Goal: Communication & Community: Answer question/provide support

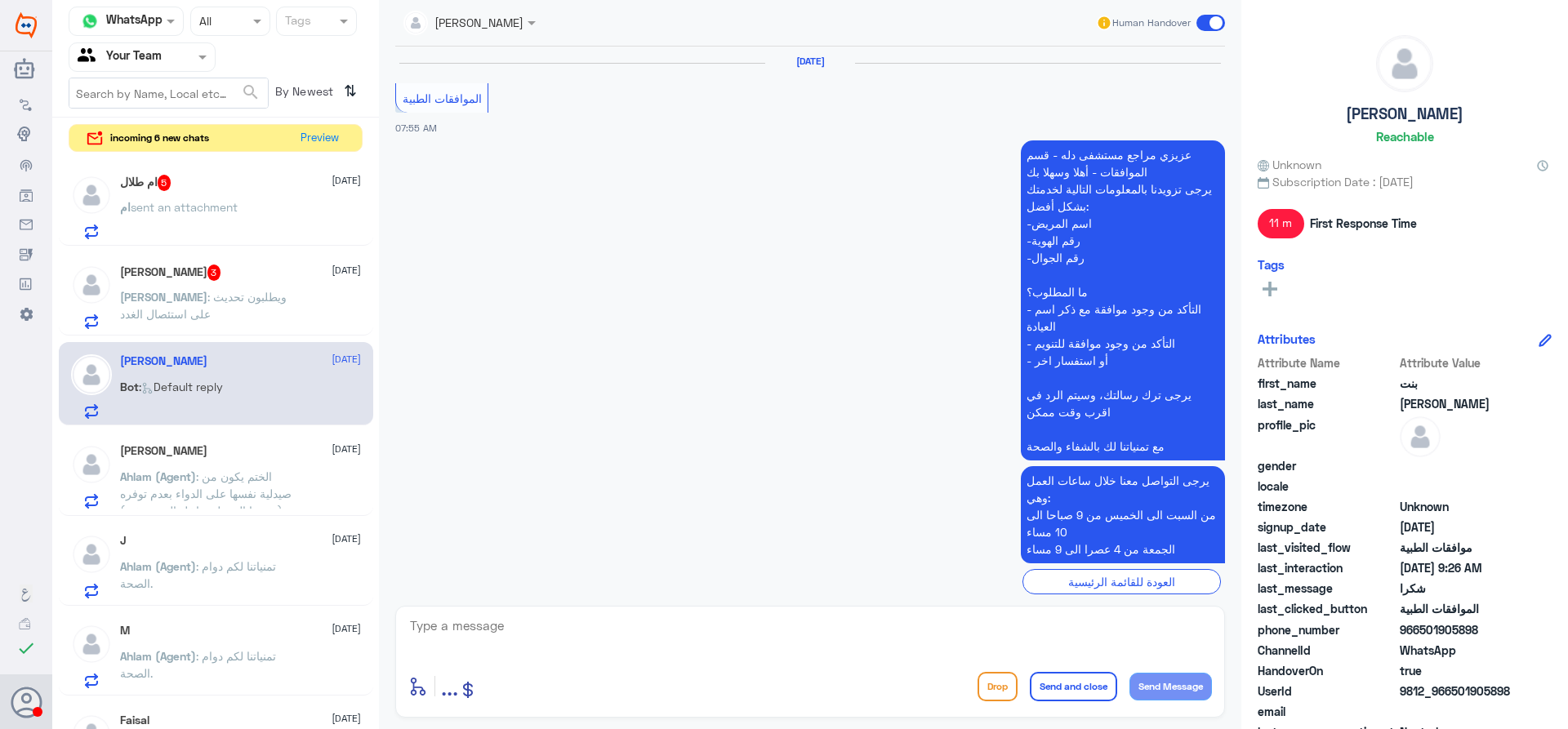
scroll to position [1378, 0]
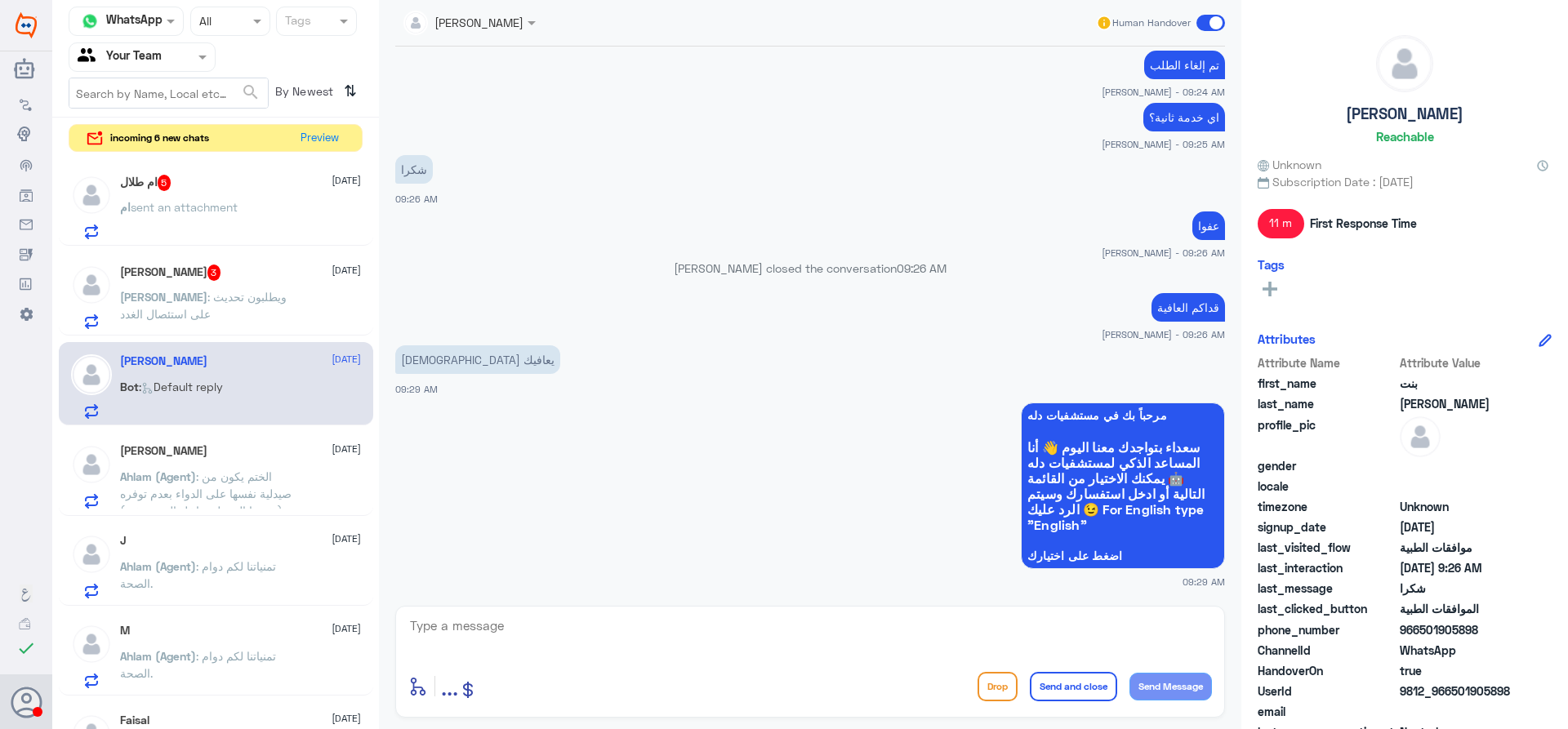
click at [280, 309] on p "[PERSON_NAME] : ويطلبون تحديث على استئصال الغدد" at bounding box center [211, 309] width 184 height 41
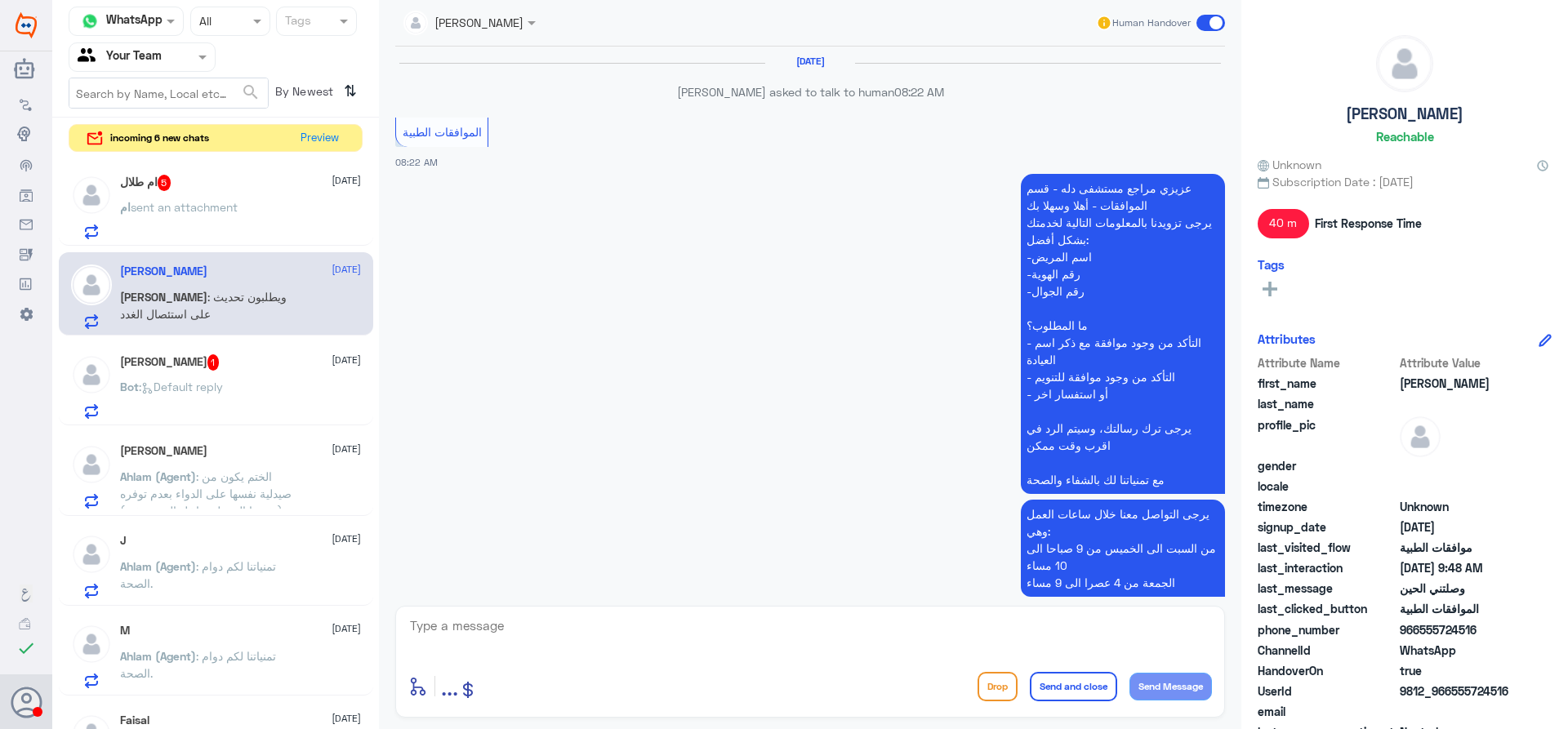
scroll to position [1147, 0]
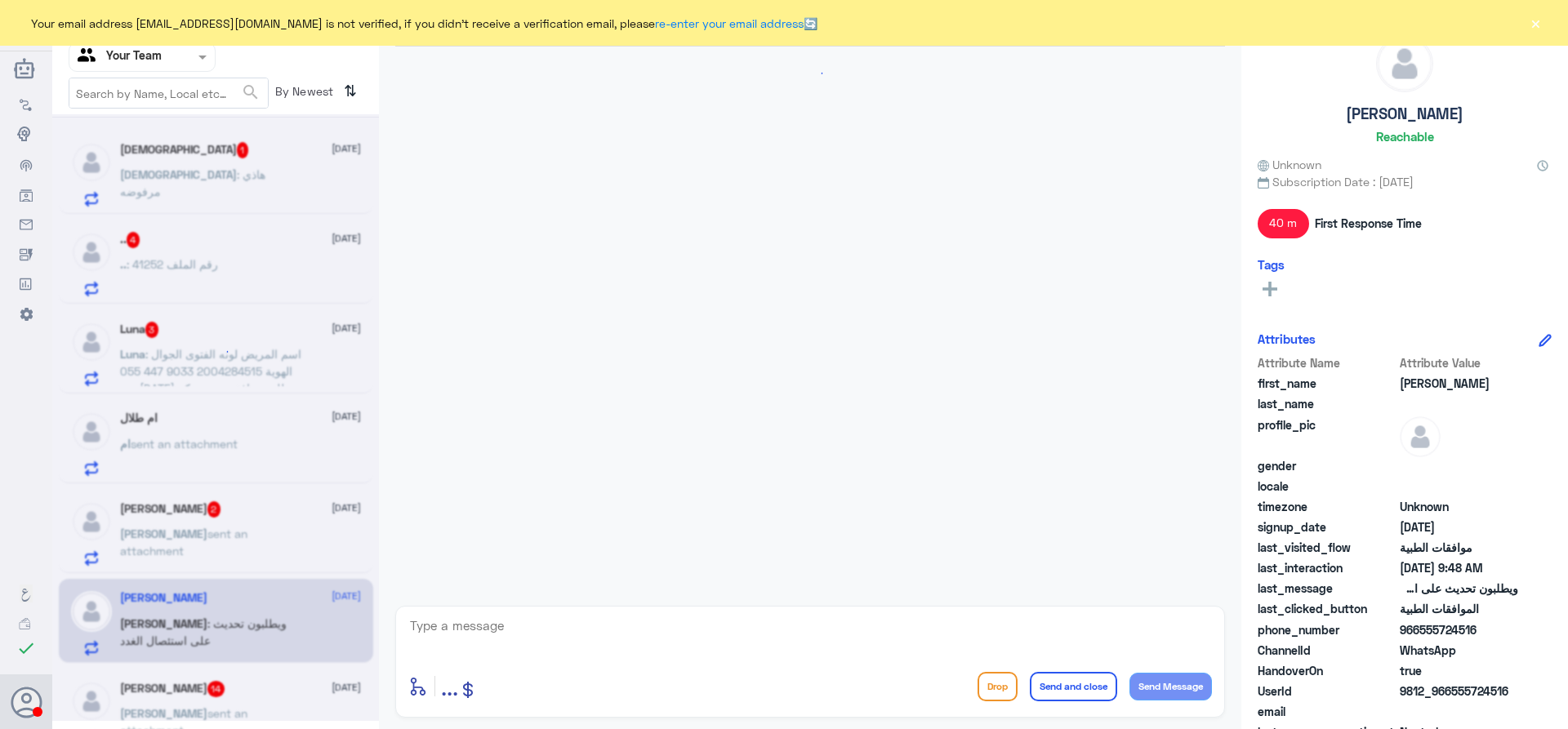
scroll to position [1380, 0]
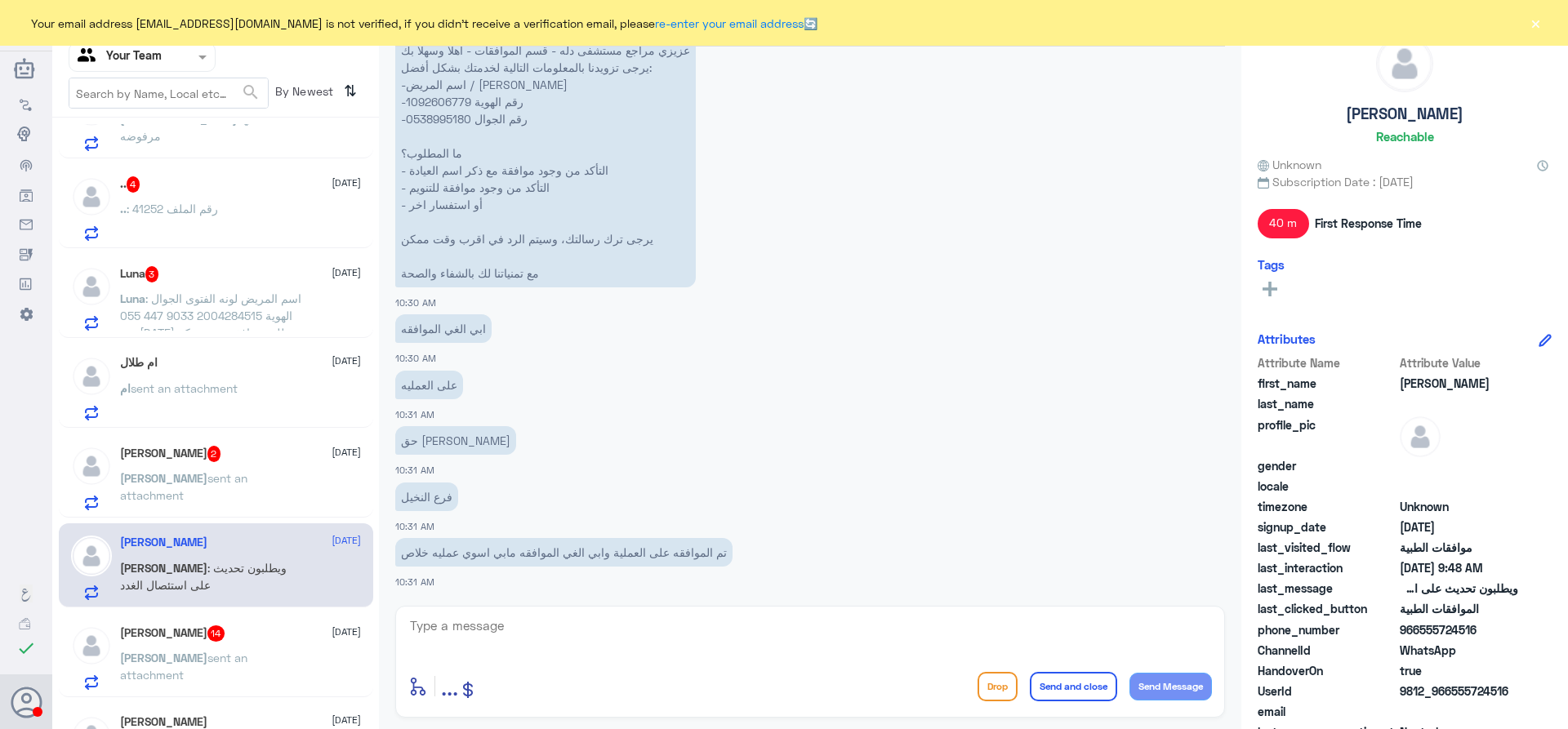
scroll to position [384, 0]
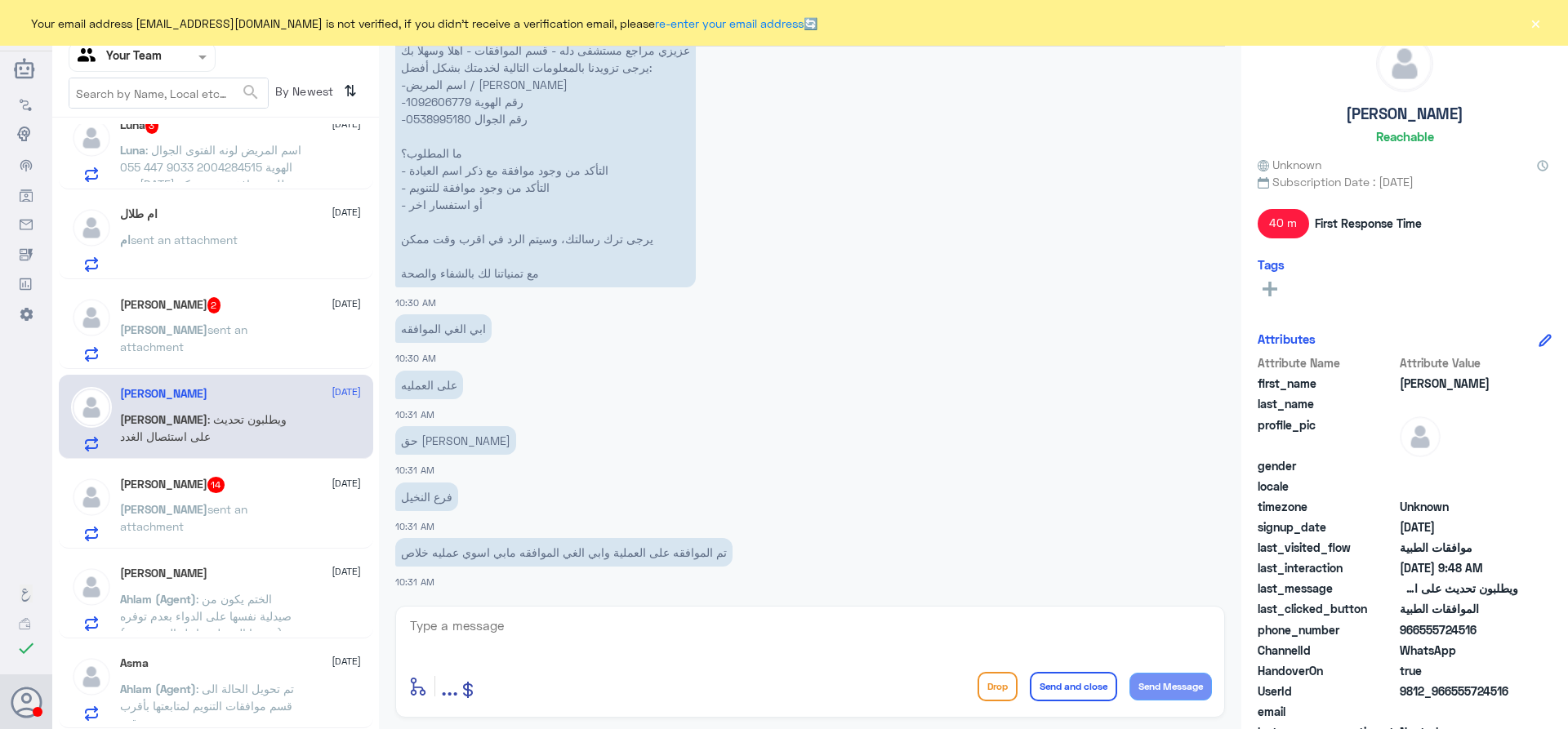
click at [220, 487] on div "Ali 14 21 September" at bounding box center [240, 485] width 241 height 16
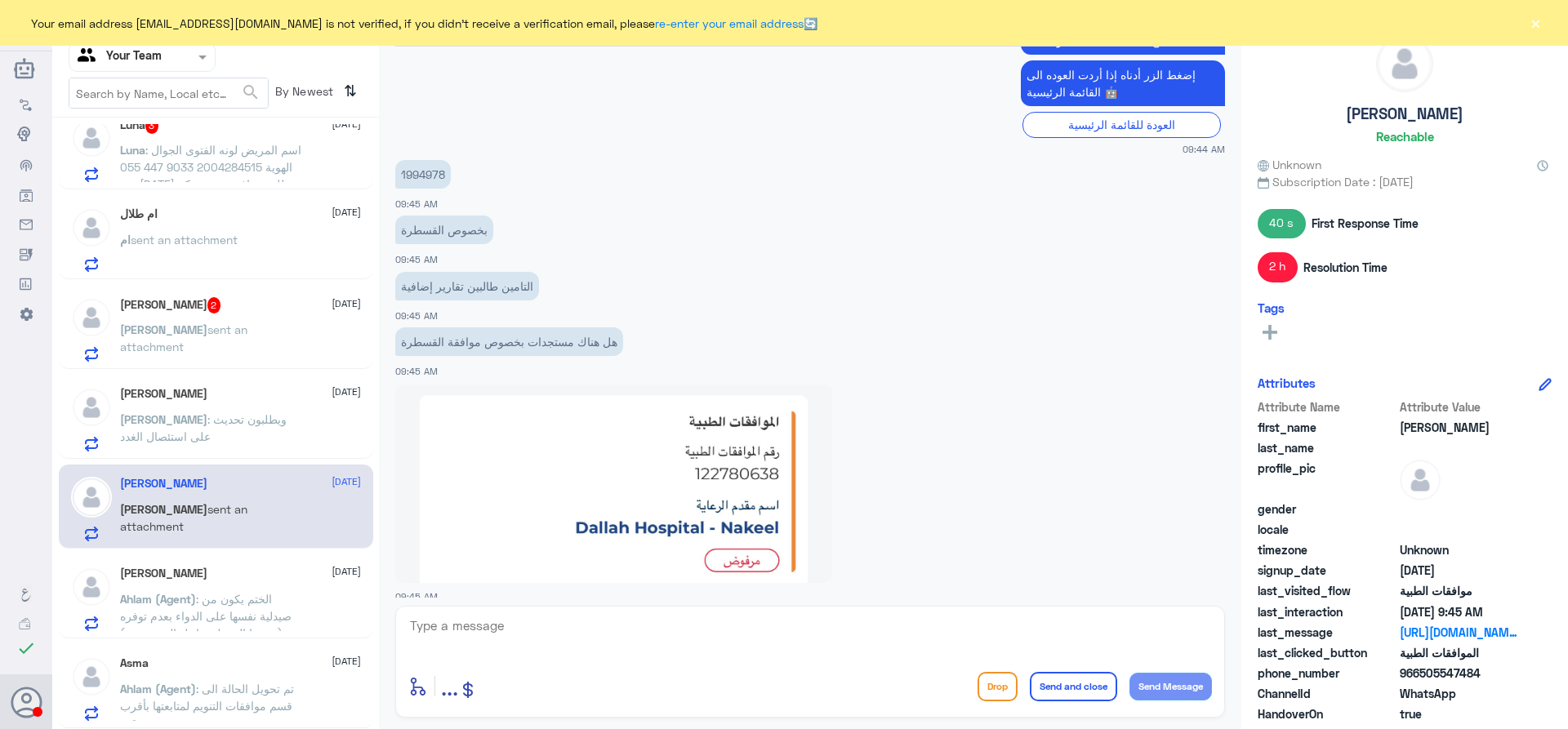
scroll to position [2145, 0]
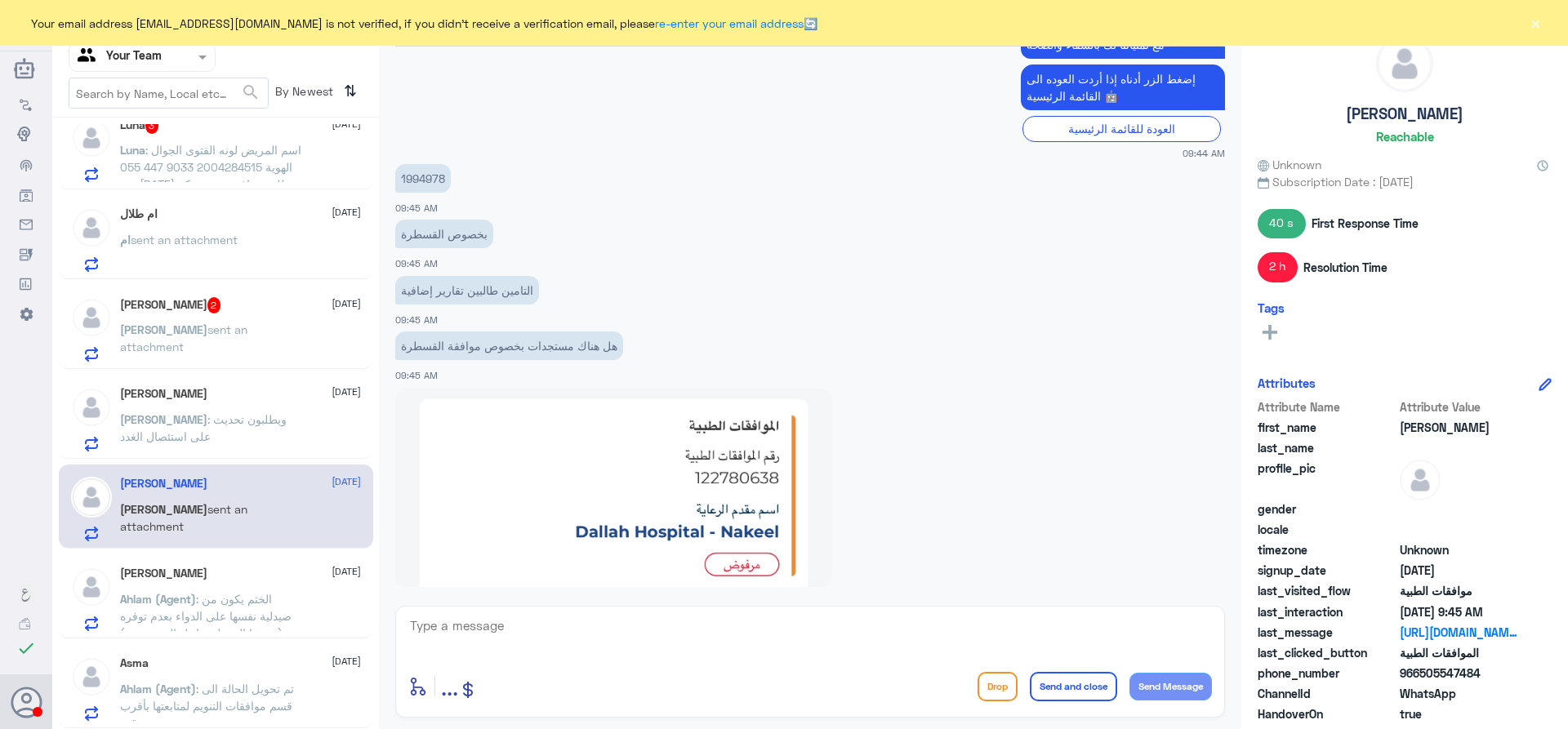
click at [422, 174] on p "1994978" at bounding box center [422, 178] width 56 height 28
copy p "1994978"
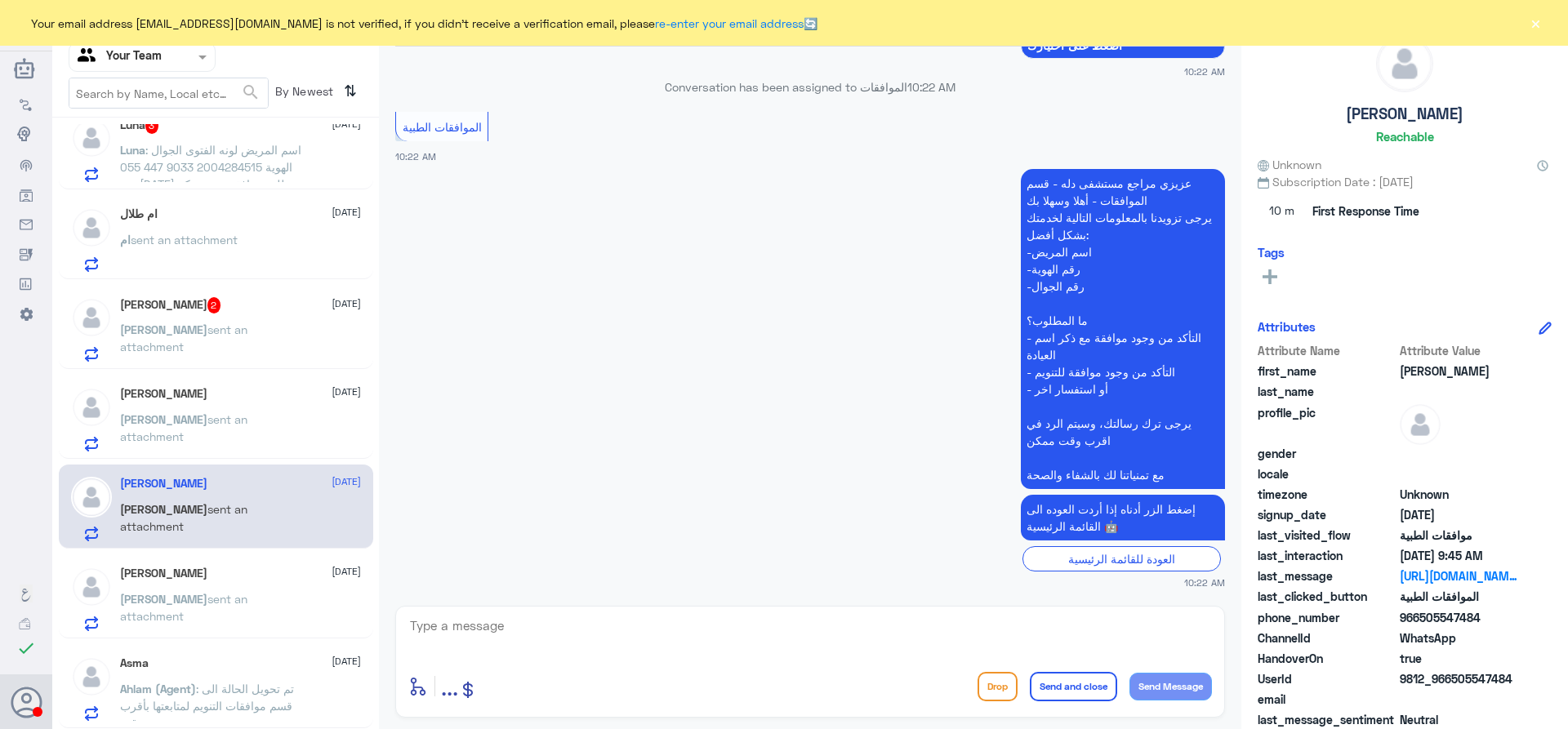
scroll to position [294, 0]
click at [239, 335] on span "sent an attachment" at bounding box center [183, 338] width 127 height 31
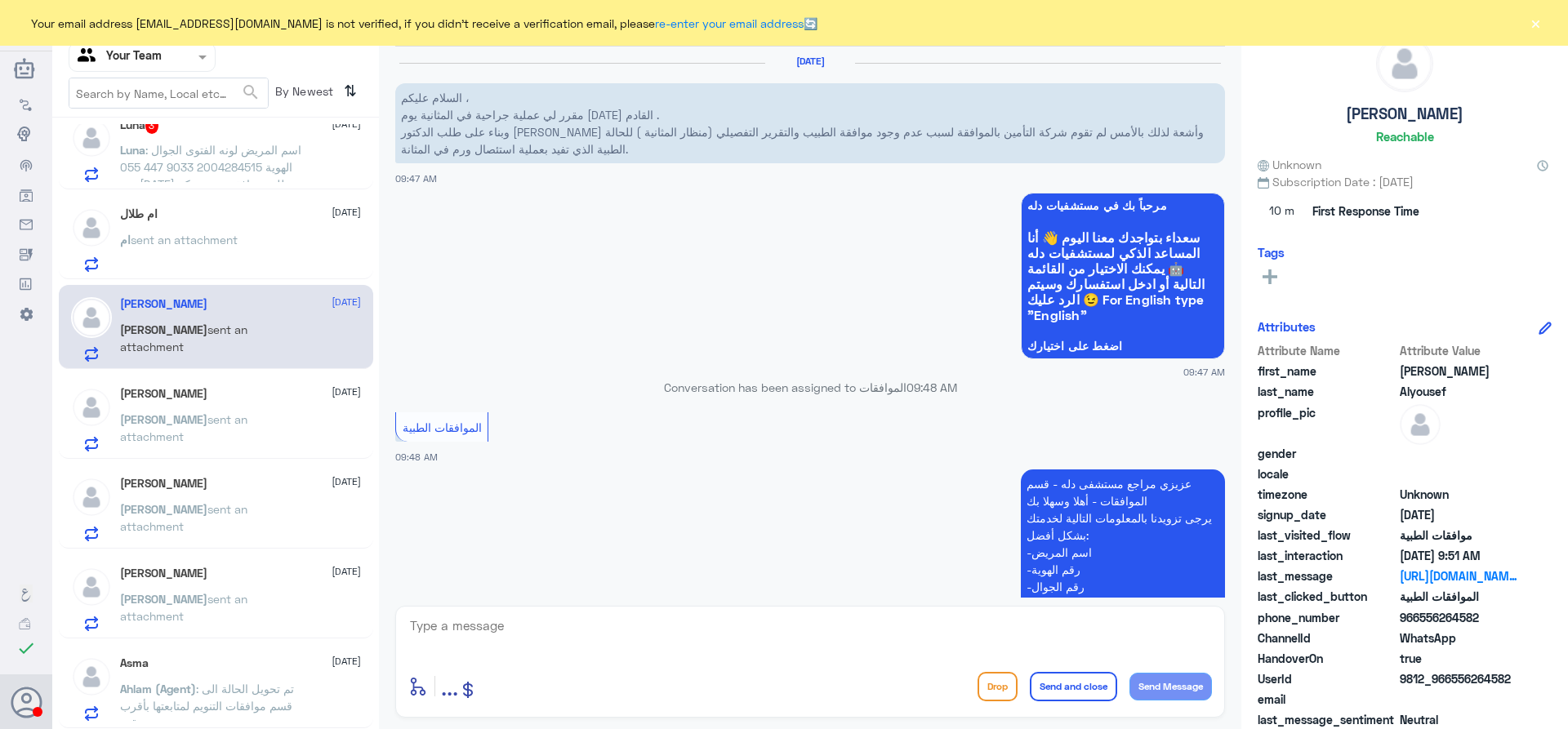
scroll to position [1030, 0]
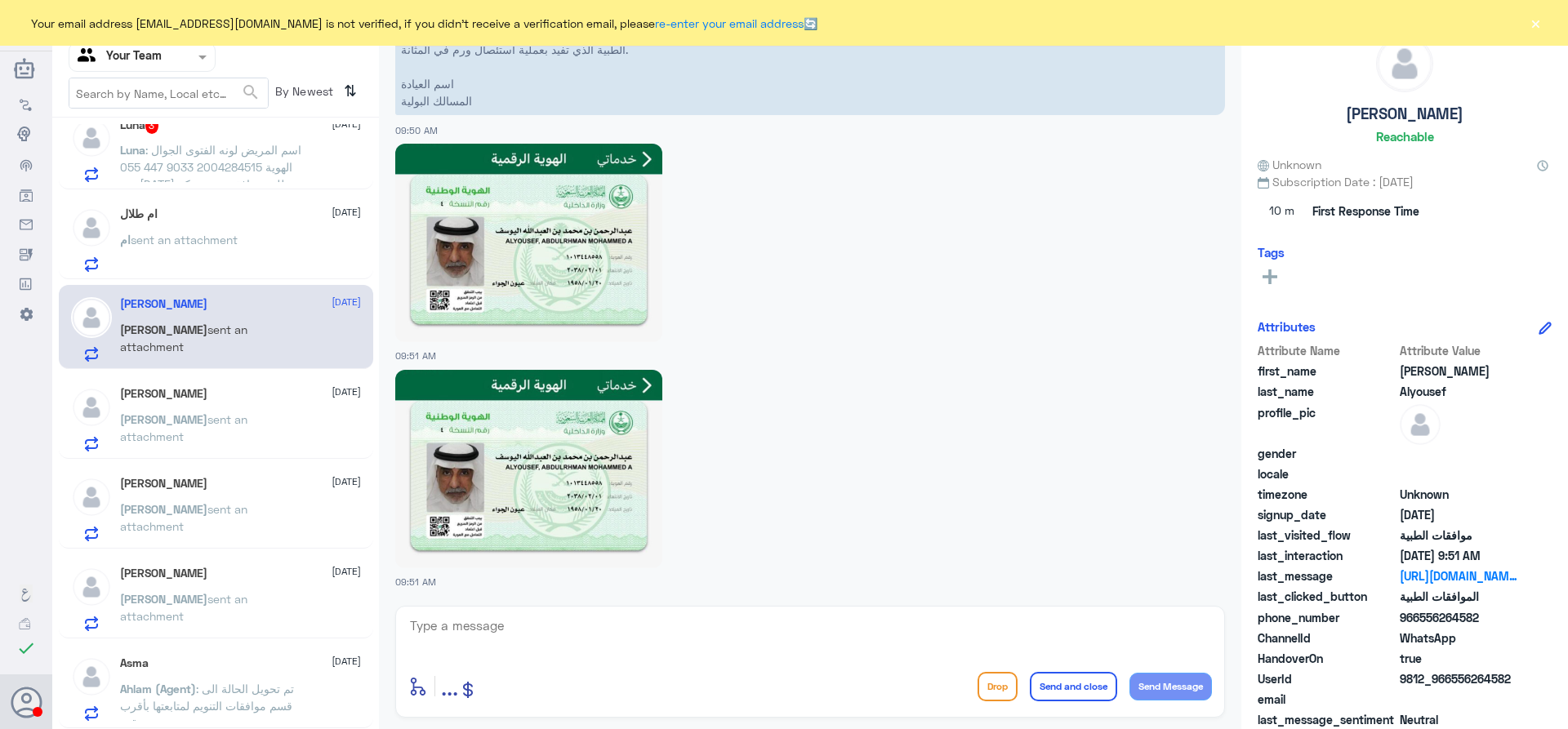
click at [277, 428] on div "Ahmed sent an attachment" at bounding box center [240, 432] width 241 height 37
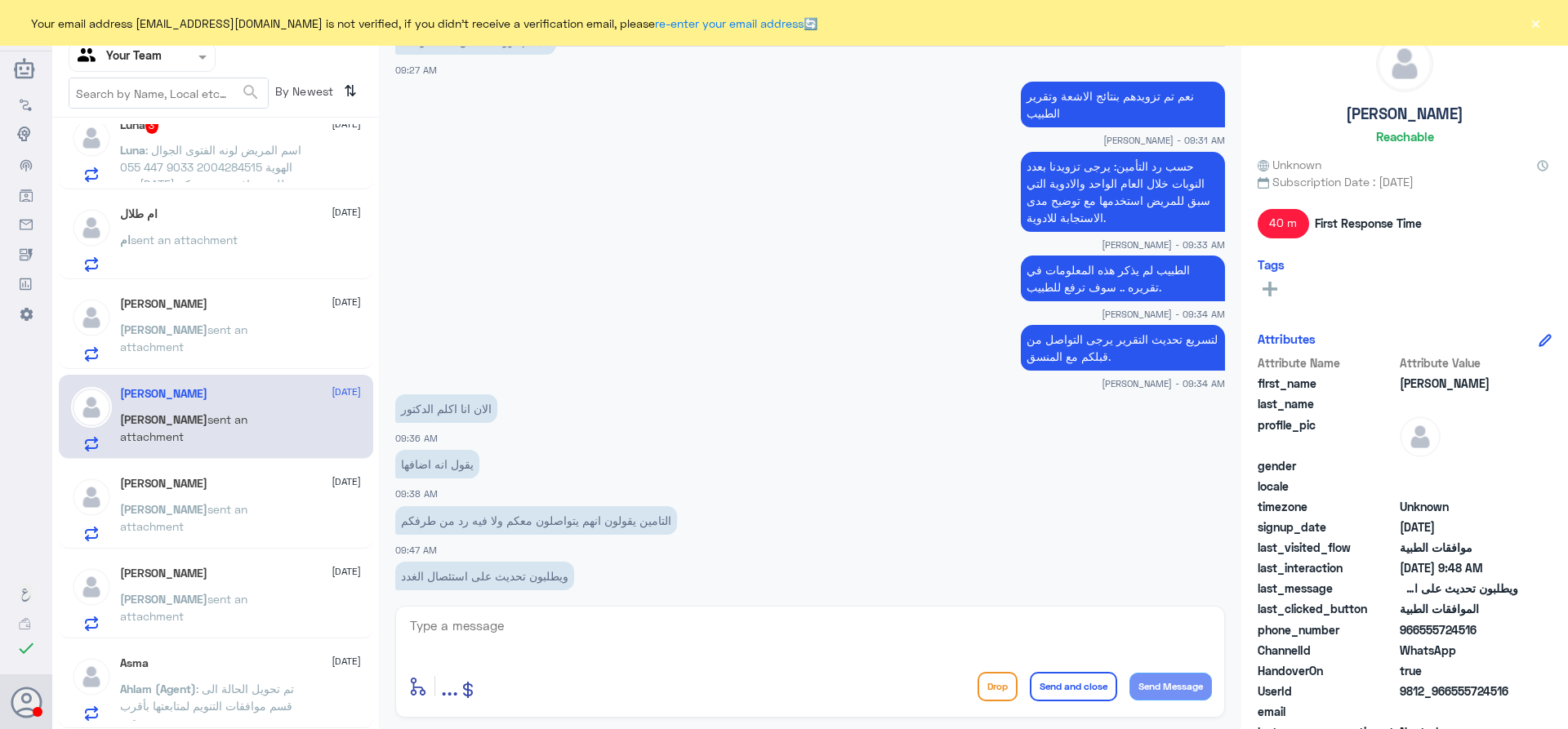
scroll to position [1147, 0]
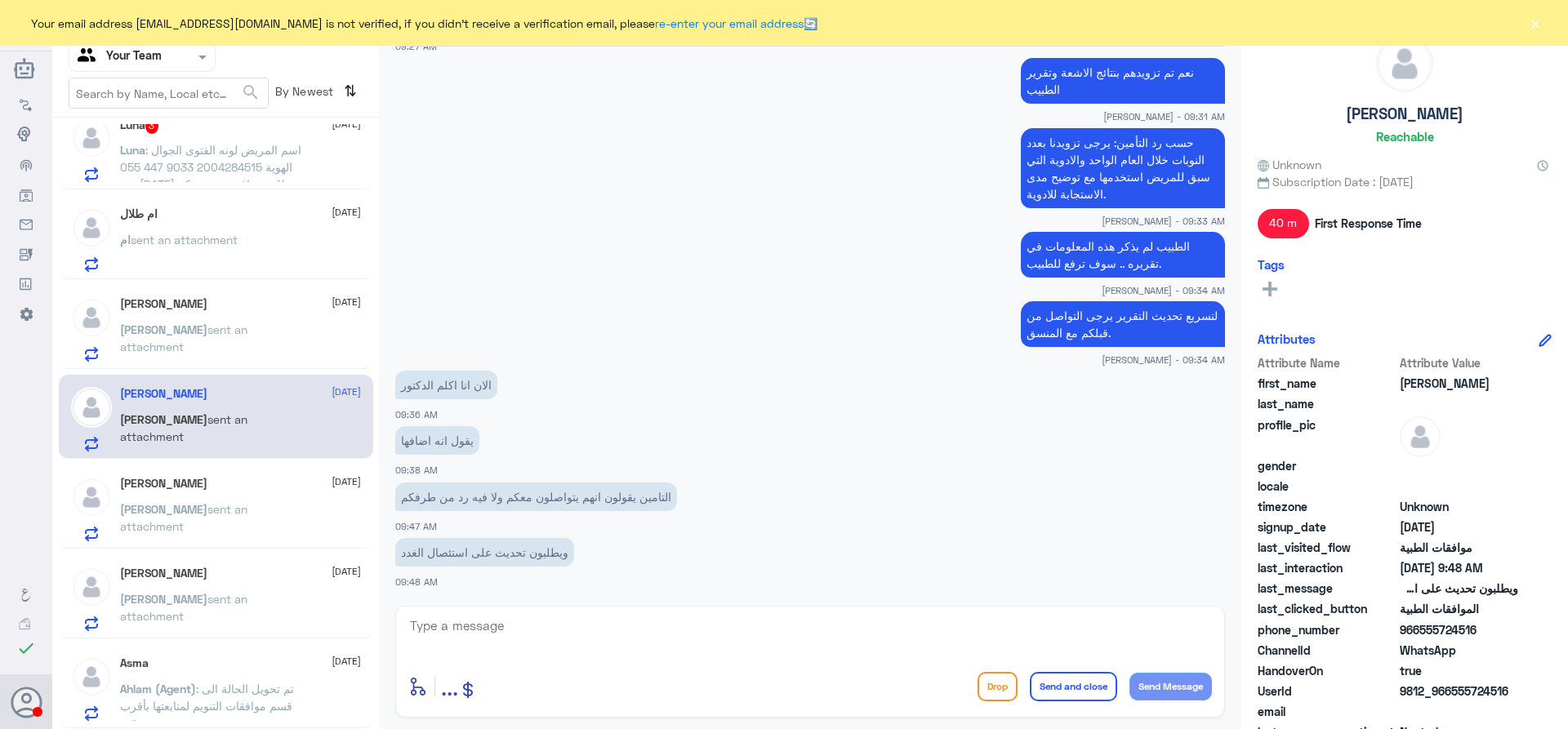
click at [203, 344] on p "Abdullah sent an attachment" at bounding box center [211, 341] width 184 height 41
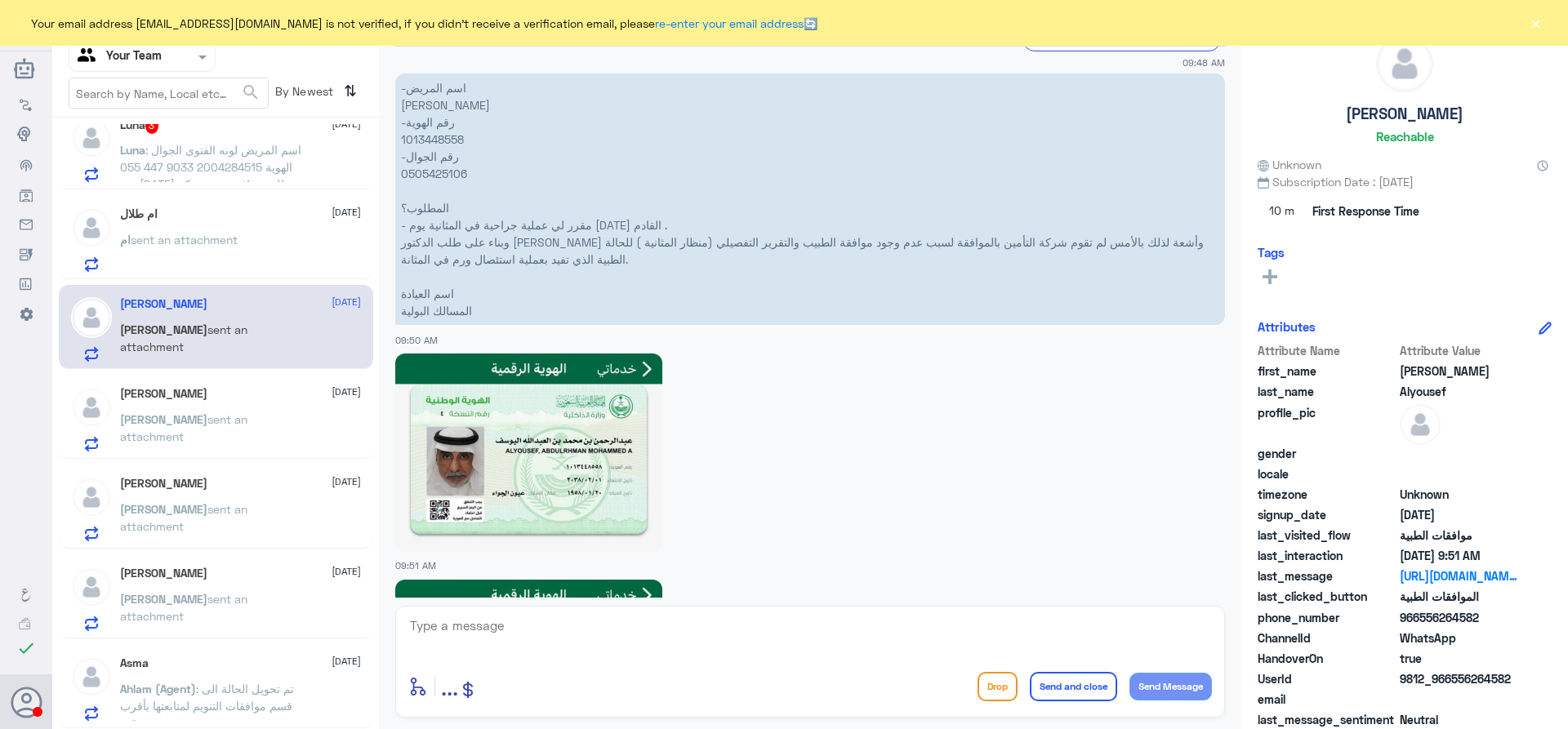
scroll to position [785, 0]
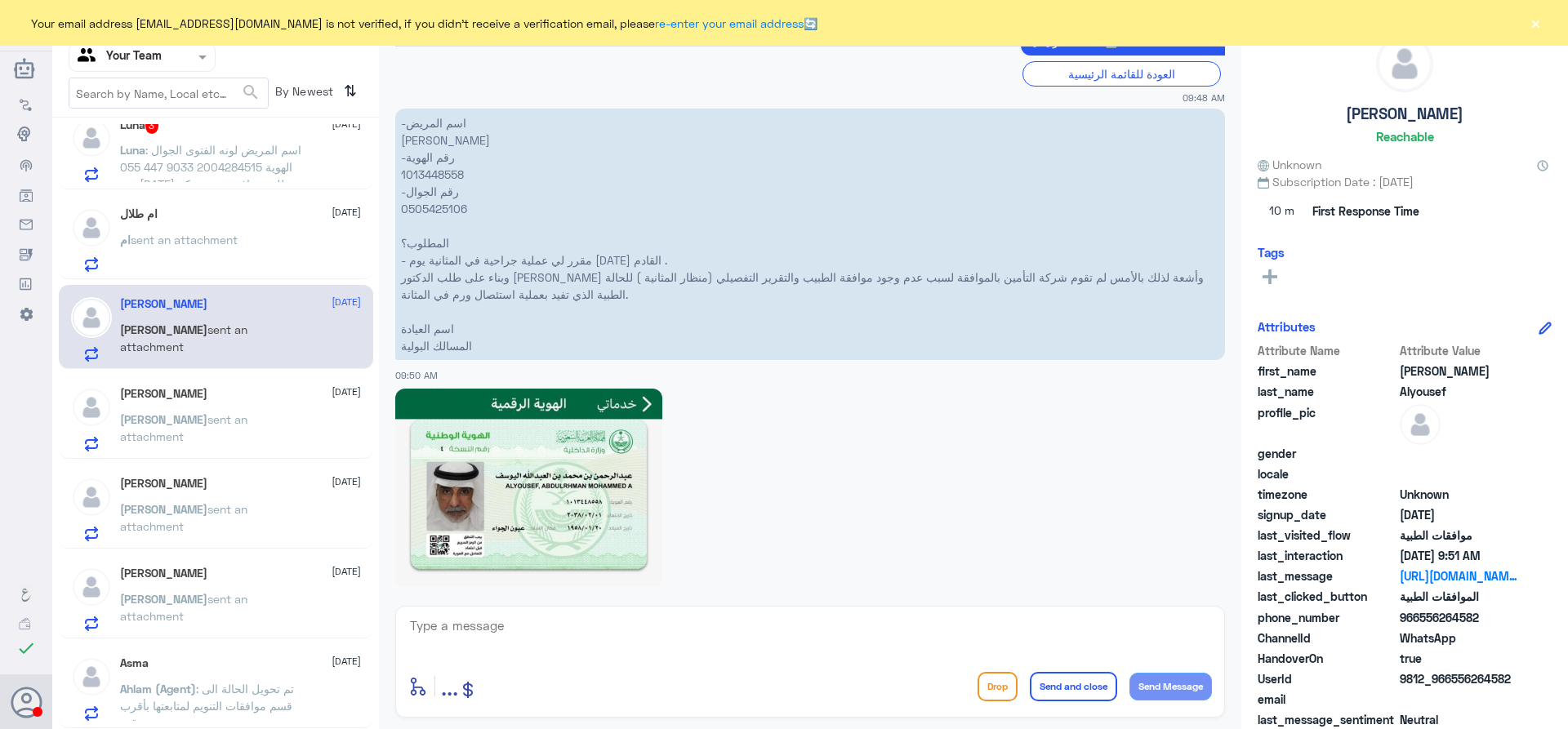
click at [425, 176] on p "-اسم المريض عبدالرحمن محمد اليوسف -رقم الهوية 1013448558 -رقم الجوال 0505425106…" at bounding box center [810, 234] width 829 height 251
copy p "1013448558"
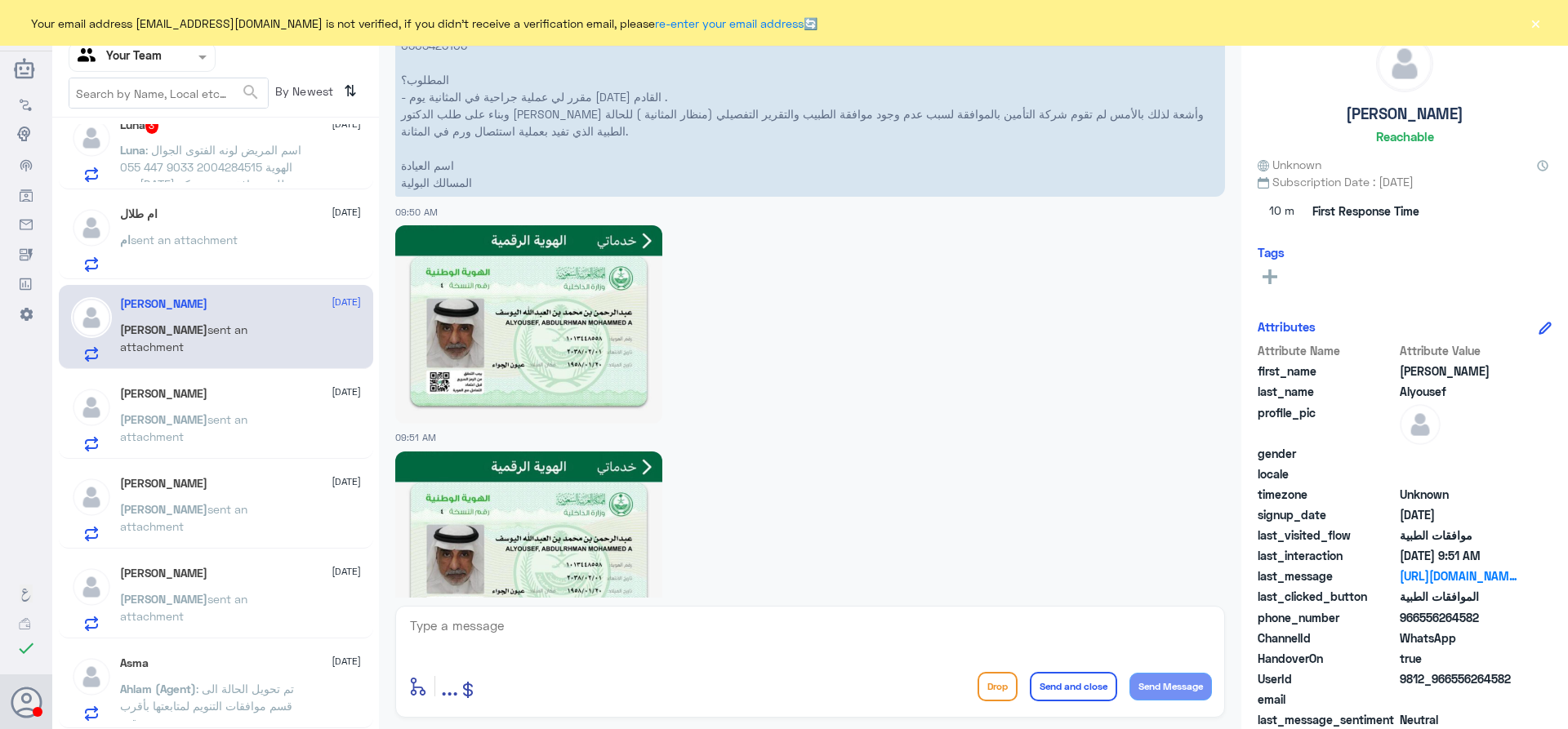
scroll to position [867, 0]
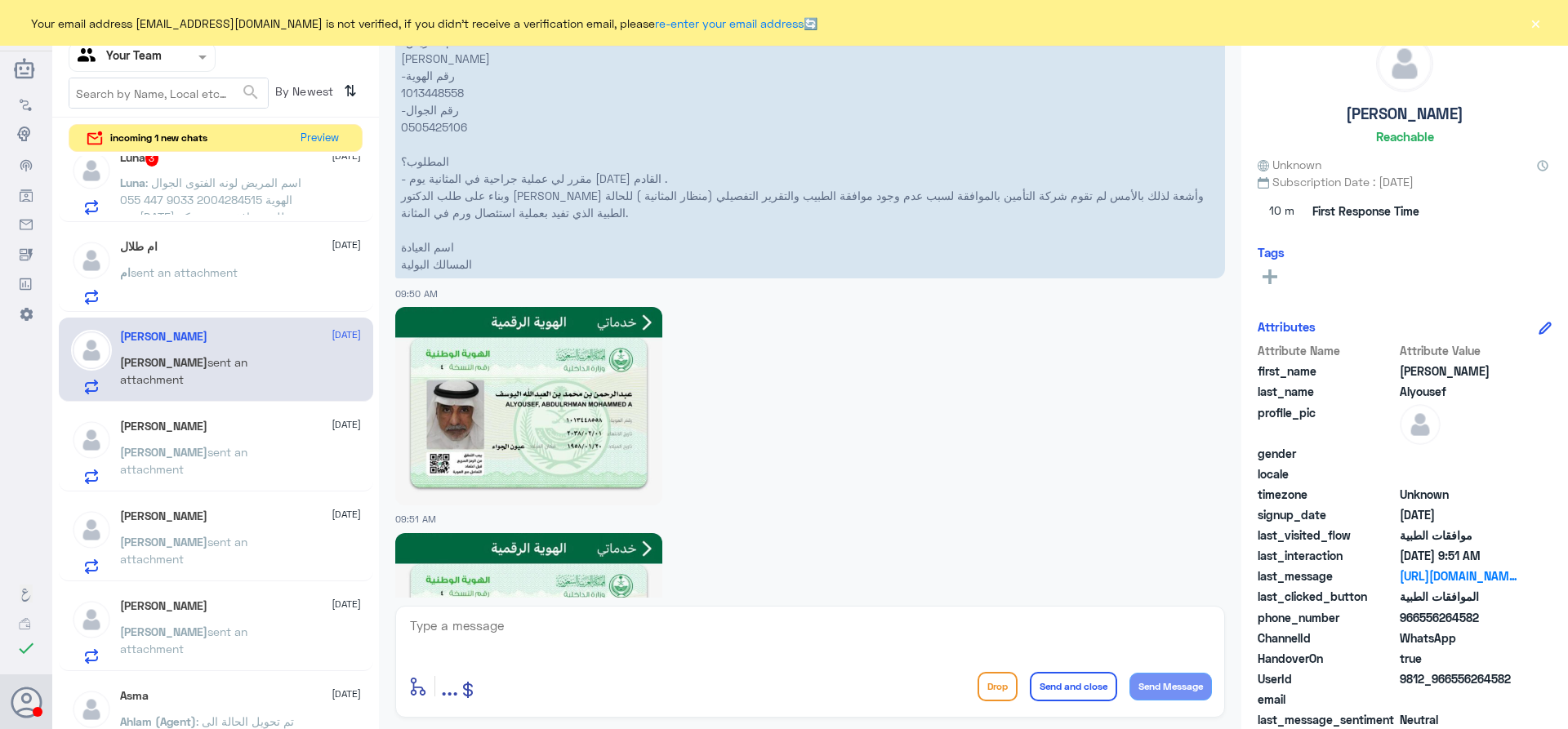
click at [256, 263] on div "ام طلال 21 September ام sent an attachment" at bounding box center [240, 272] width 241 height 64
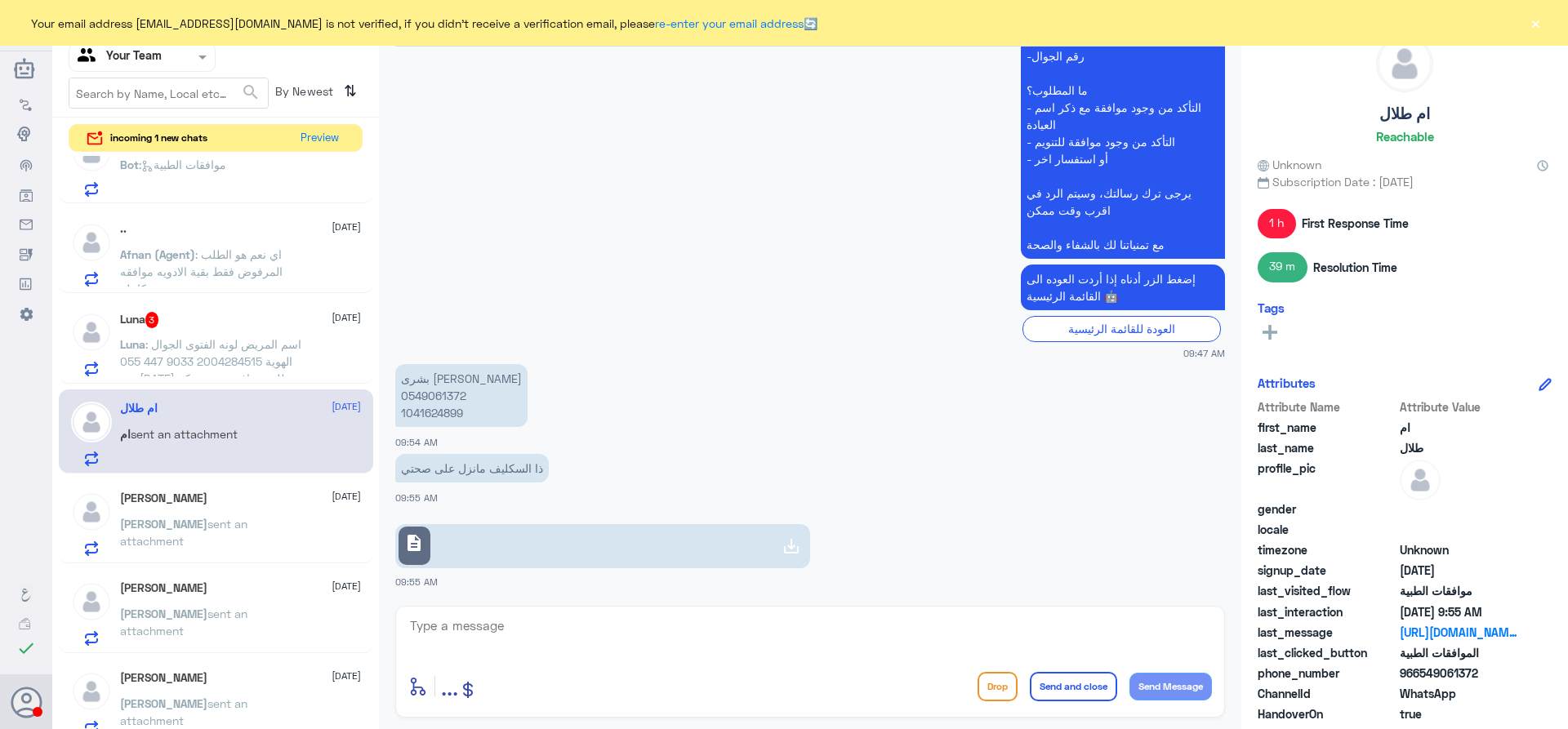
scroll to position [131, 0]
click at [236, 348] on span ": ‏اسم المريض لونه الفتوى ‏الجوال ‎055 447 9033 ‏الهوية 2004284515 ‏يوم الخميس …" at bounding box center [211, 397] width 184 height 117
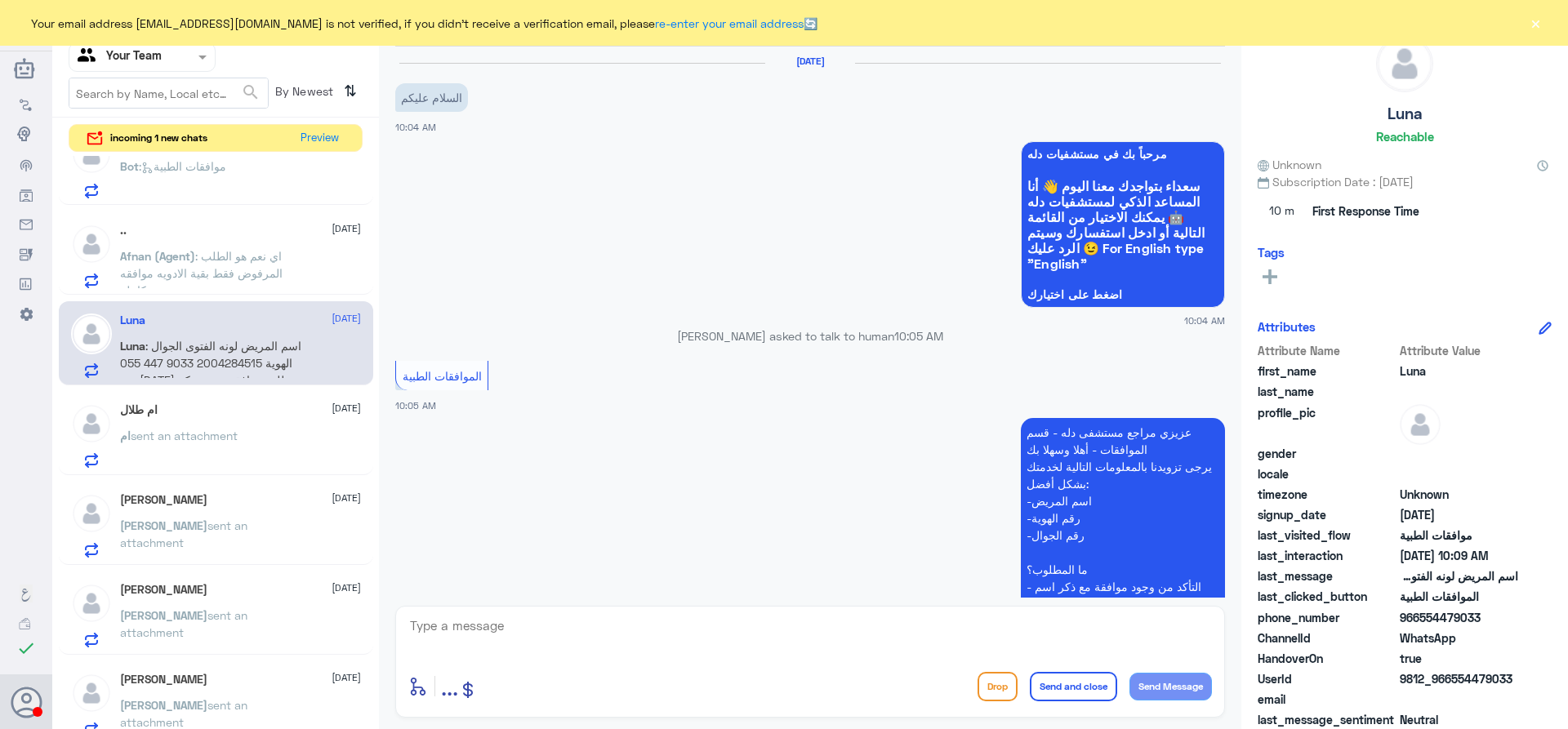
scroll to position [408, 0]
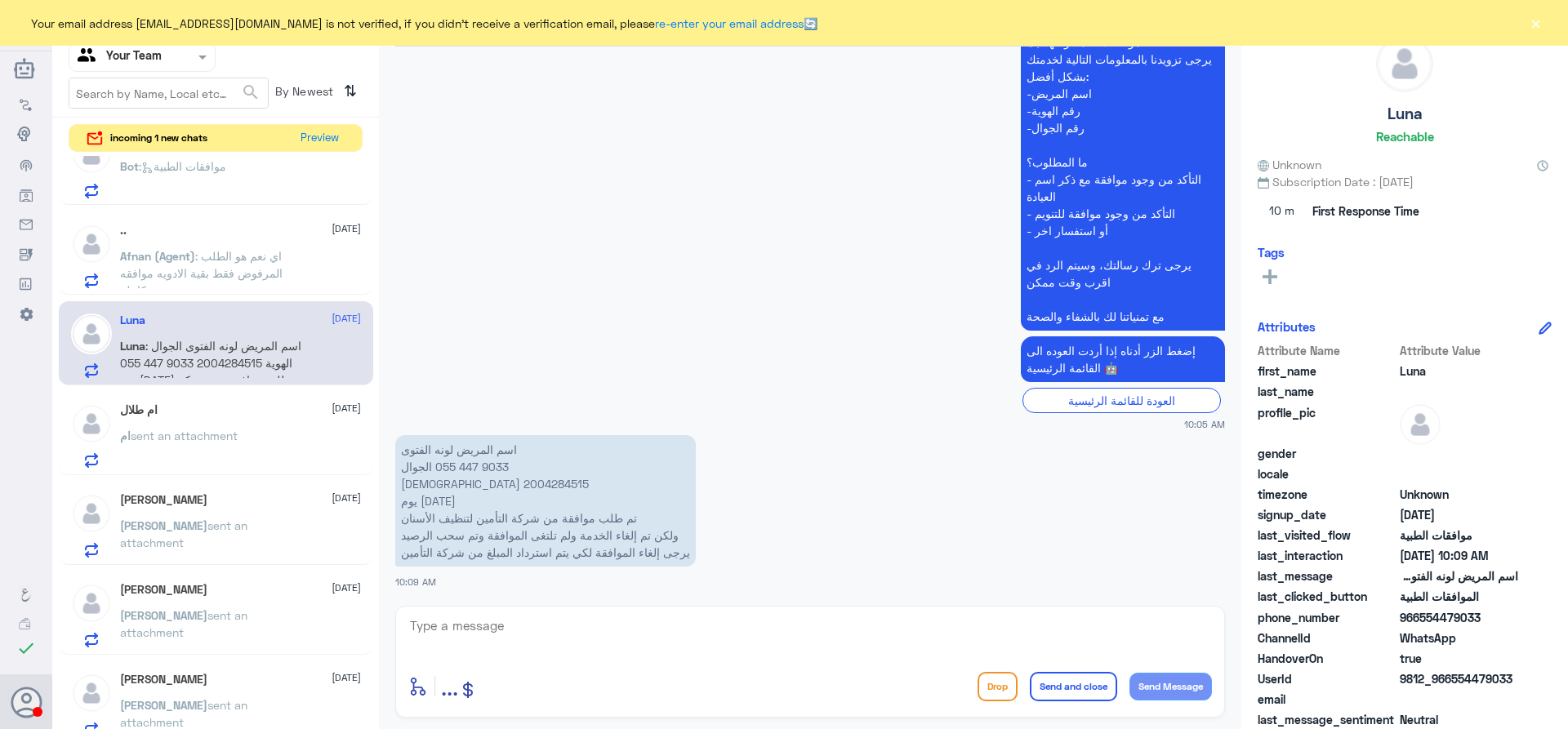
click at [428, 486] on p "‏اسم المريض لونه الفتوى ‏الجوال ‎055 447 9033 ‏الهوية 2004284515 ‏يوم الخميس 17…" at bounding box center [545, 501] width 301 height 132
copy p "2004284515"
click at [653, 616] on textarea at bounding box center [811, 634] width 804 height 40
type textarea "h"
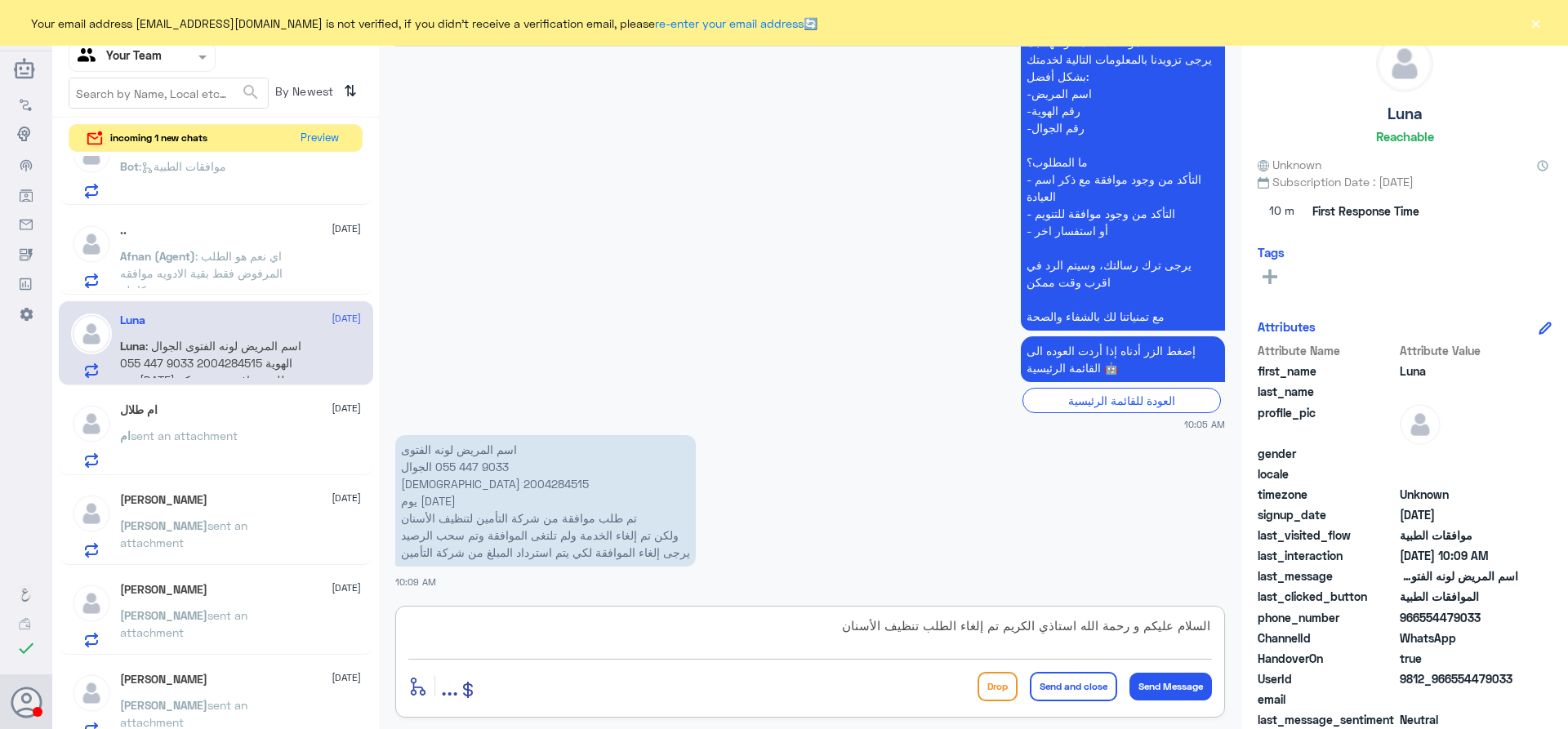
type textarea "السلام عليكم و رحمة الله استاذي الكريم تم إلغاء الطلب تنظيف الأسنان"
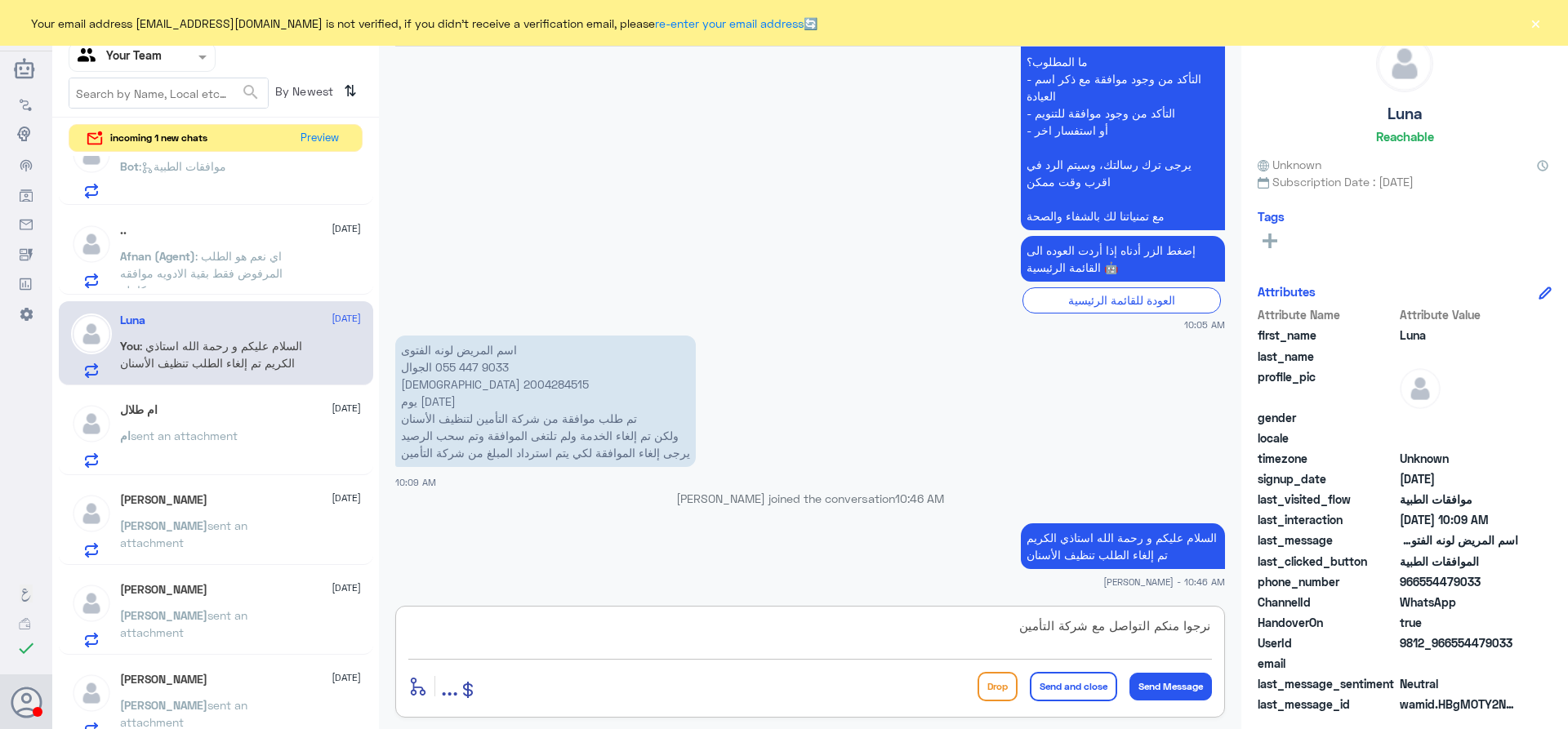
type textarea "نرجوا منكم التواصل مع شركة التأمين"
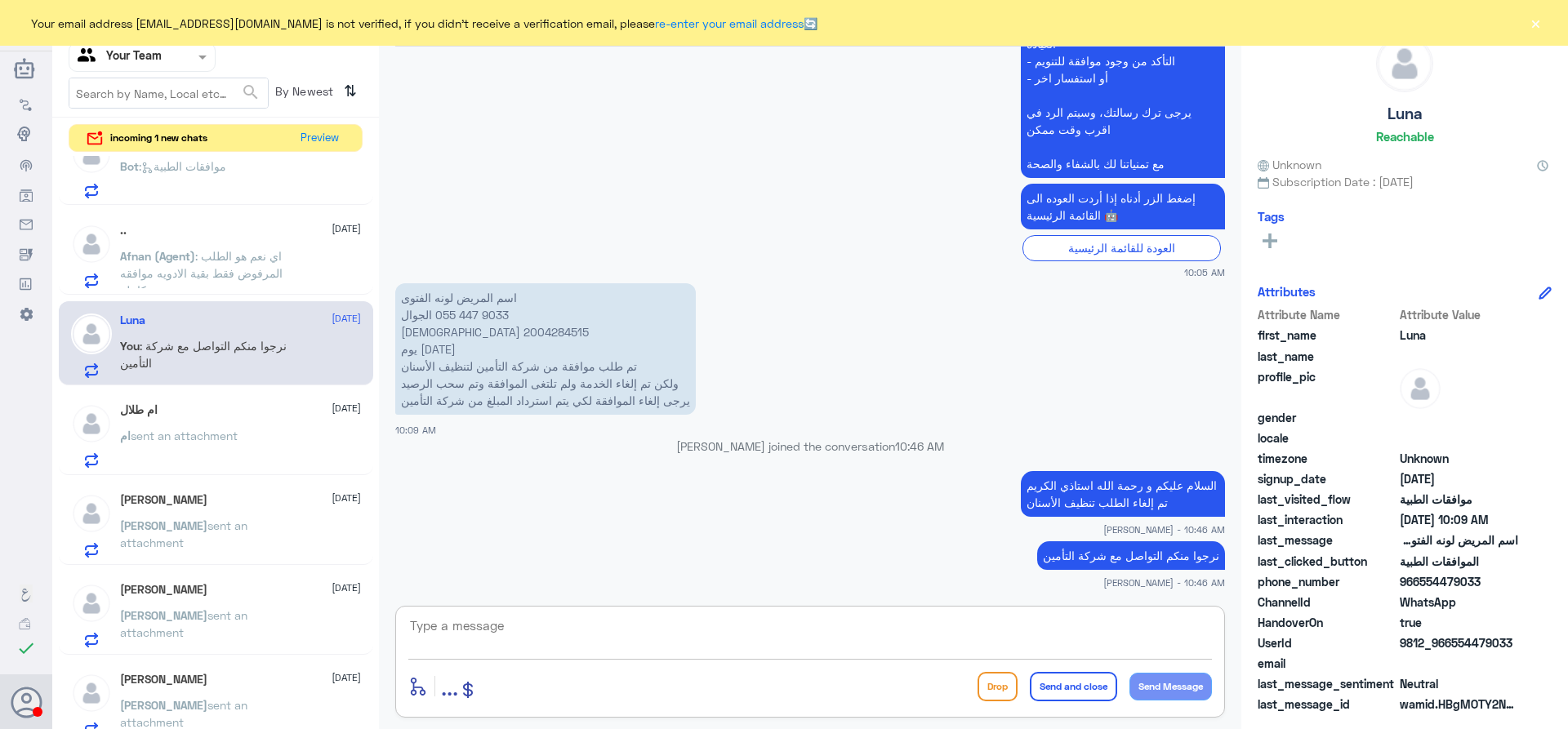
scroll to position [49, 0]
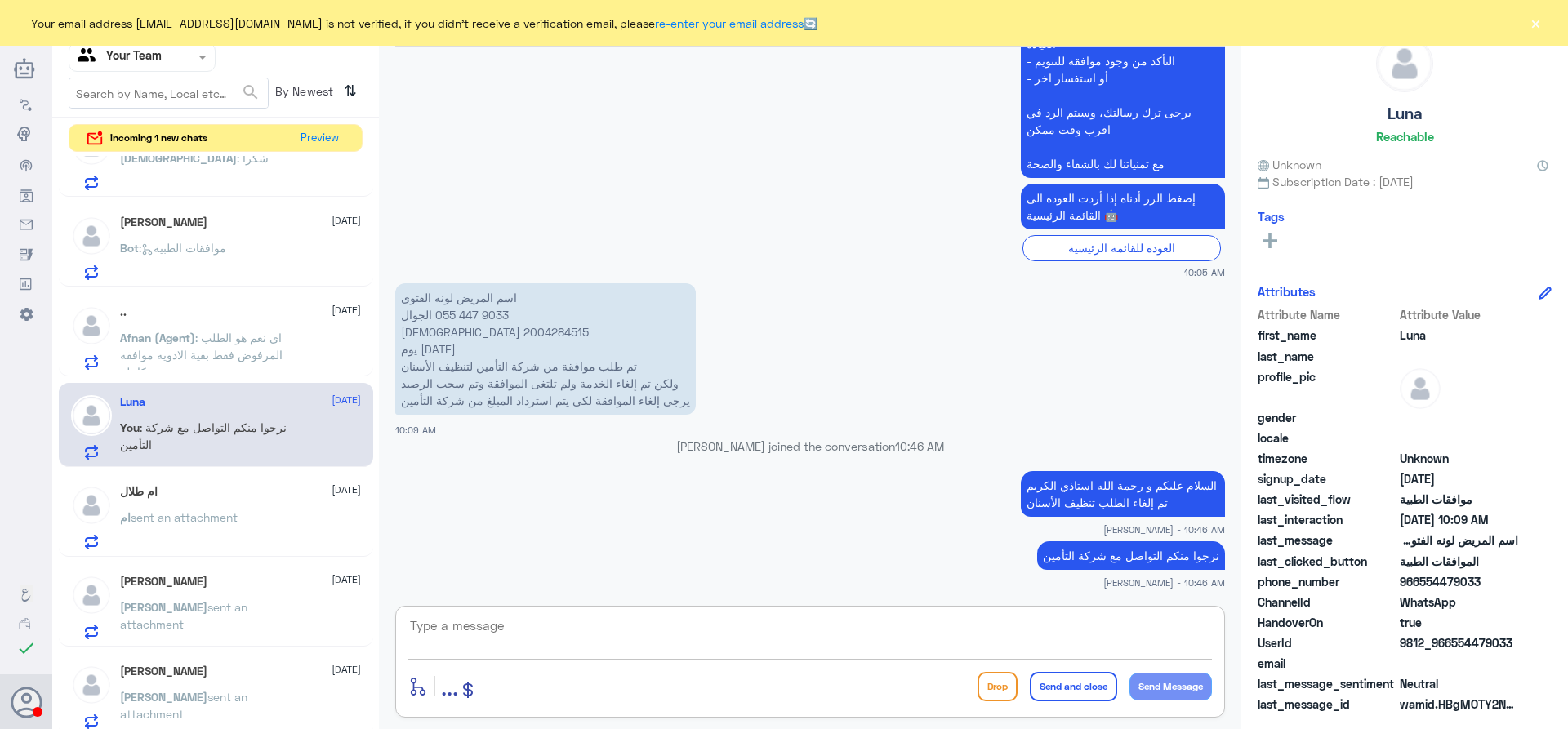
click at [549, 638] on textarea at bounding box center [811, 634] width 804 height 40
type textarea "أي خدمة اخرى؟"
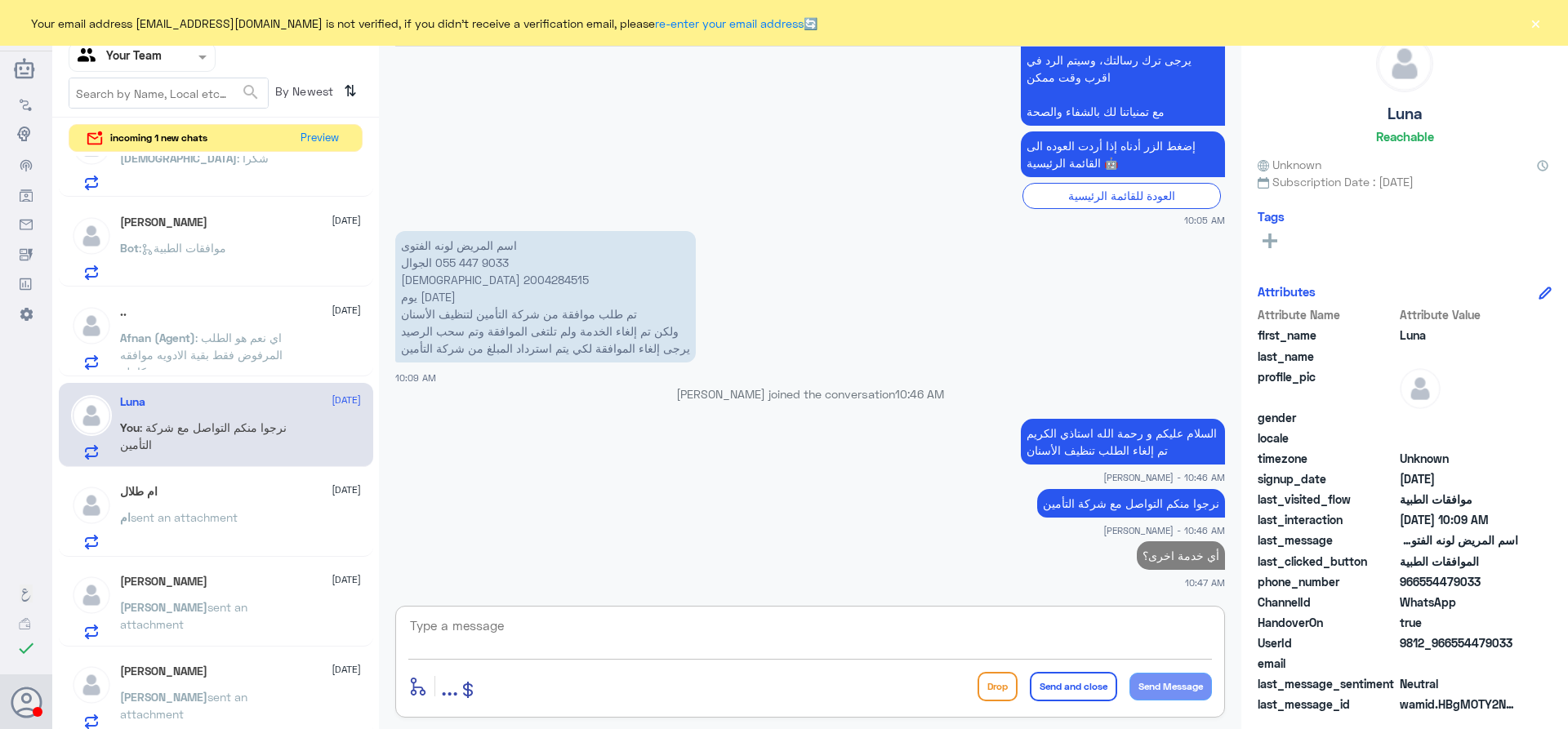
scroll to position [0, 0]
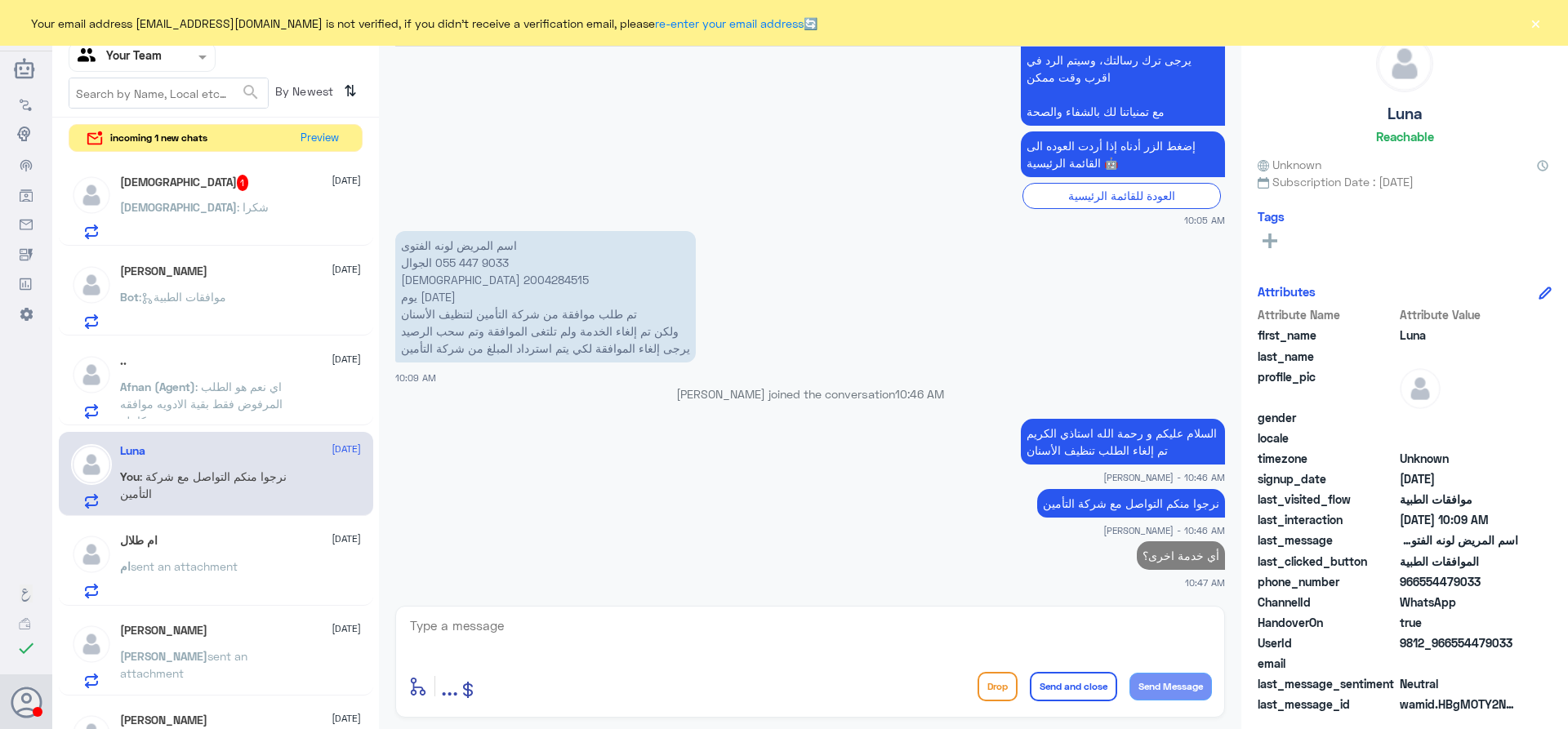
click at [246, 289] on div "Fateh Bekioua 21 September Bot : موافقات الطبية" at bounding box center [240, 296] width 241 height 64
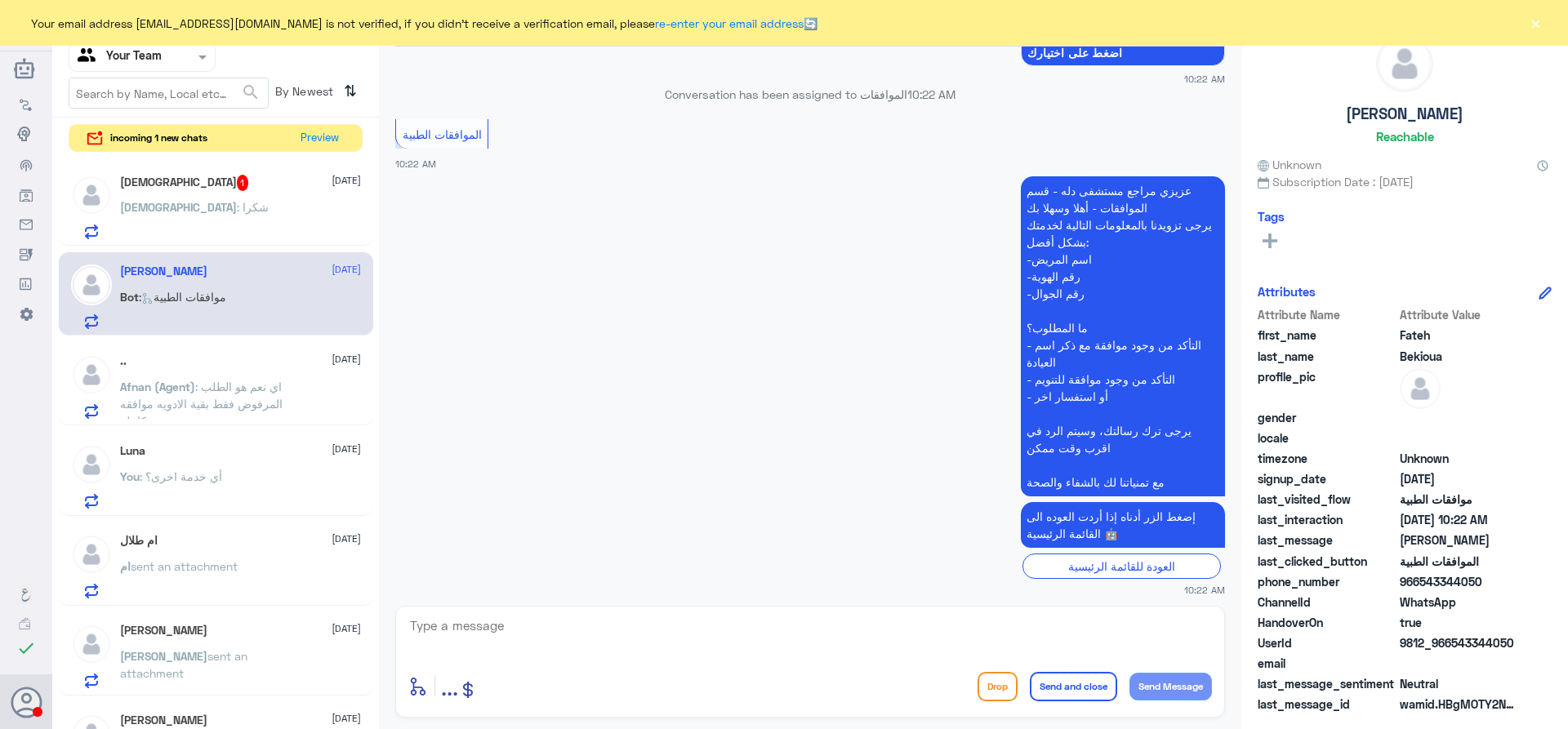
scroll to position [249, 0]
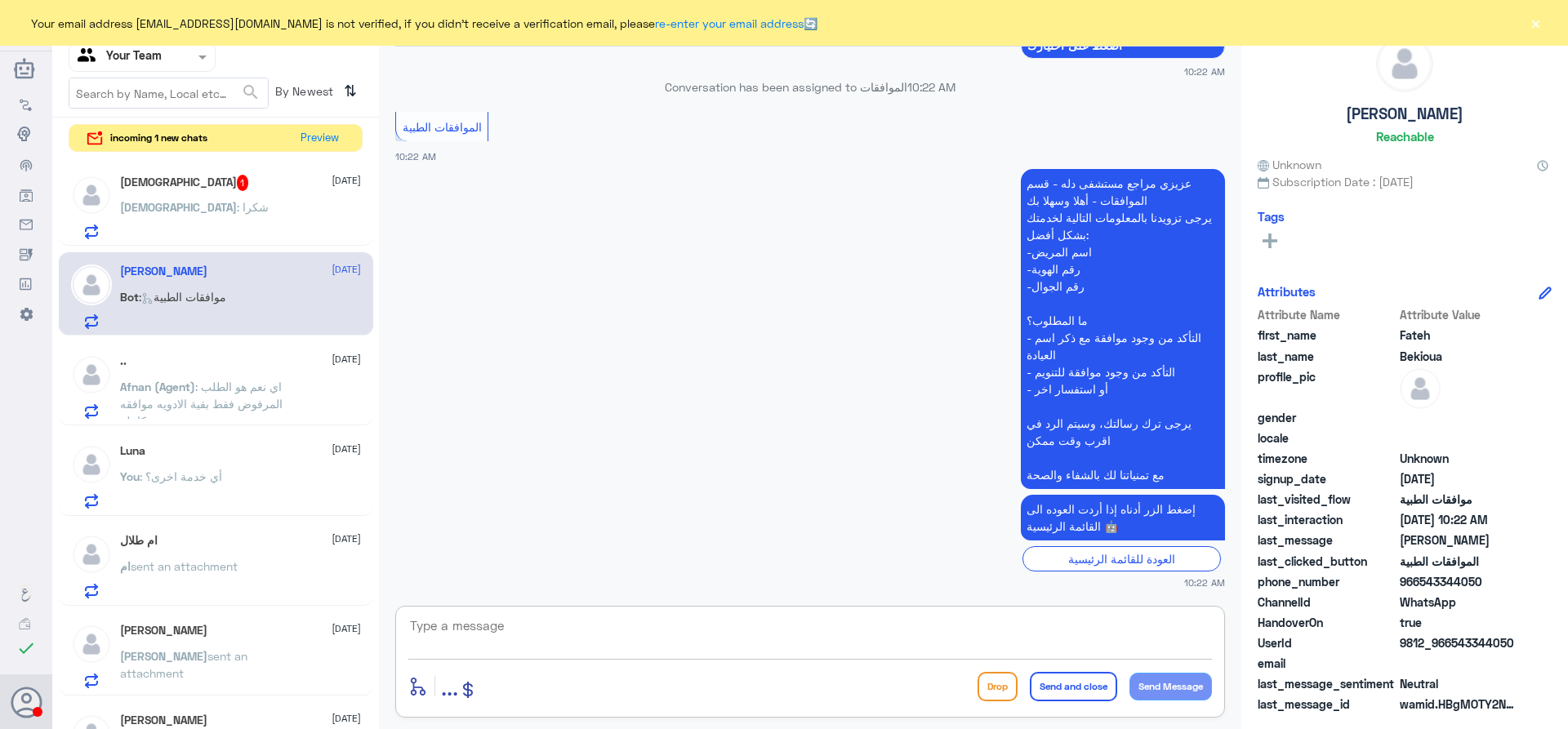
click at [716, 626] on textarea at bounding box center [811, 634] width 804 height 40
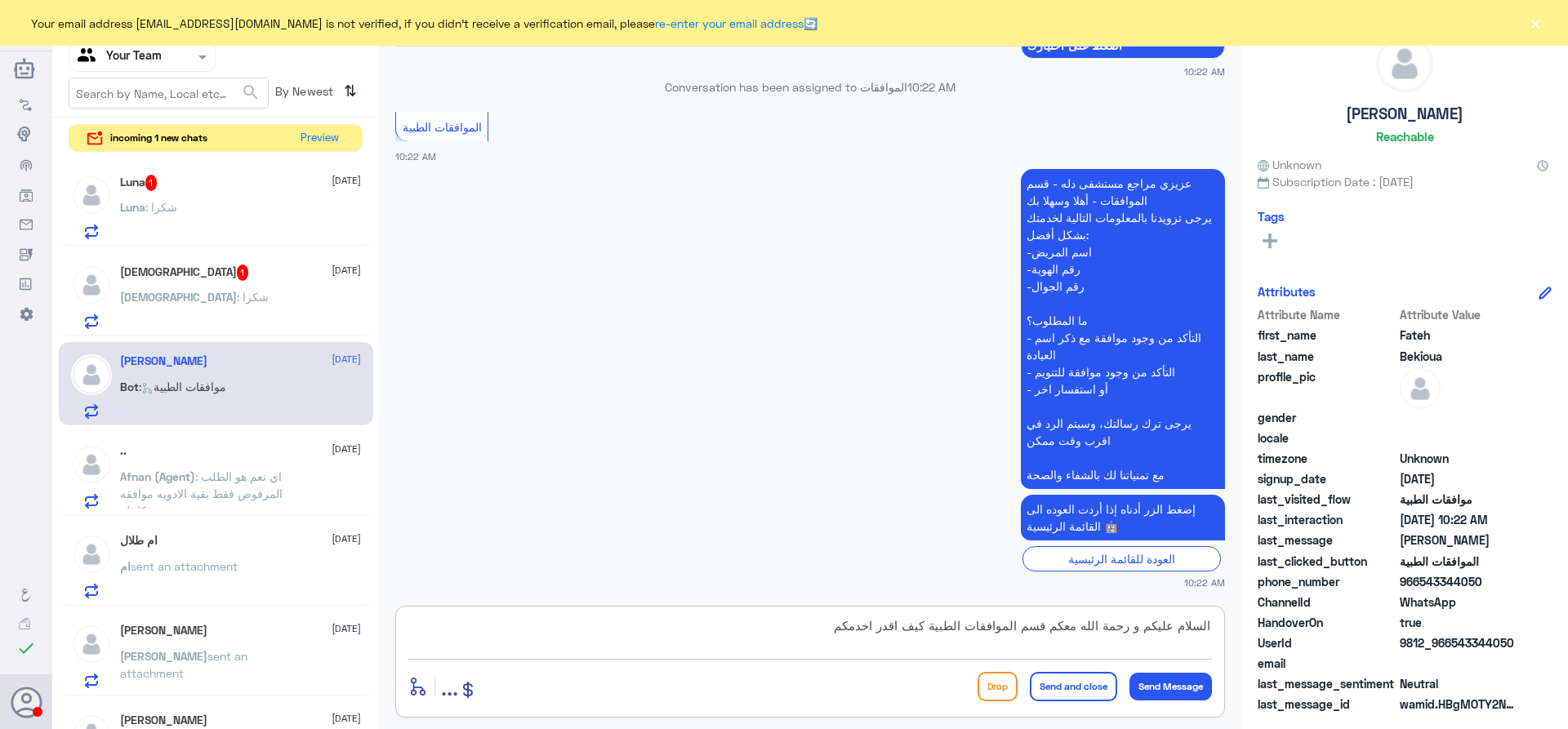
type textarea "السلام عليكم و رحمة الله معكم قسم الموافقات الطبية كيف اقدر اخدمكم؟"
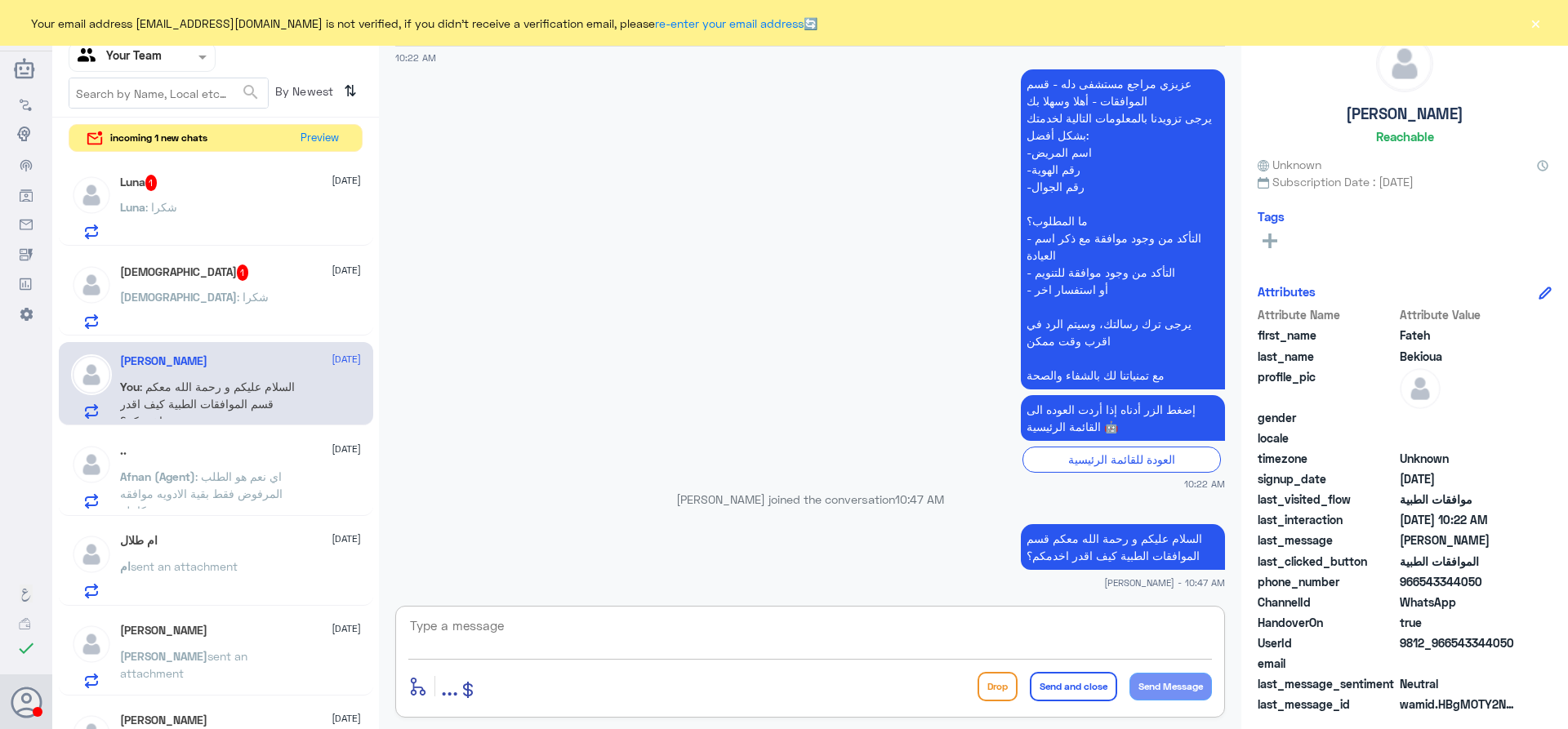
click at [276, 288] on div "سبحان الله 1 21 September سبحان : شكرا" at bounding box center [240, 296] width 241 height 64
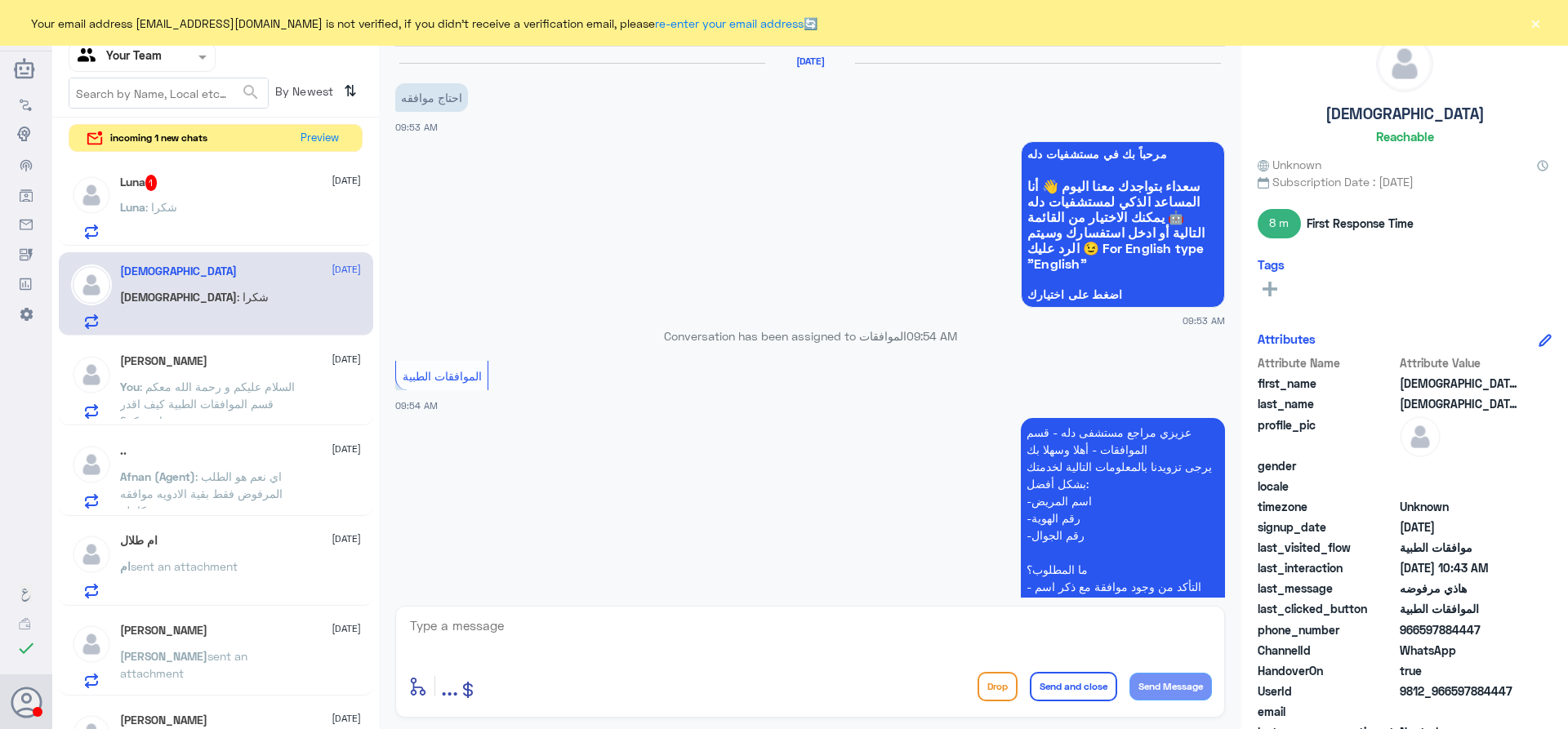
scroll to position [1093, 0]
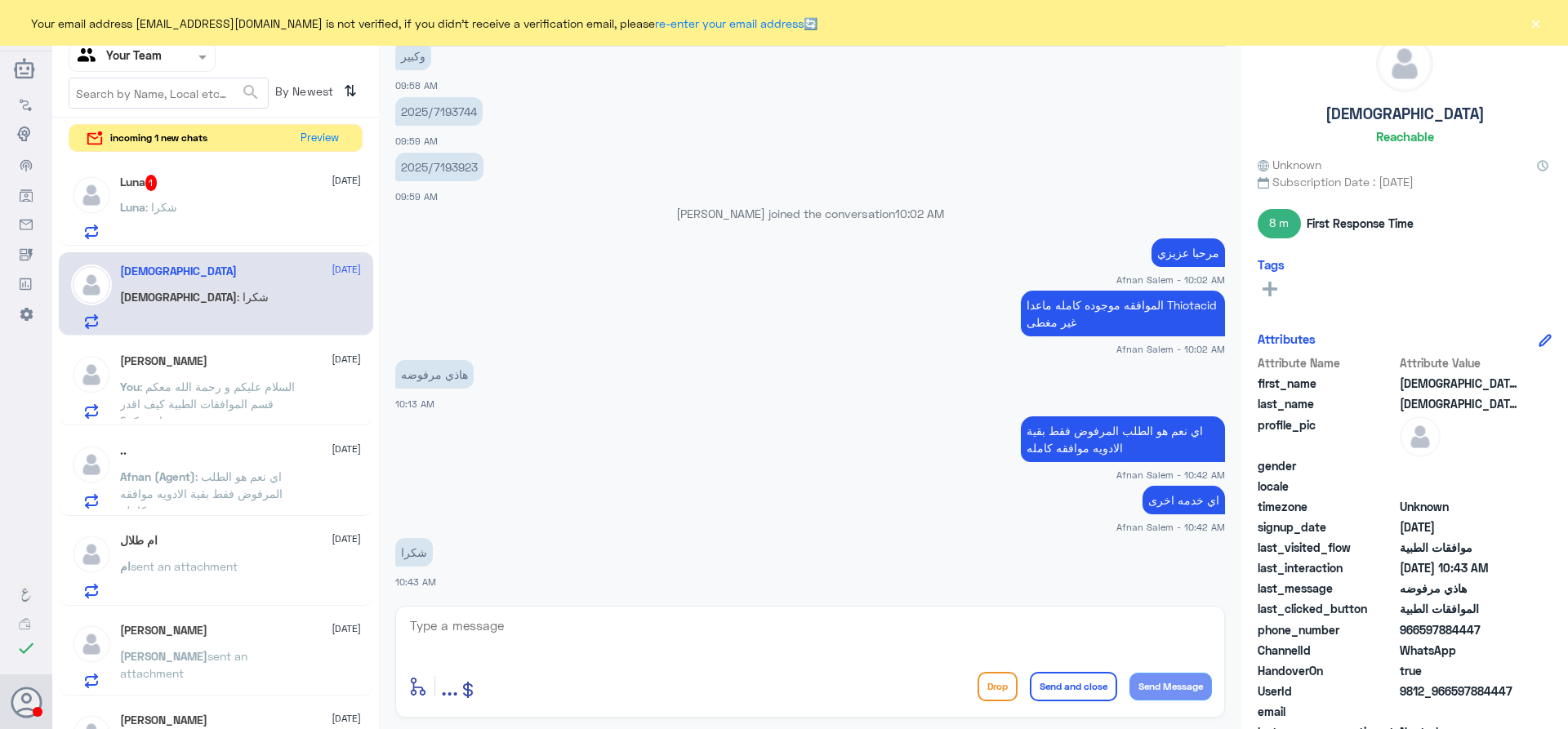
click at [193, 206] on div "Luna : شكرا" at bounding box center [240, 220] width 241 height 37
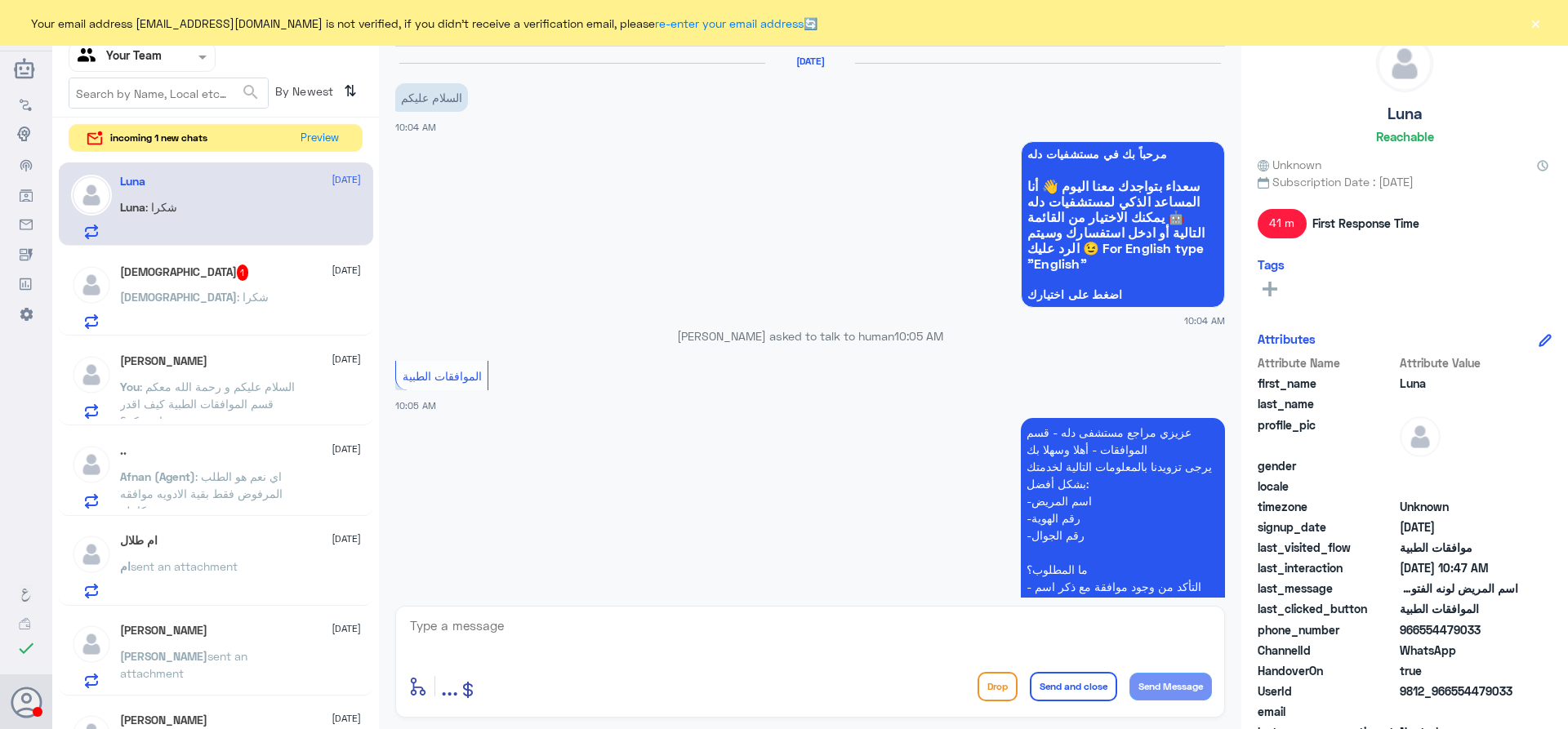
scroll to position [667, 0]
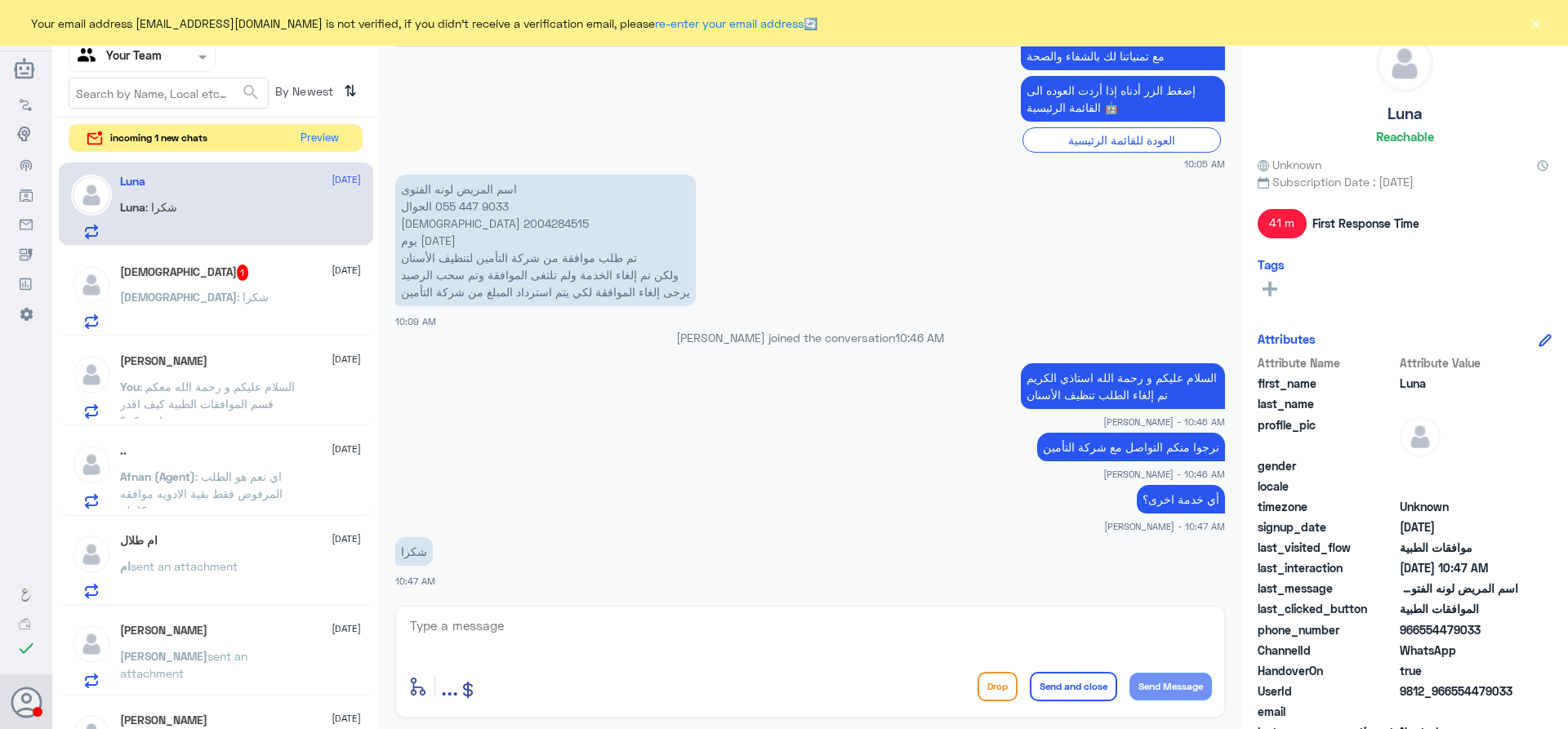
click at [646, 620] on textarea at bounding box center [811, 634] width 804 height 40
type textarea "r"
type textarea "ق"
click at [1122, 627] on textarea "قدامكم العافية مع السلامة" at bounding box center [811, 634] width 804 height 40
type textarea "قدامكم العافية و مع السلامة"
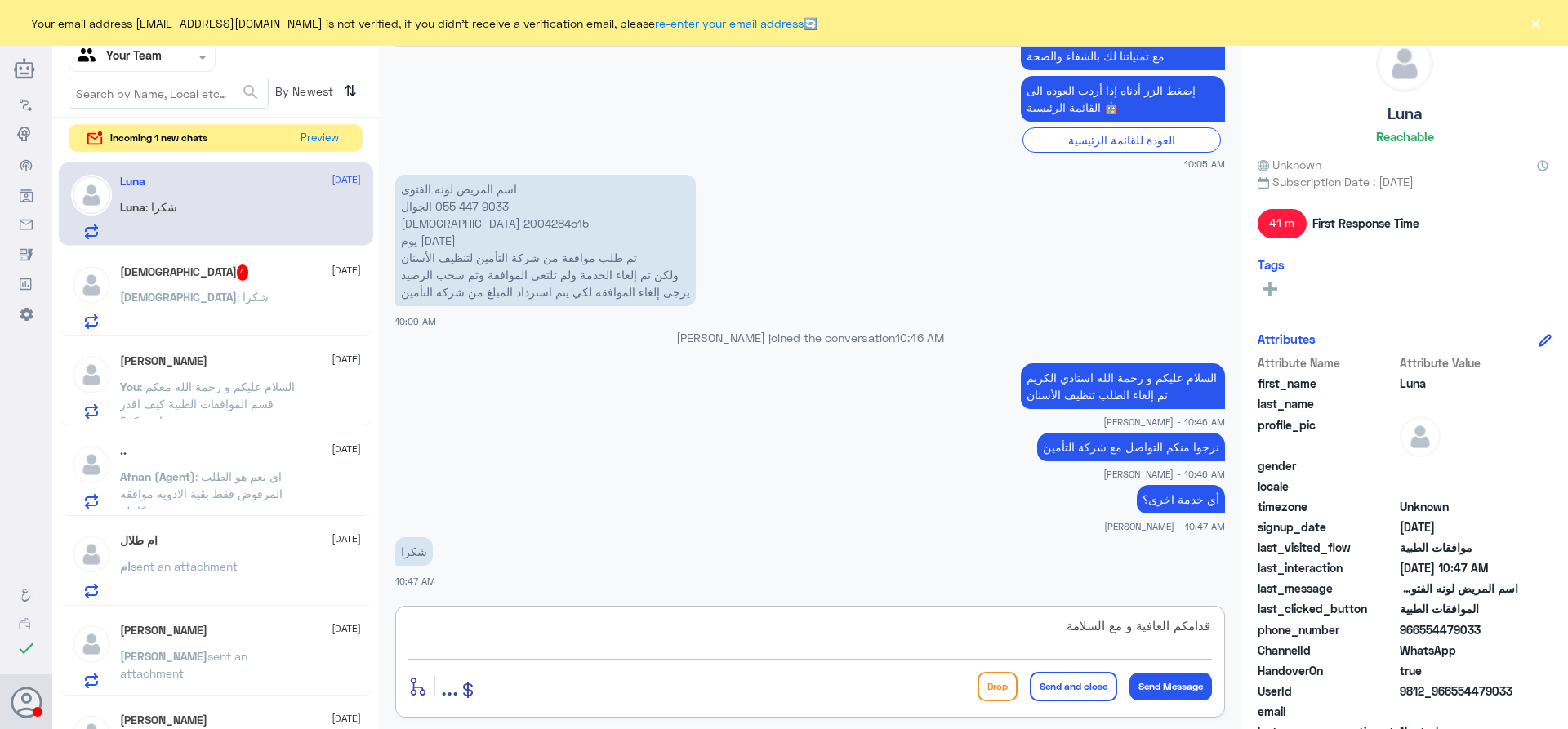
click at [1082, 687] on button "Send and close" at bounding box center [1074, 686] width 87 height 29
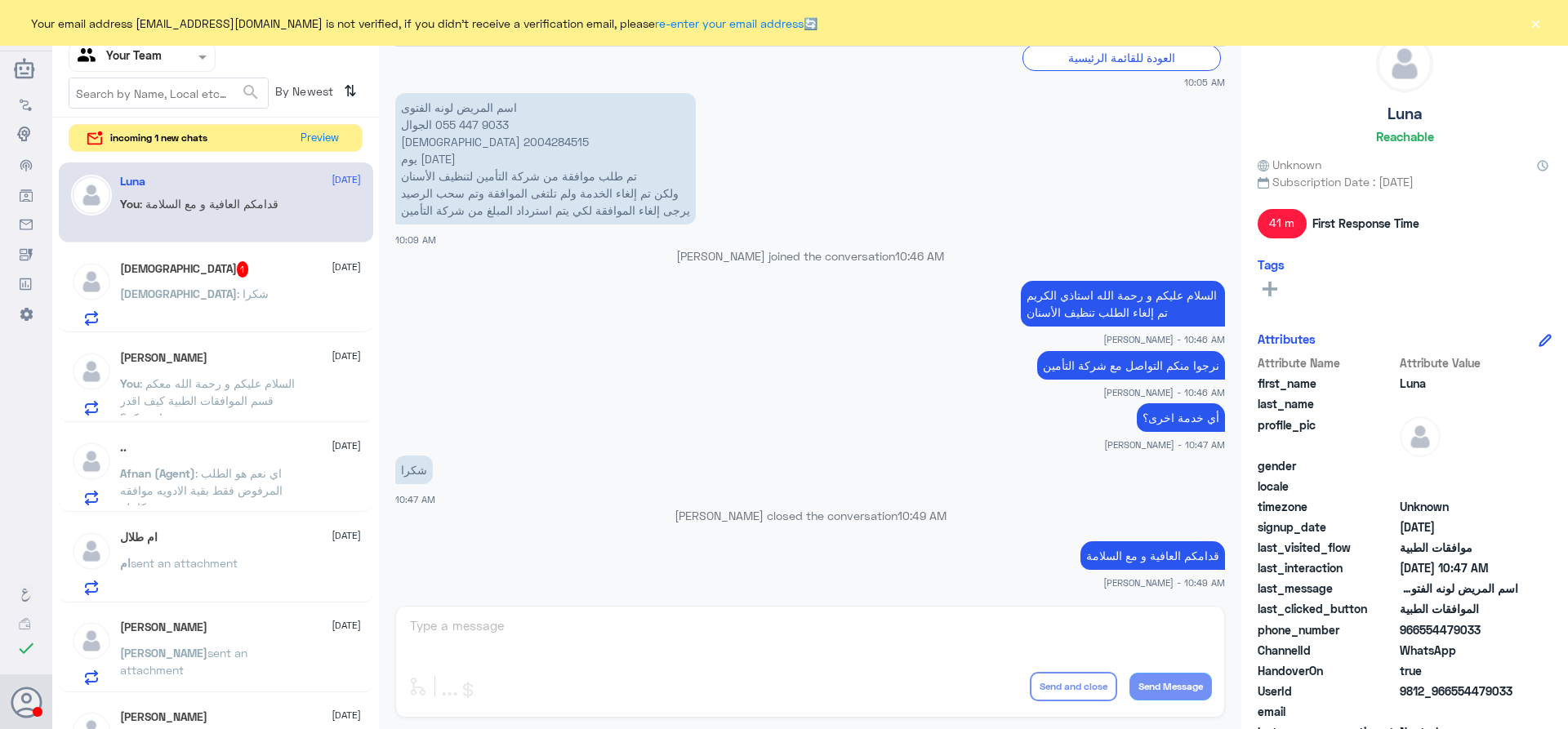
click at [238, 558] on span "sent an attachment" at bounding box center [184, 563] width 107 height 14
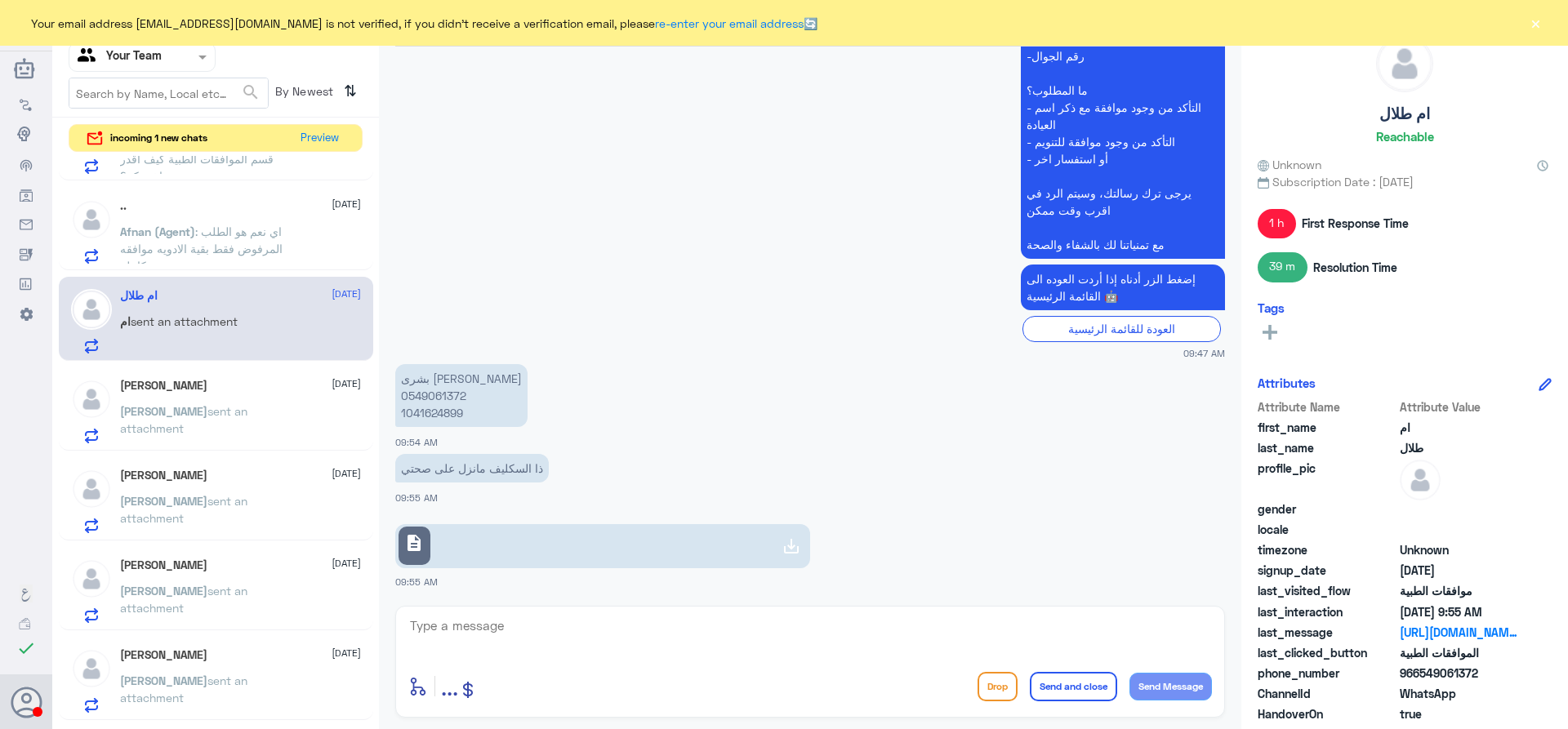
scroll to position [323, 0]
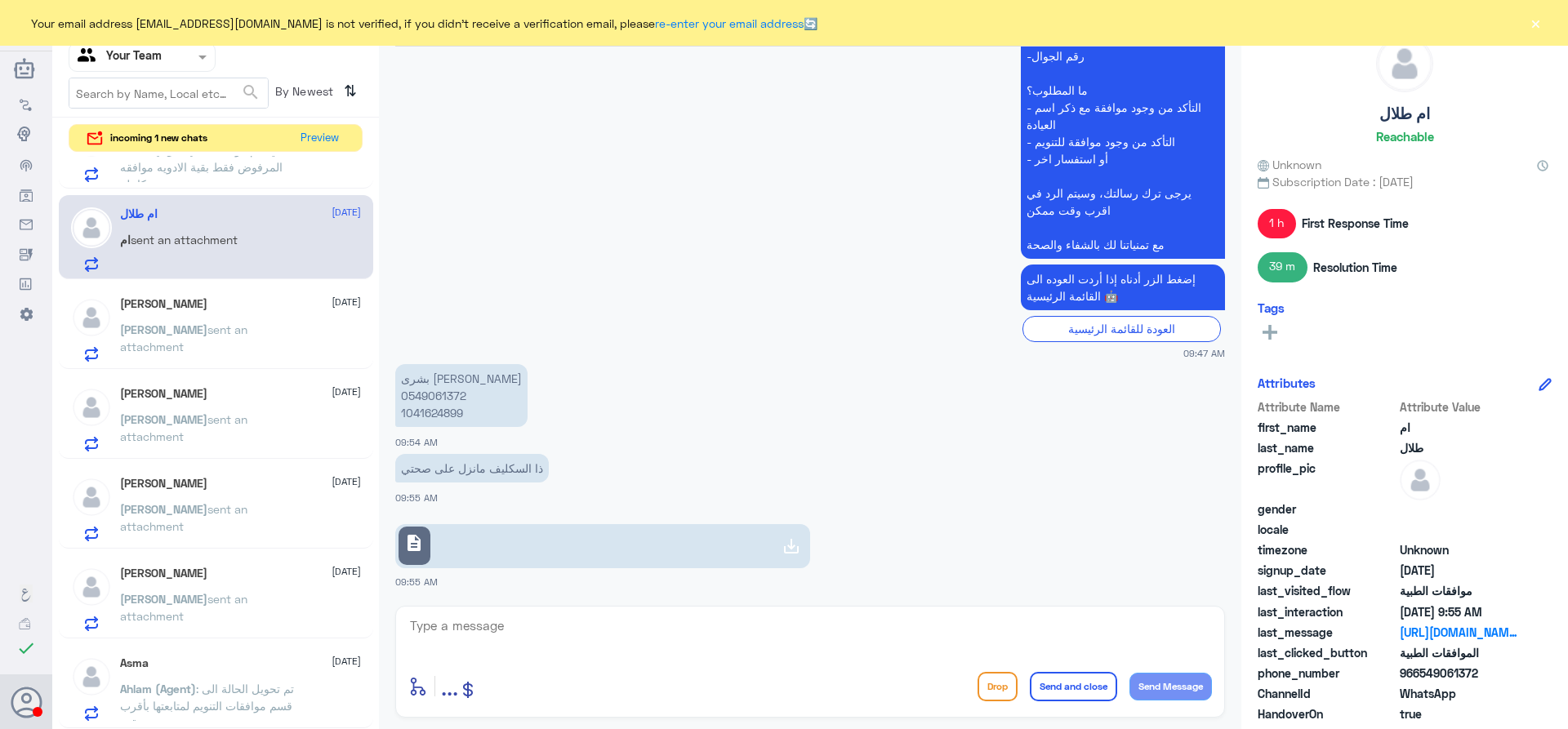
click at [246, 503] on div "Ali 21 September Ali sent an attachment" at bounding box center [240, 509] width 241 height 64
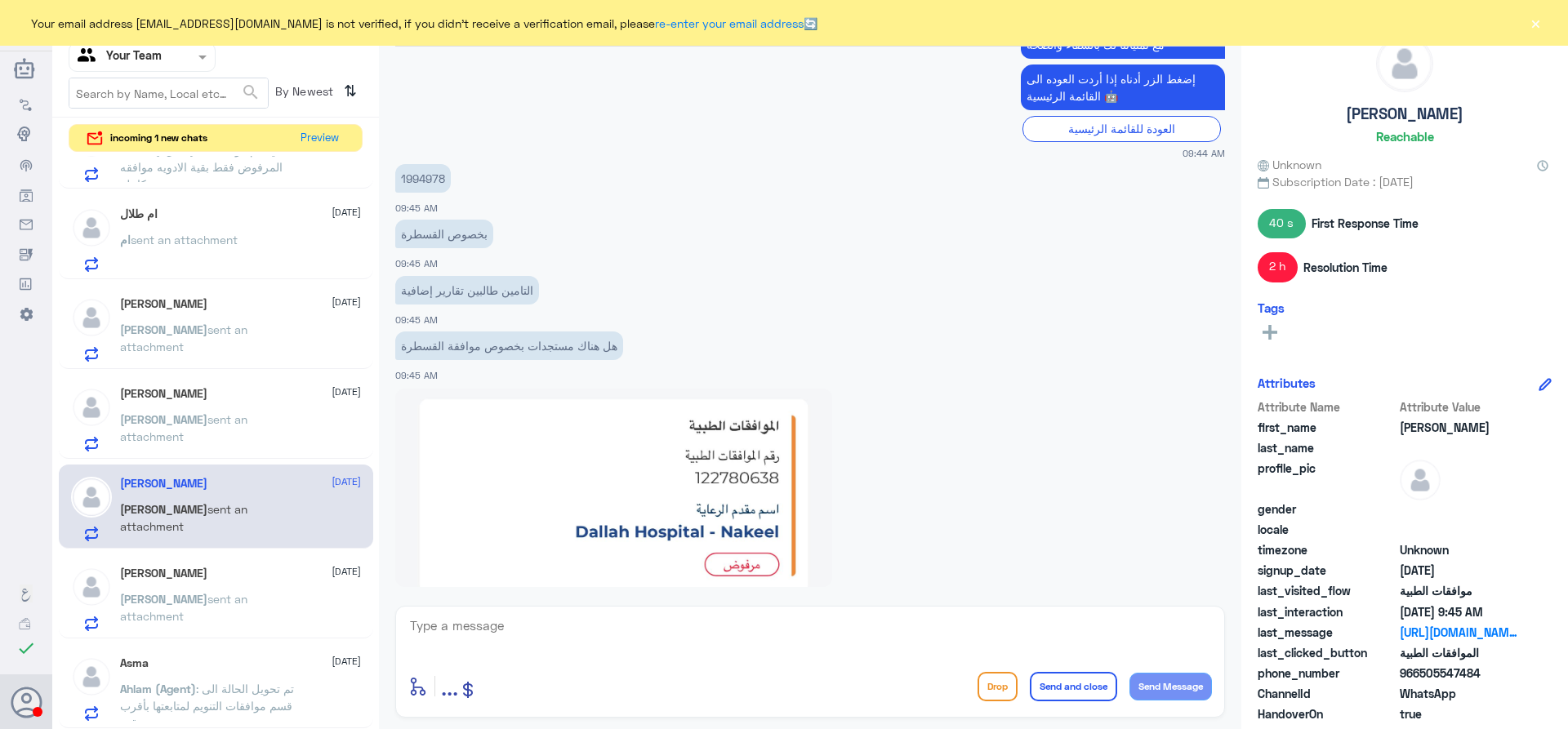
scroll to position [2390, 0]
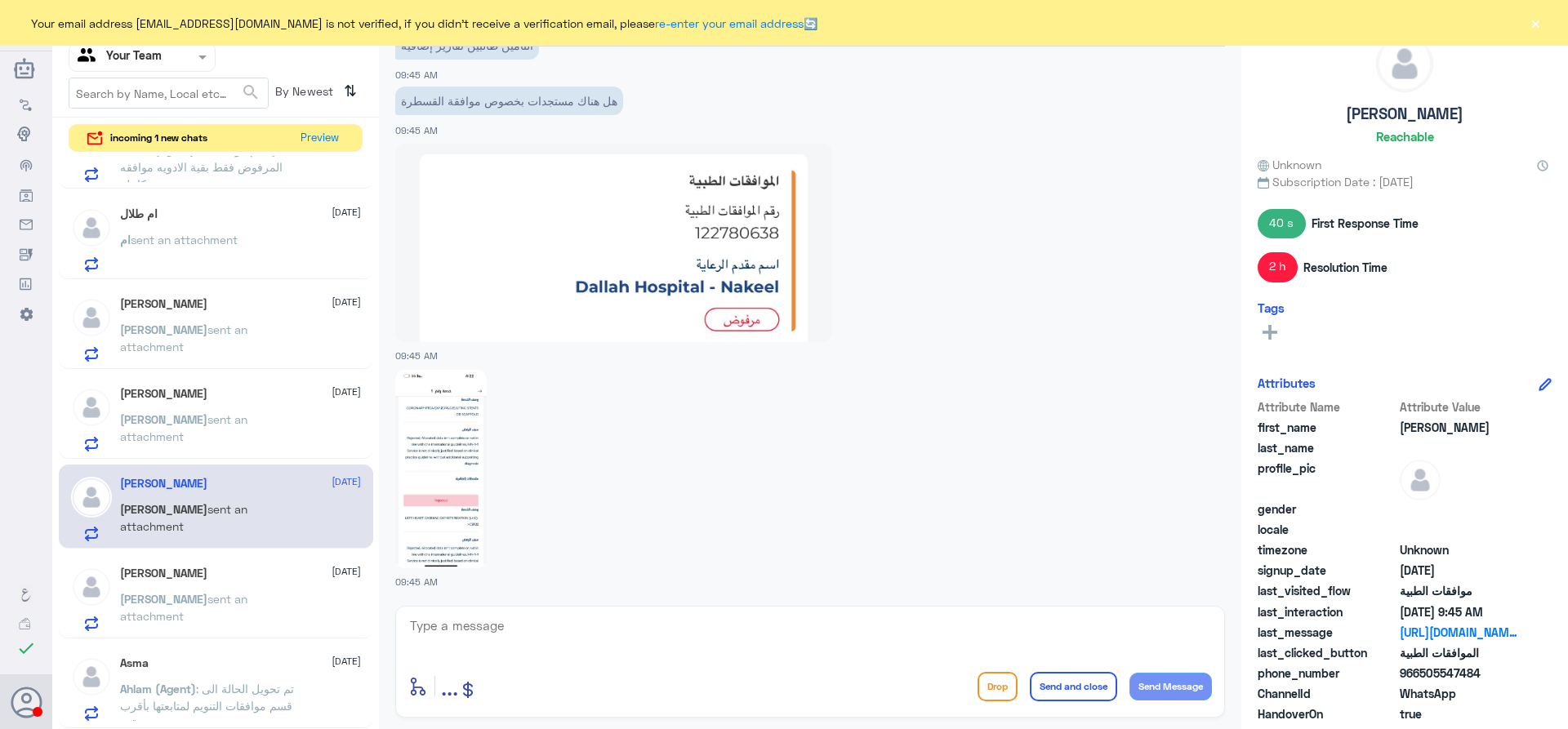
click at [191, 413] on span "sent an attachment" at bounding box center [183, 427] width 127 height 31
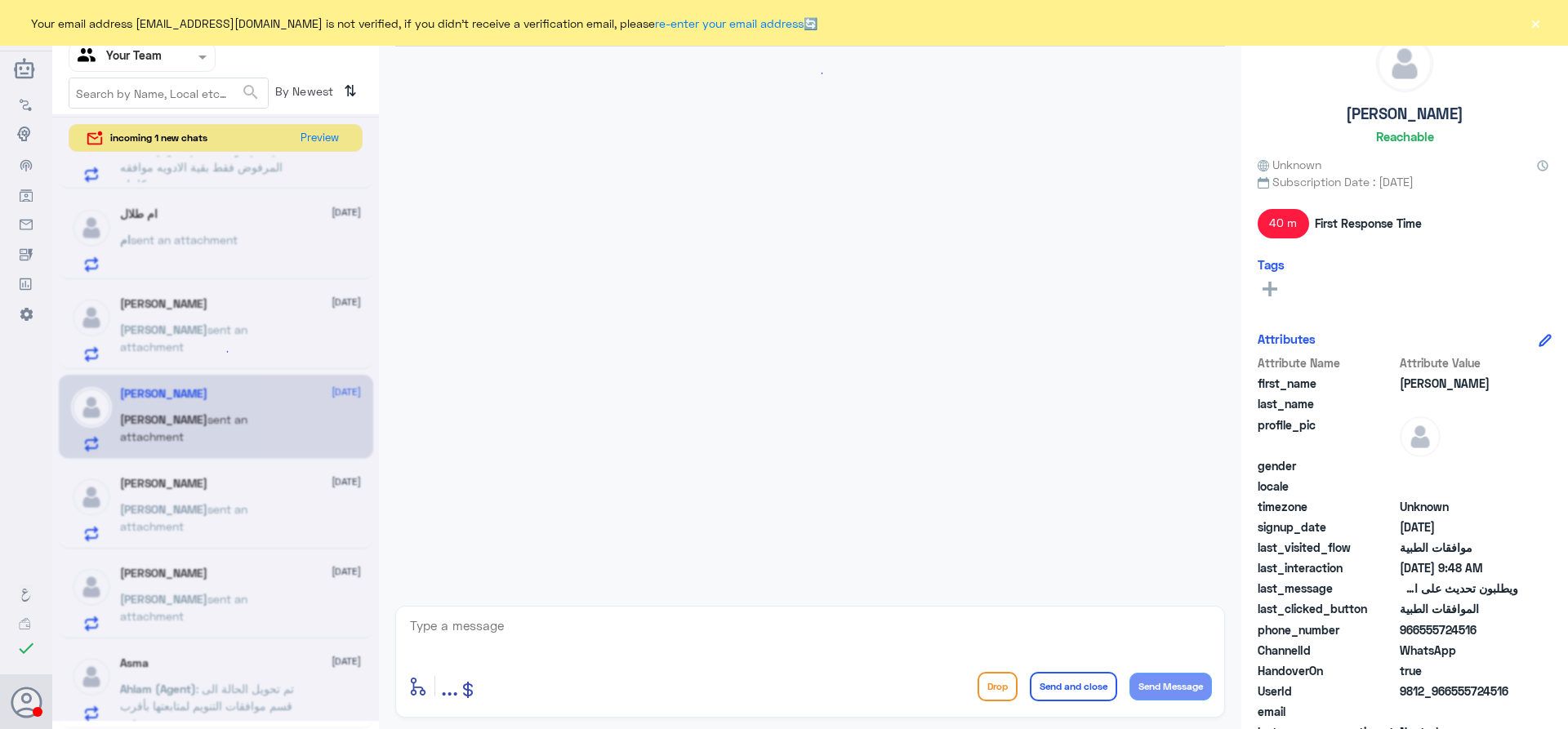
scroll to position [1147, 0]
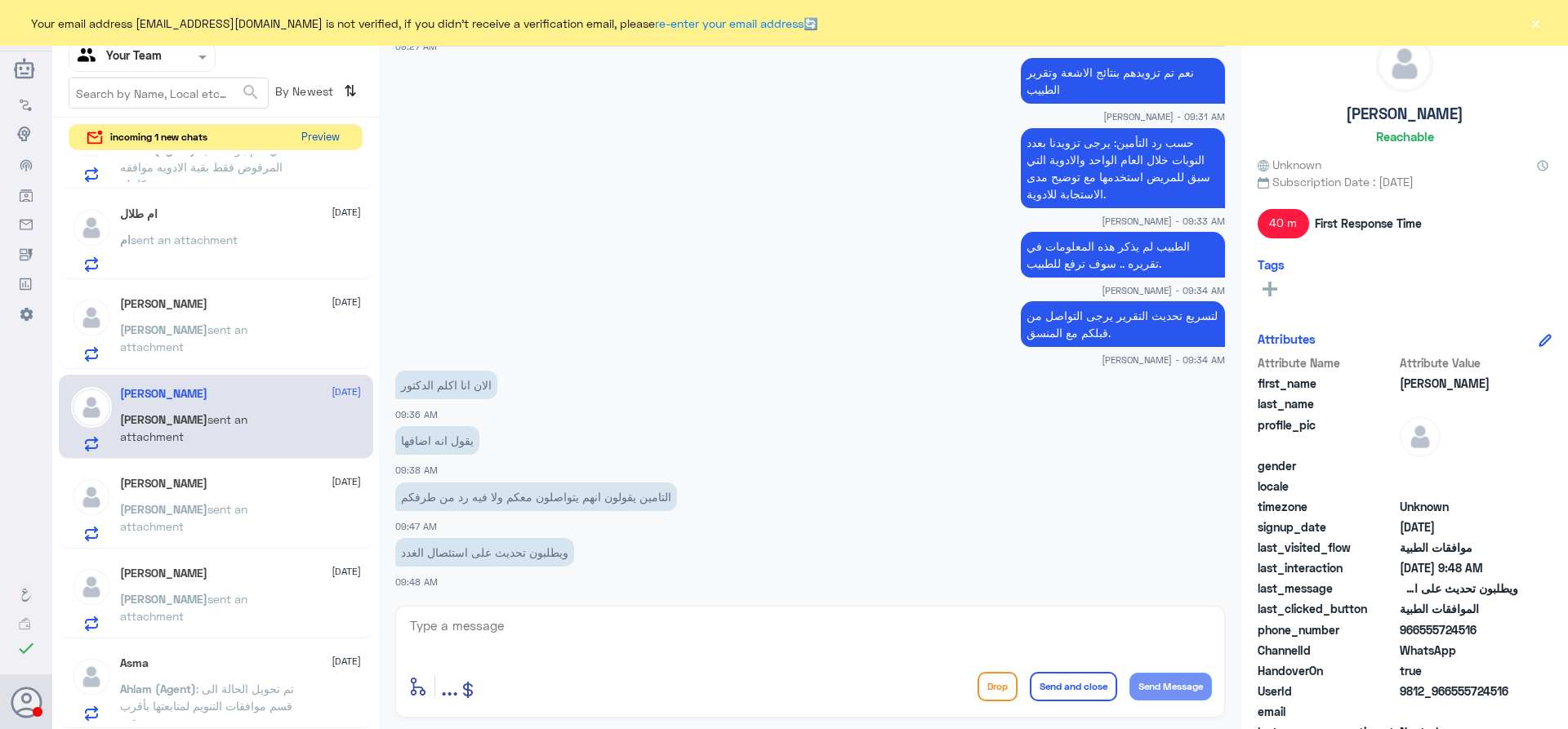
click at [335, 140] on button "Preview" at bounding box center [320, 138] width 50 height 26
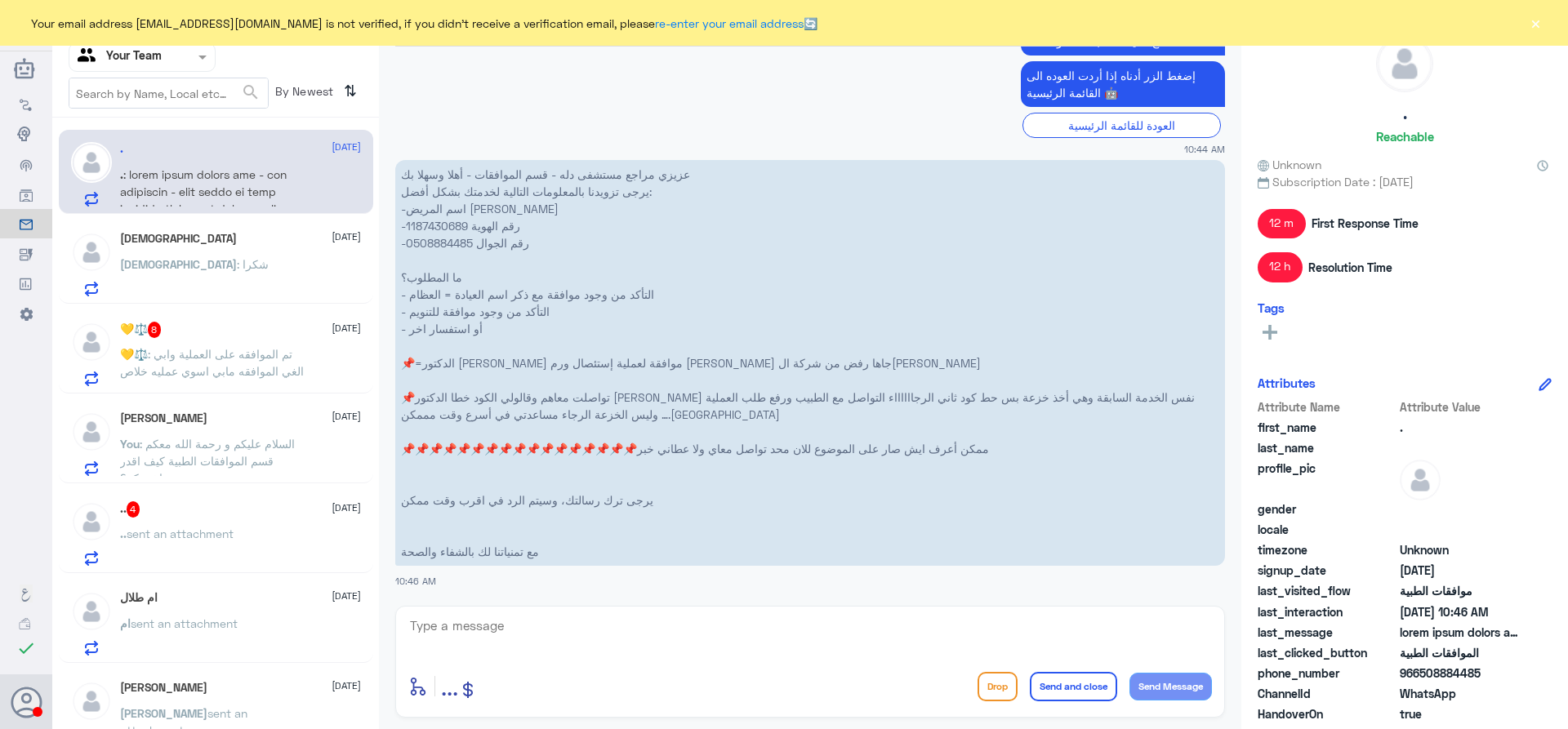
click at [225, 279] on div "سبحان : شكرا" at bounding box center [240, 278] width 241 height 37
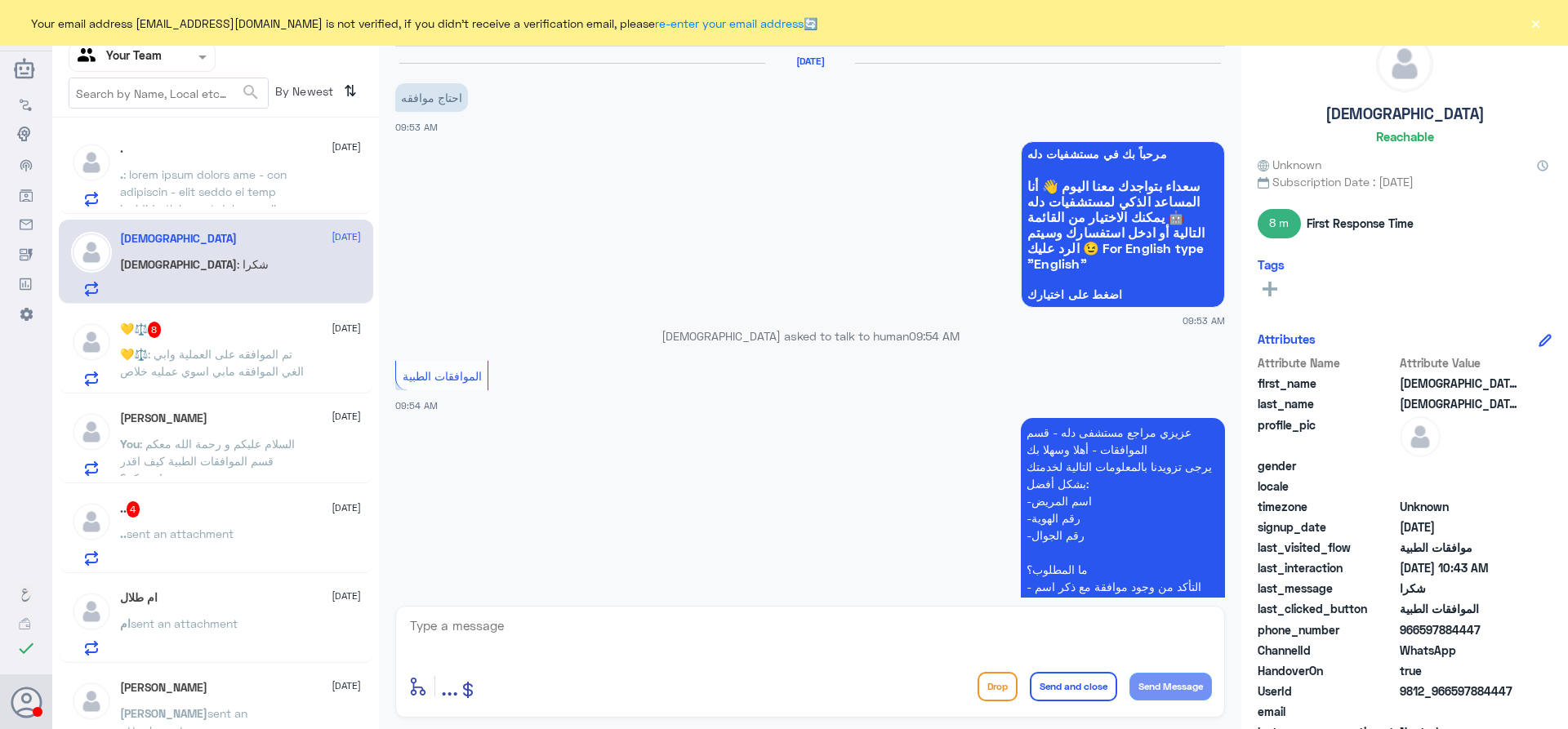
scroll to position [1093, 0]
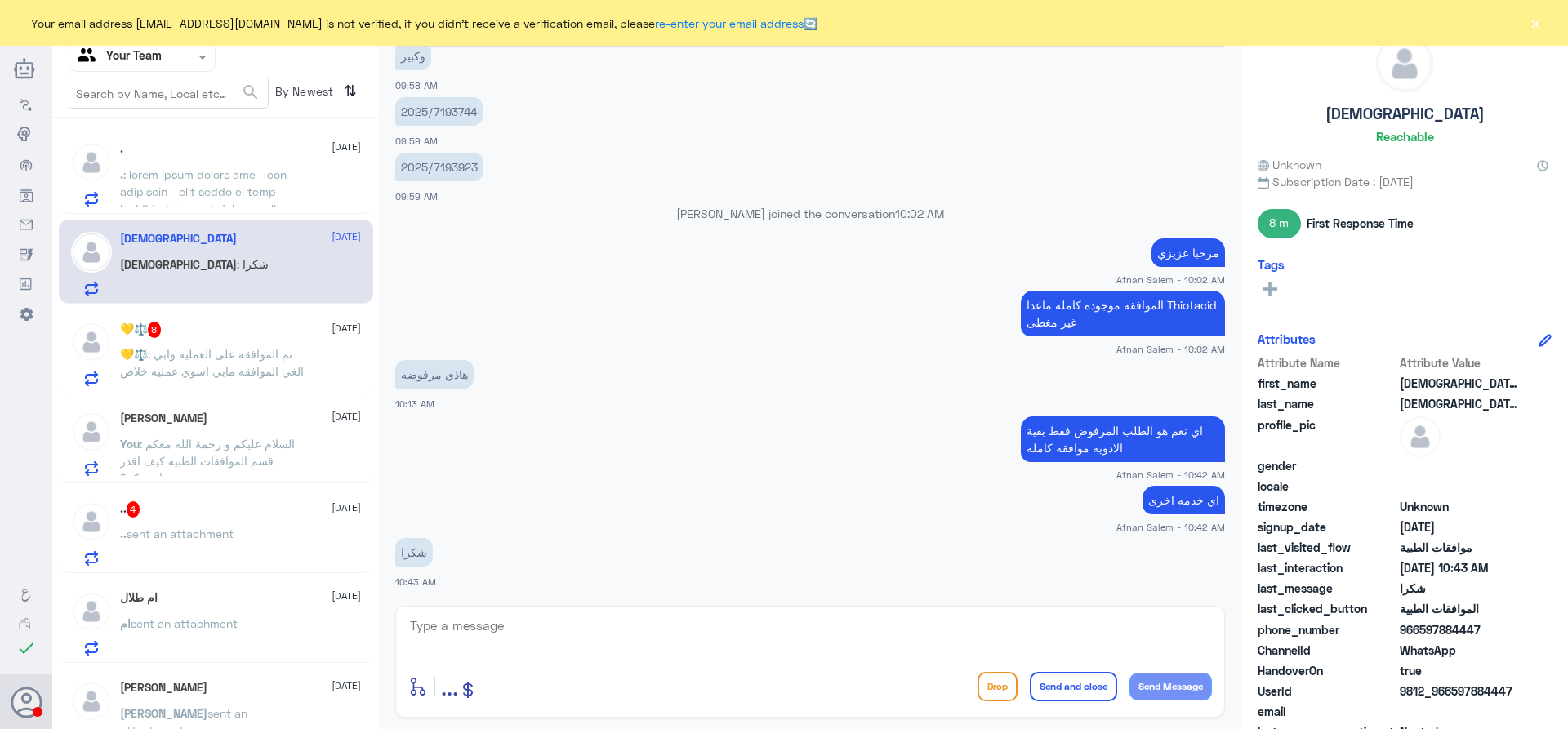
click at [239, 181] on span at bounding box center [211, 372] width 184 height 409
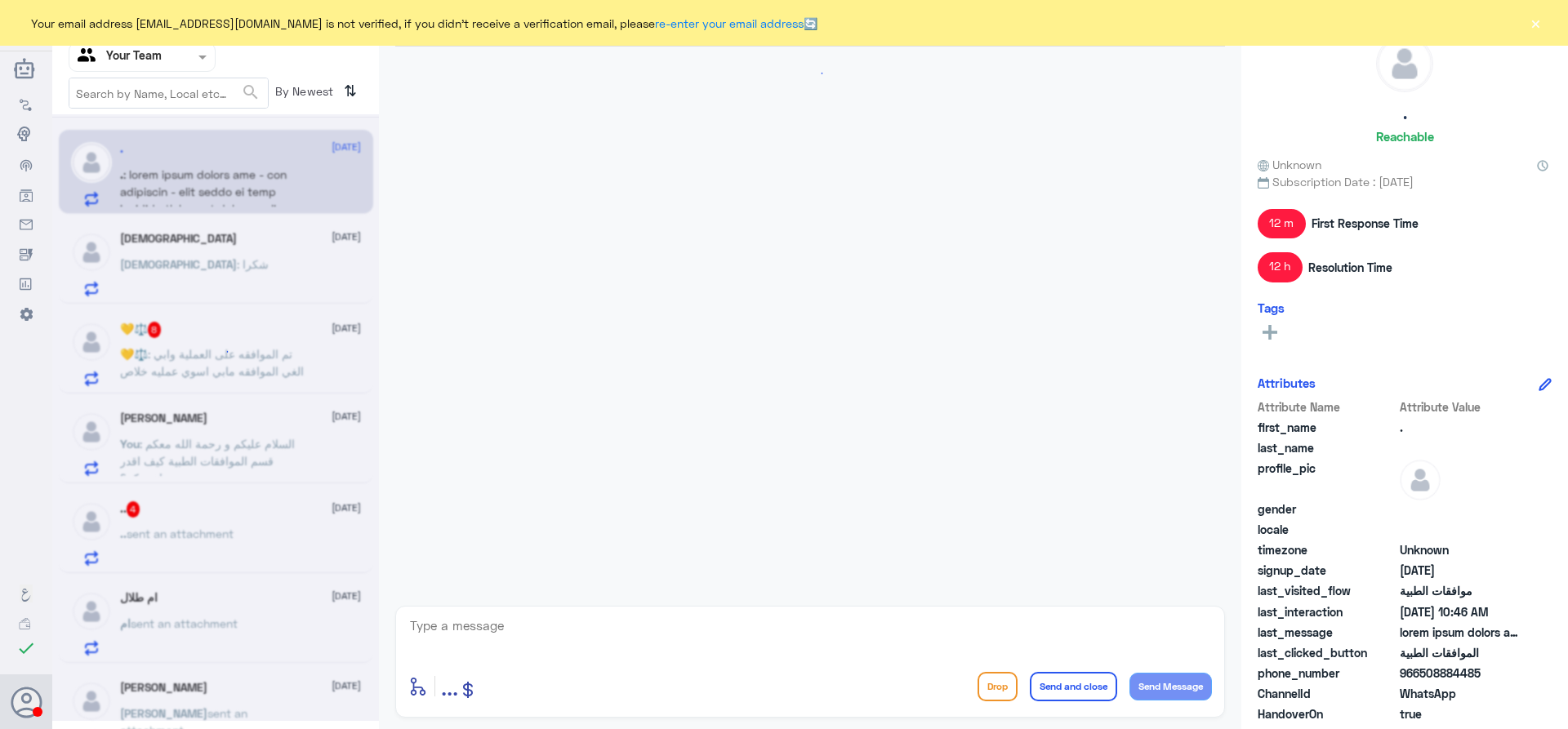
scroll to position [2174, 0]
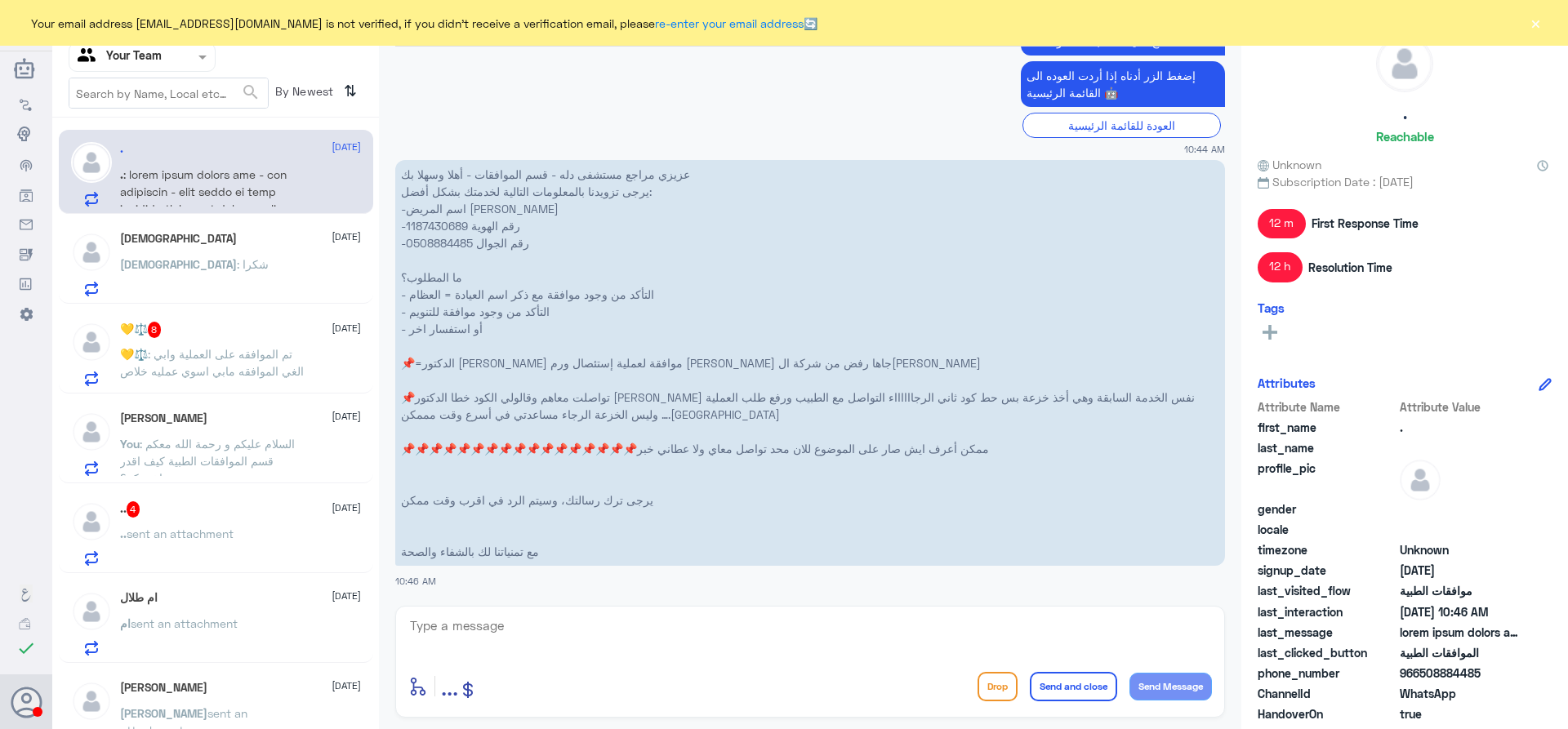
click at [276, 367] on span ": تم الموافقه على العملية وابي الغي الموافقه مابي اسوي عمليه خلاص" at bounding box center [211, 362] width 184 height 31
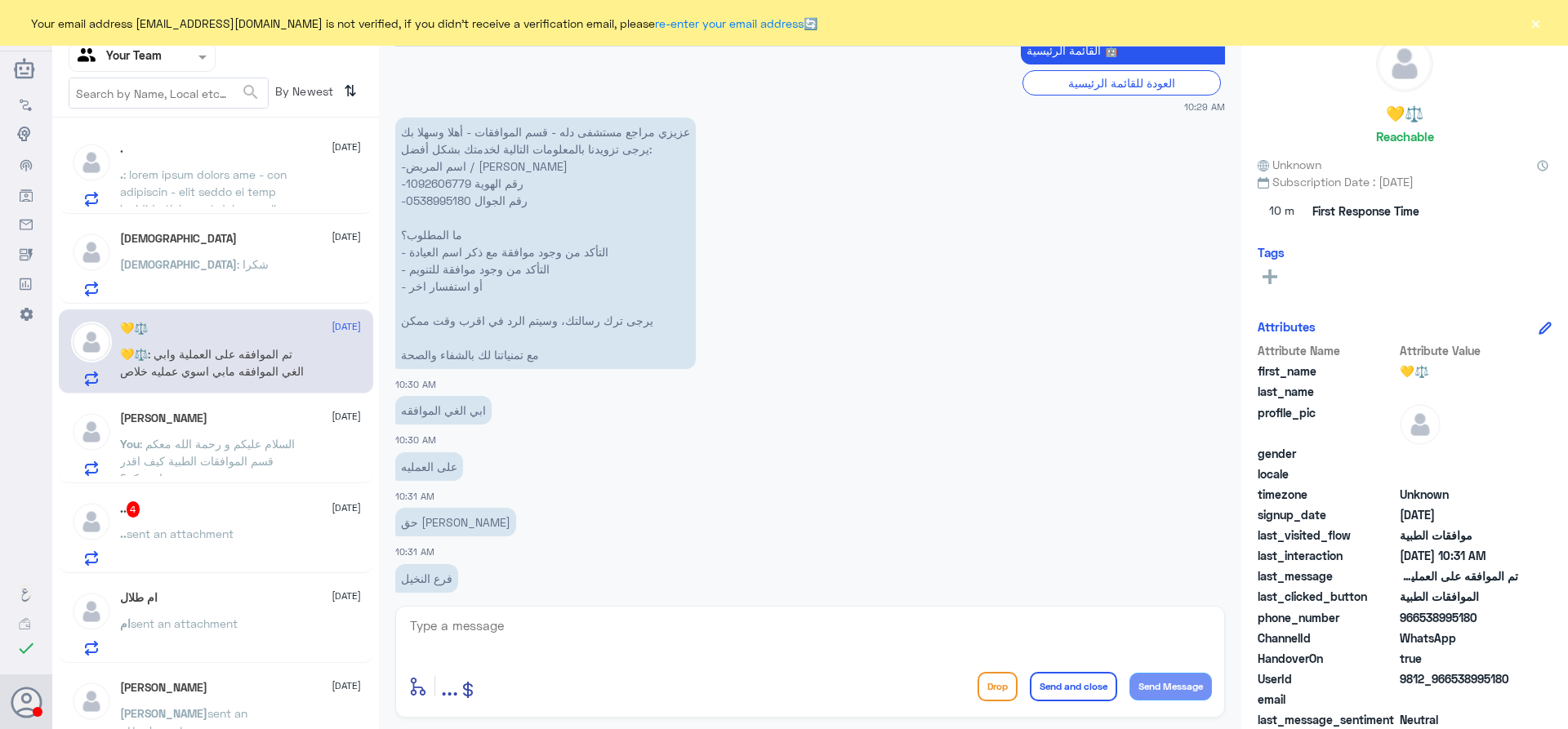
scroll to position [644, 0]
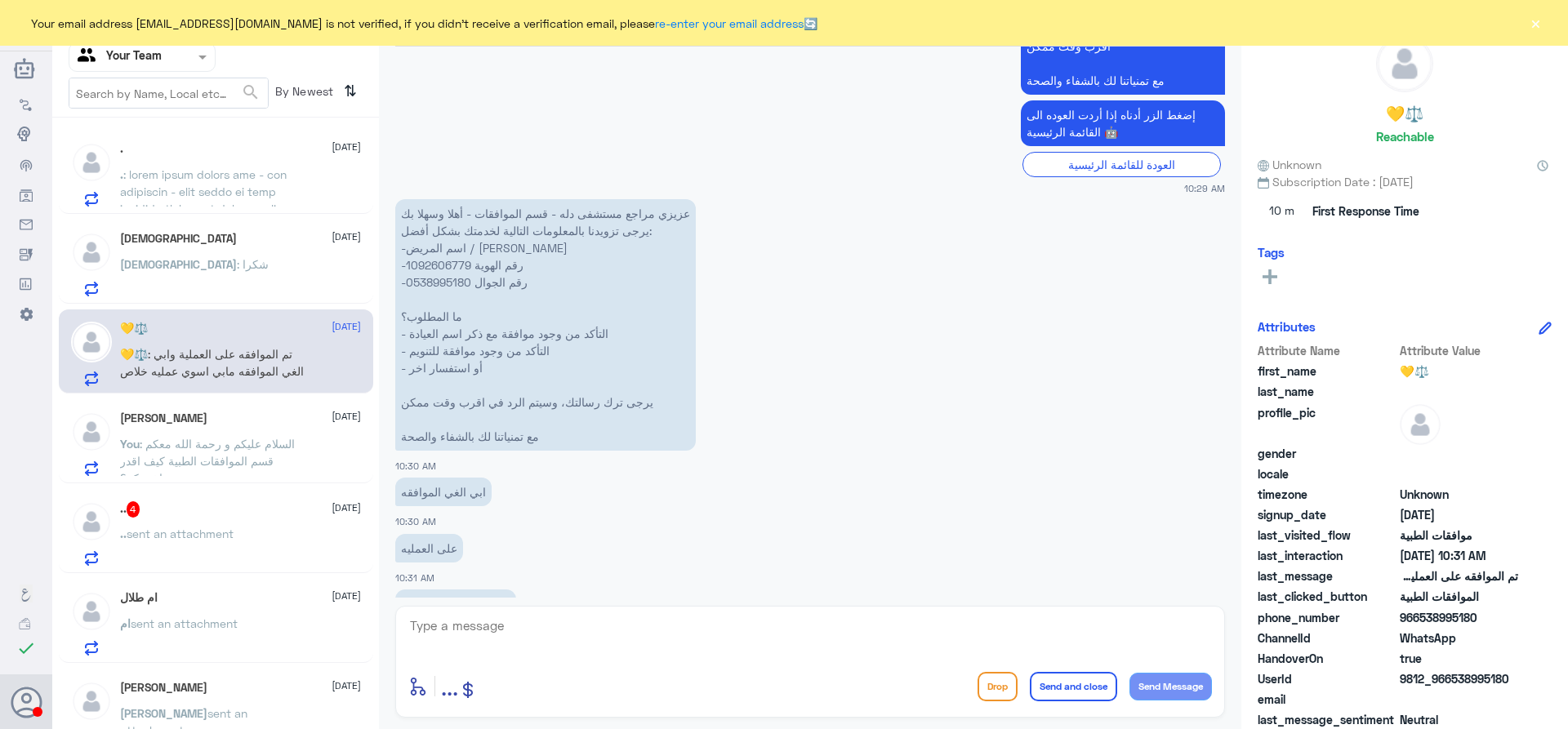
click at [444, 264] on p "عزيزي مراجع مستشفى دله - قسم الموافقات - أهلا وسهلا بك يرجى تزويدنا بالمعلومات …" at bounding box center [545, 325] width 301 height 251
copy p "1092606779"
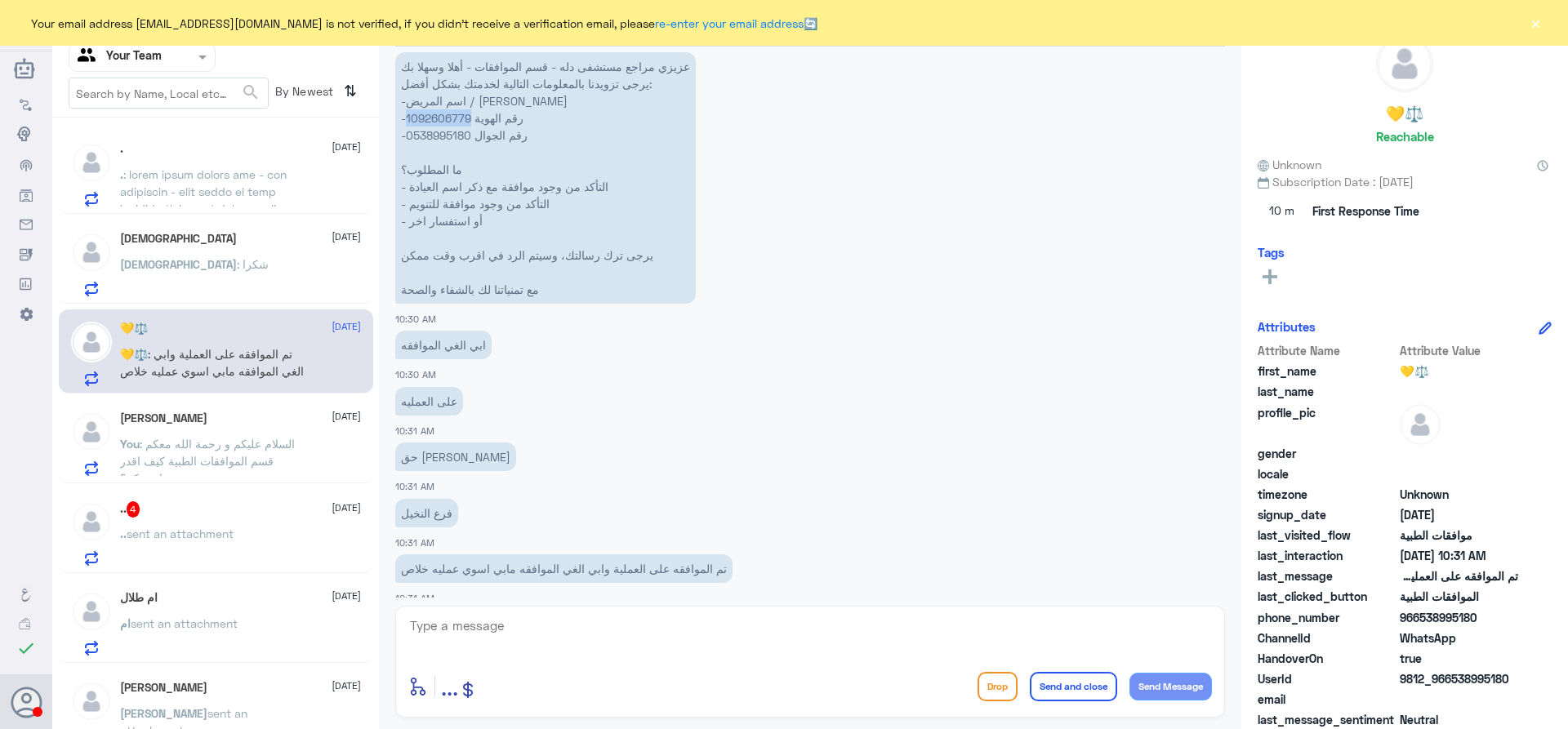
scroll to position [807, 0]
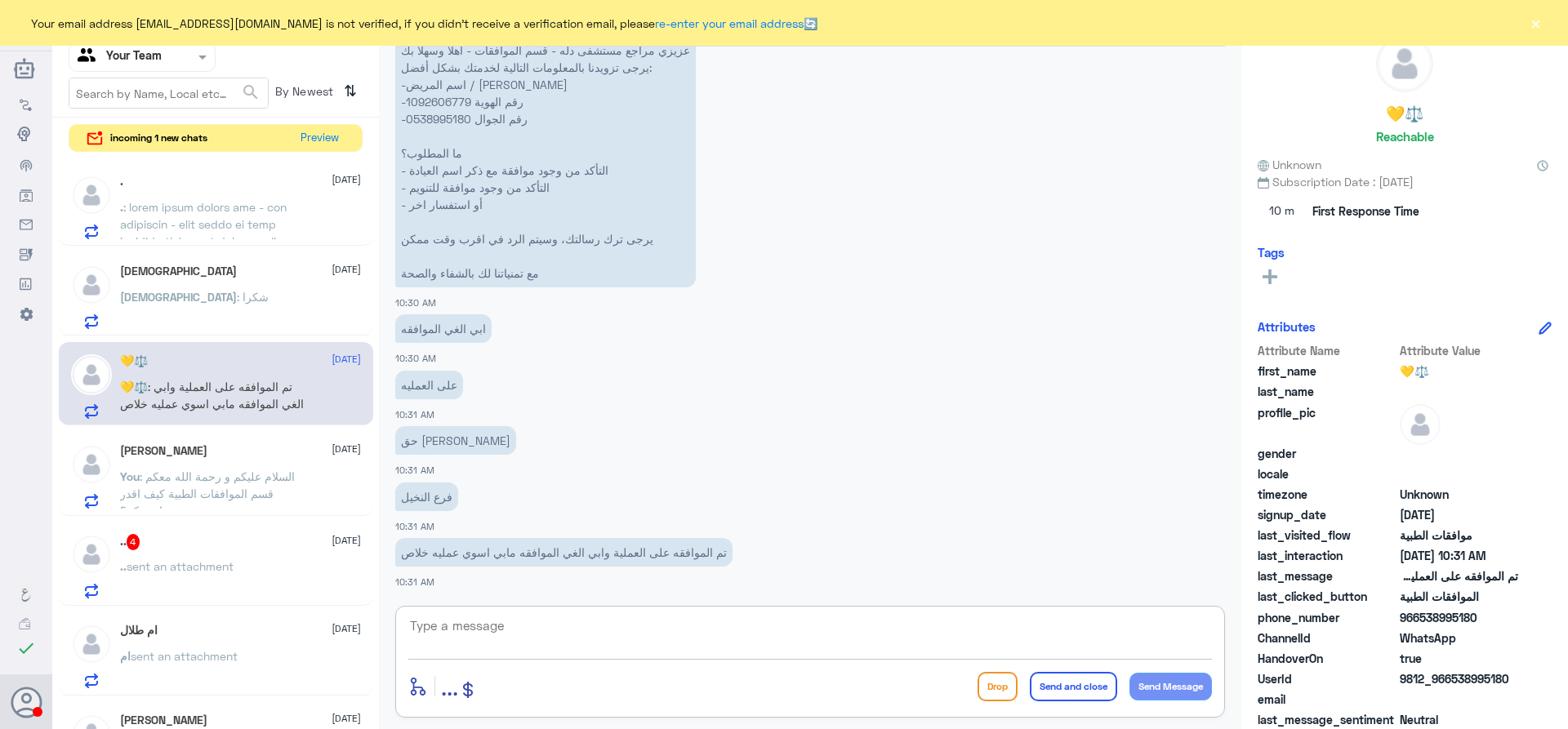
click at [539, 628] on textarea at bounding box center [811, 634] width 804 height 40
type textarea "h"
type textarea "السلام عليكم و رحمة الله"
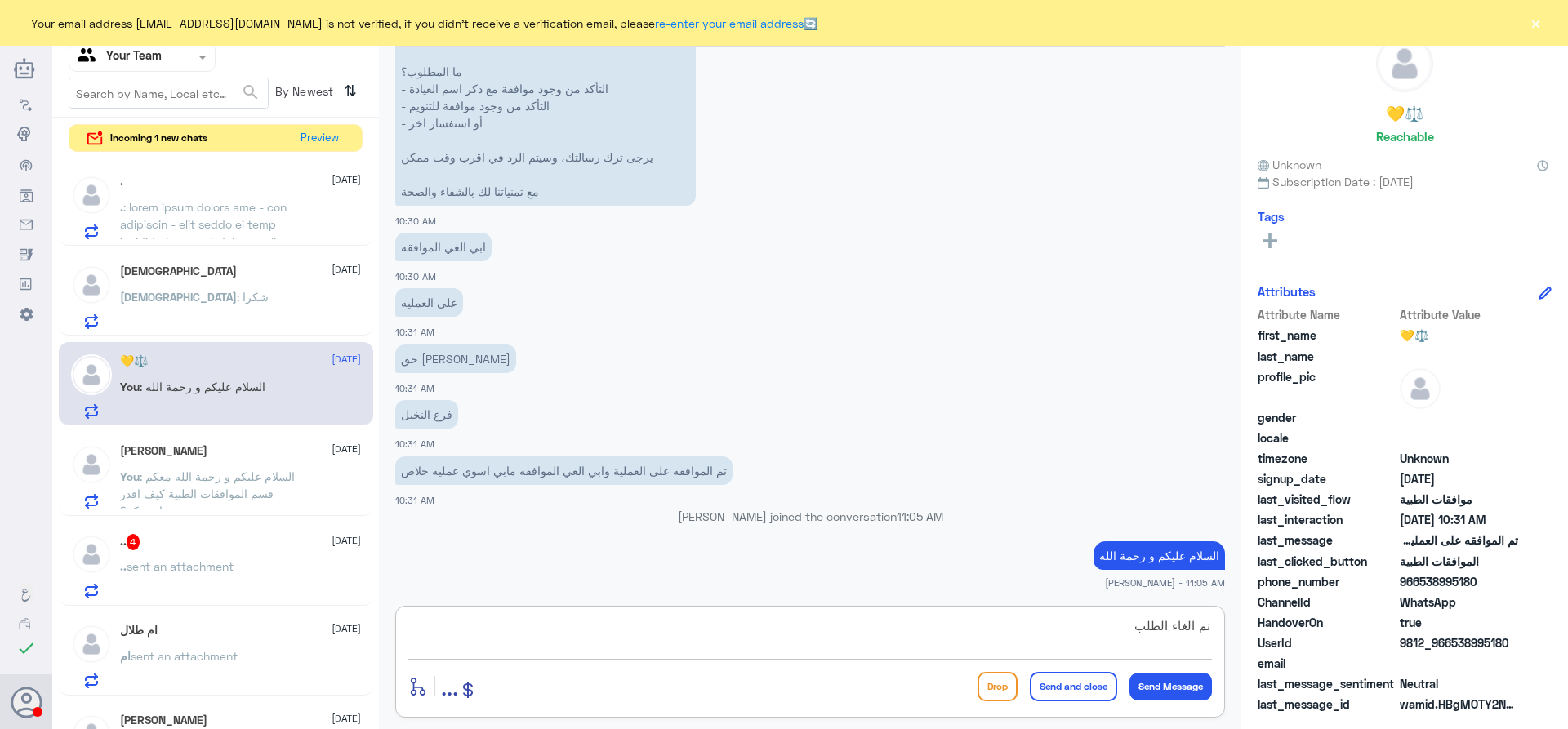
type textarea "تم الغاء الطلب"
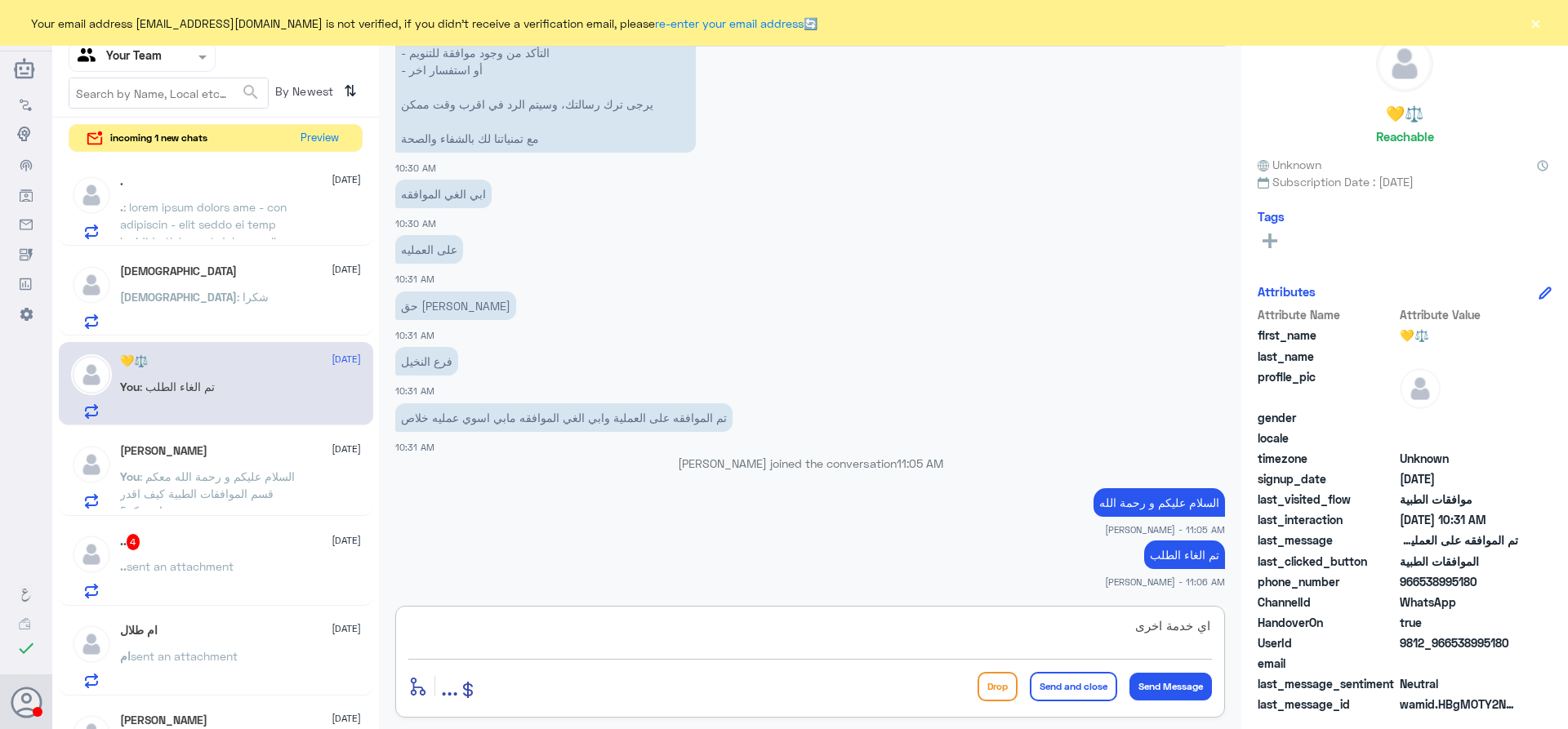
type textarea "اي خدمة اخرى؟"
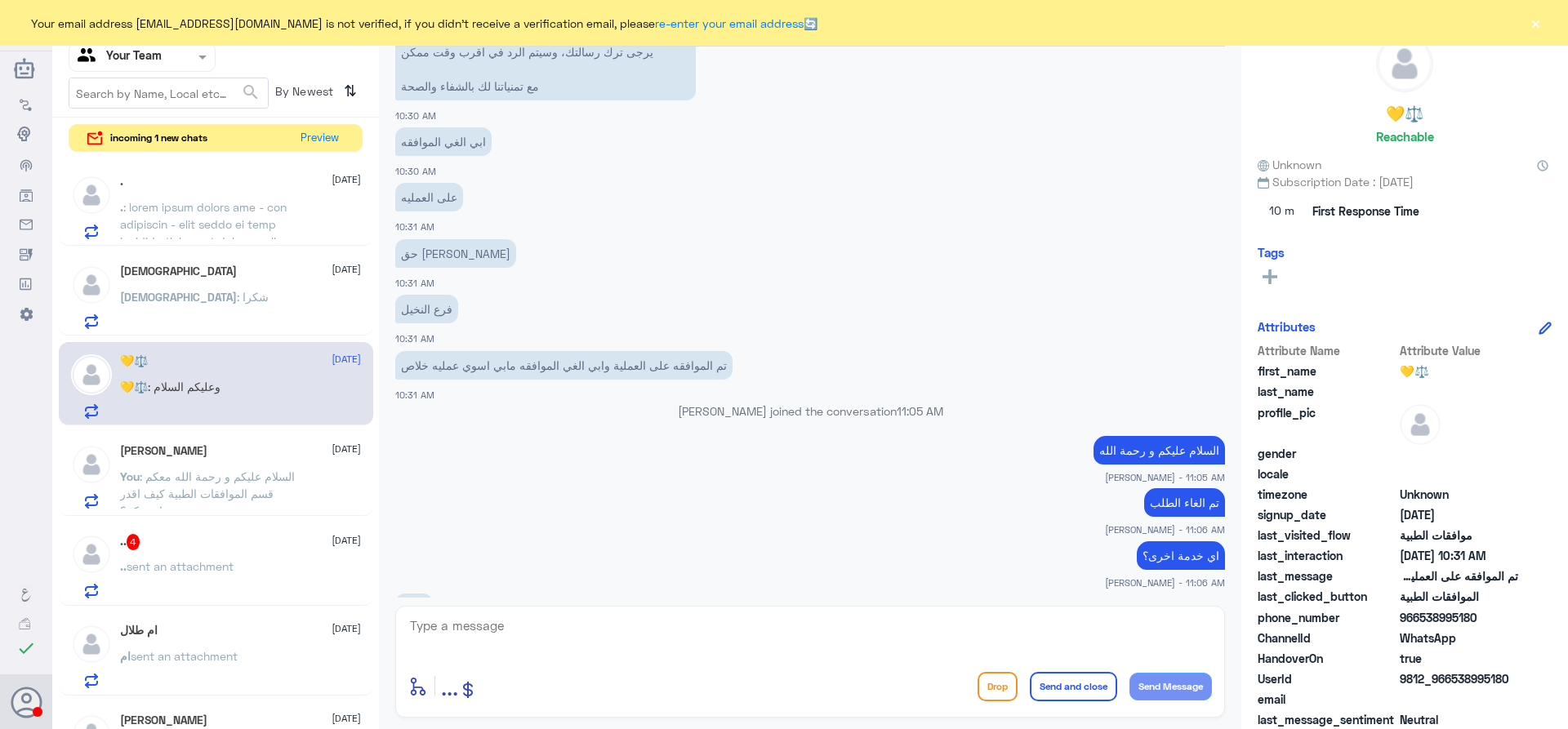
scroll to position [1075, 0]
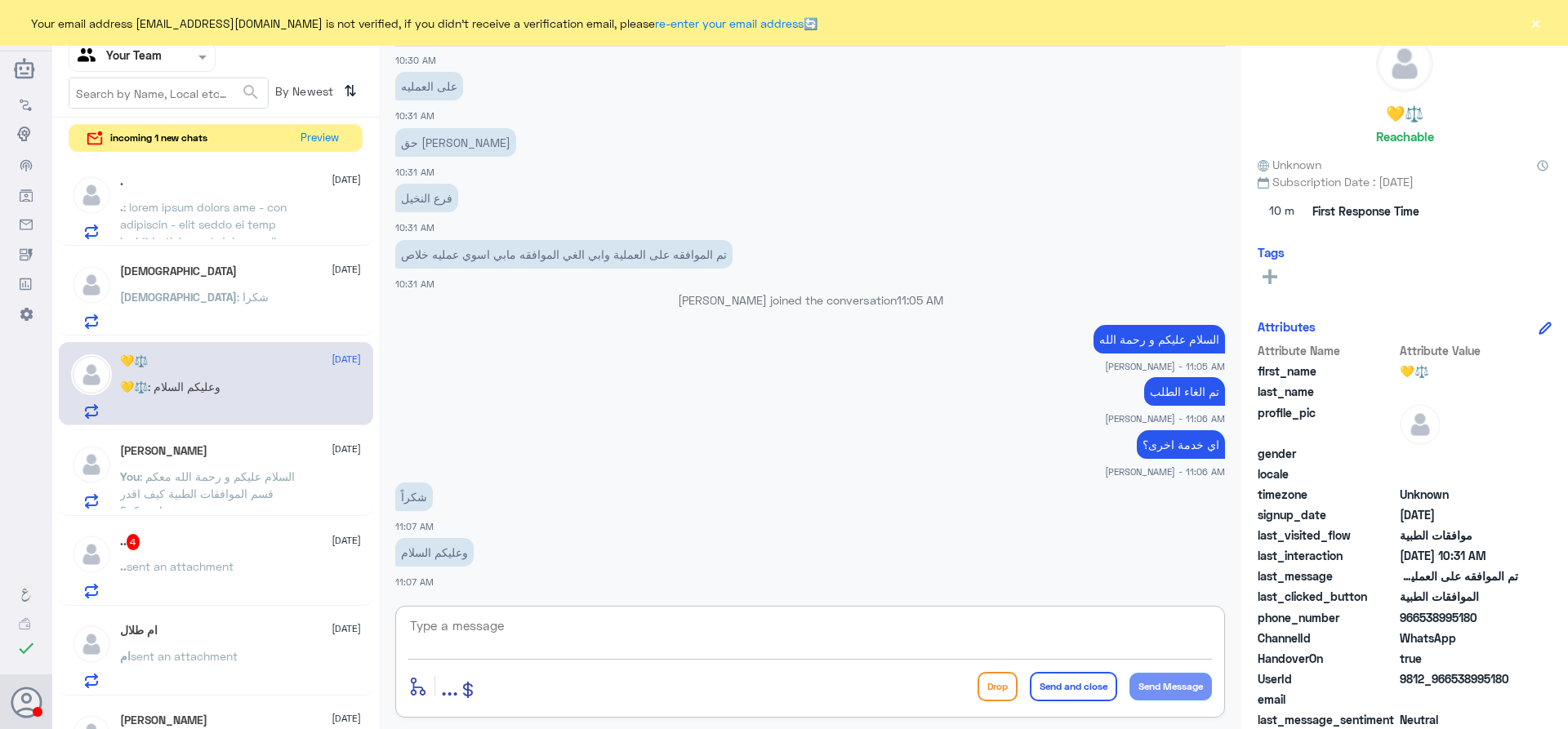
click at [576, 629] on textarea at bounding box center [811, 634] width 804 height 40
type textarea "r"
type textarea "قدامكم العافيه و مع السلامة"
click at [1062, 688] on button "Send and close" at bounding box center [1074, 686] width 87 height 29
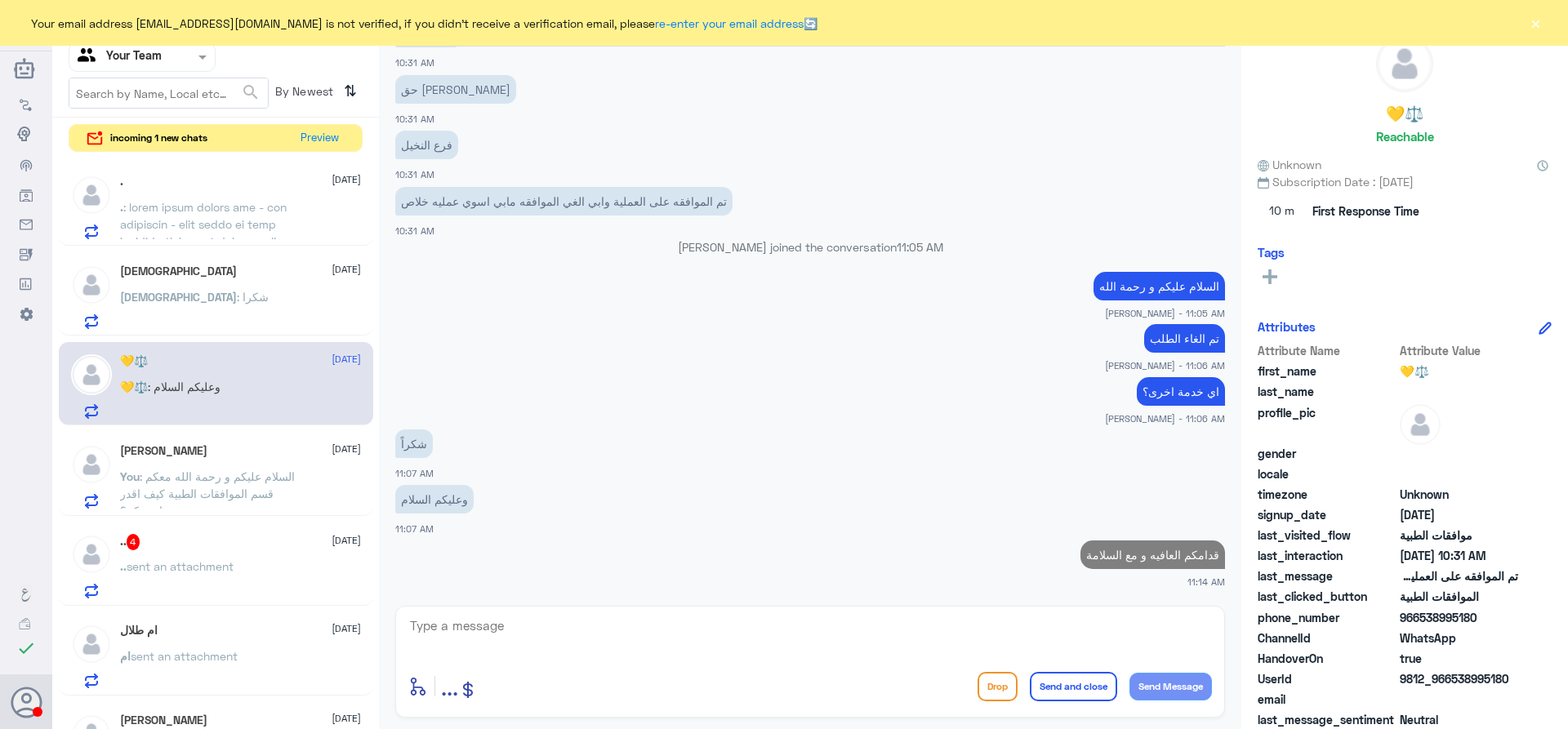
click at [1030, 672] on button "Send and close" at bounding box center [1074, 686] width 87 height 29
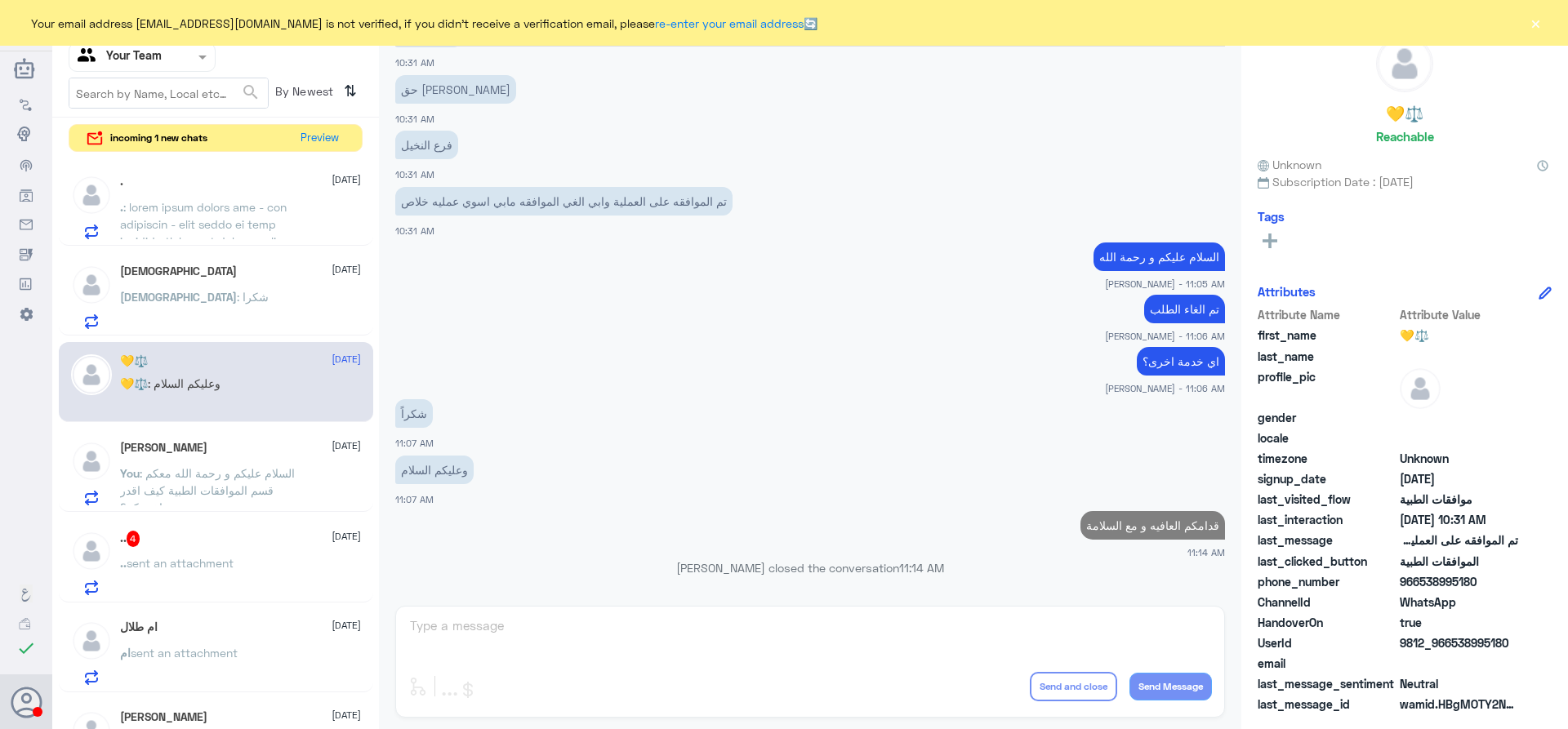
click at [214, 294] on div "سبحان : شكرا" at bounding box center [240, 310] width 241 height 37
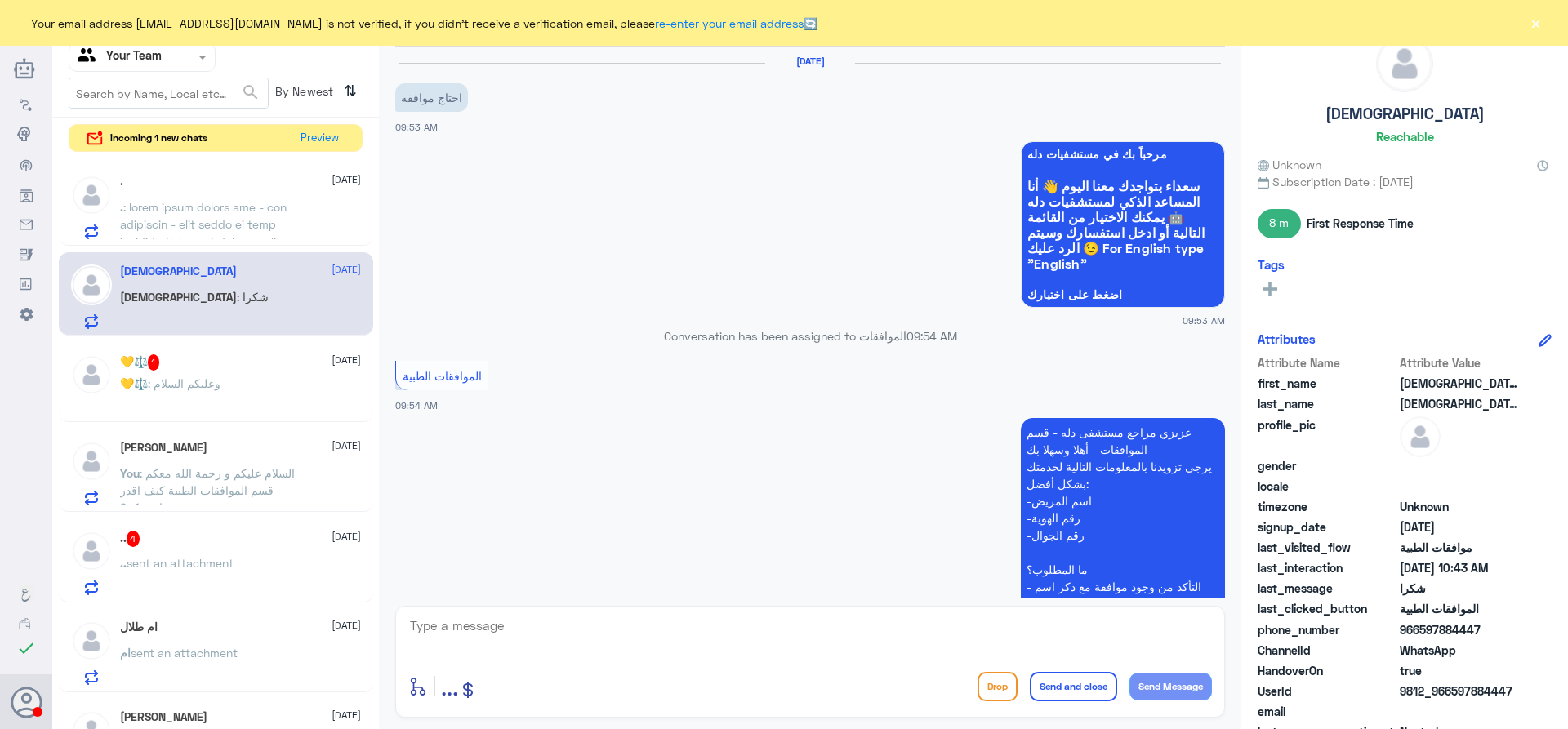
scroll to position [1093, 0]
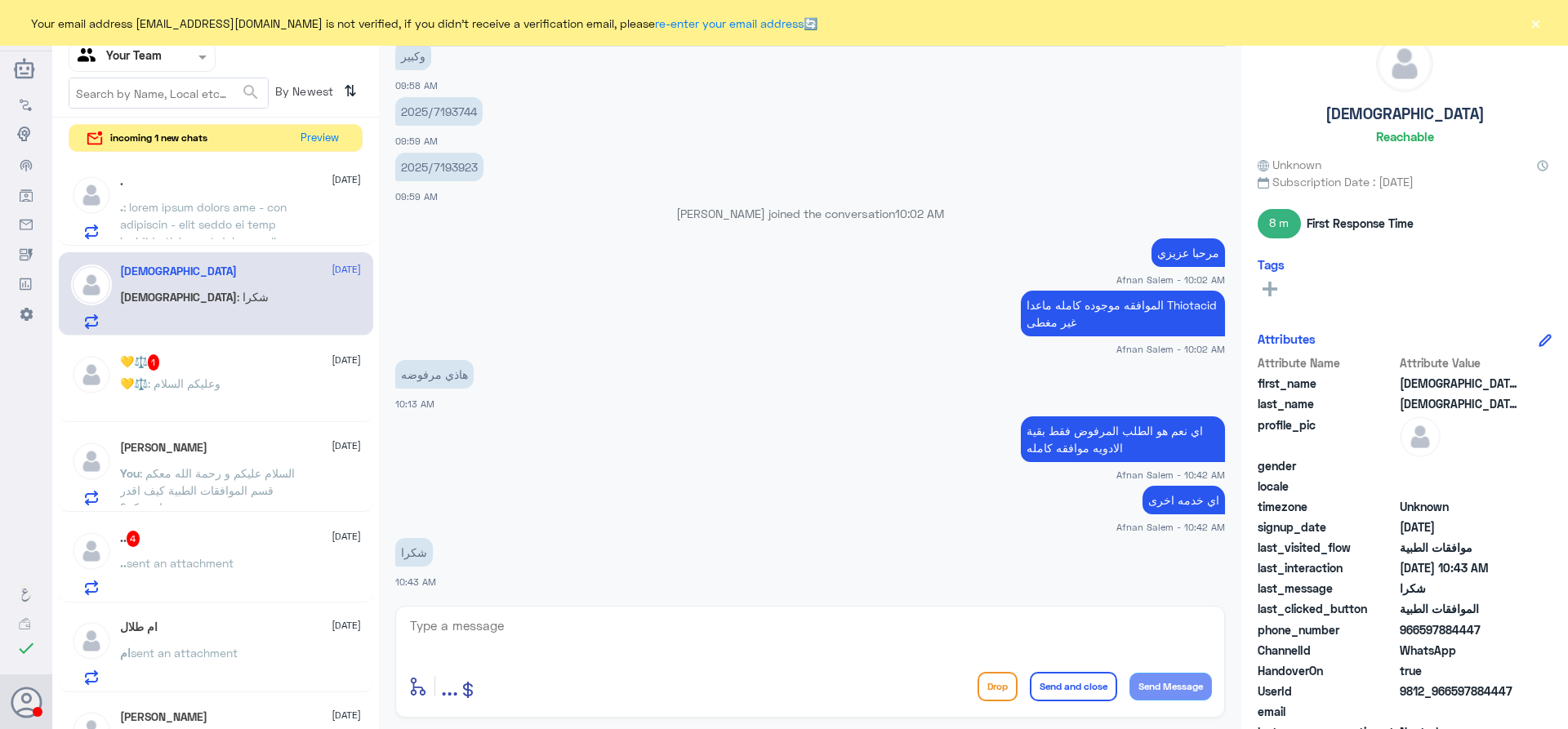
click at [261, 215] on p "." at bounding box center [211, 219] width 184 height 41
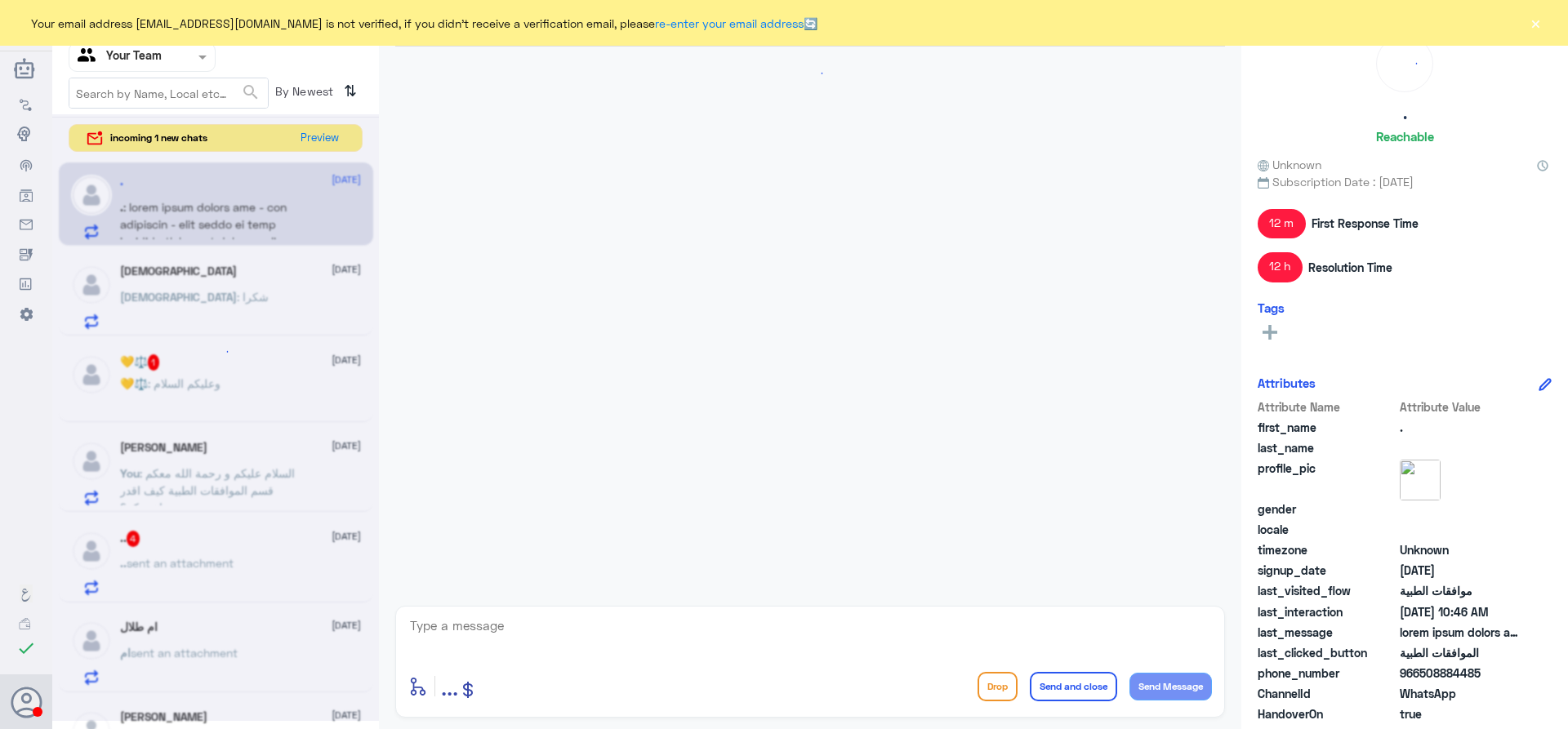
scroll to position [2174, 0]
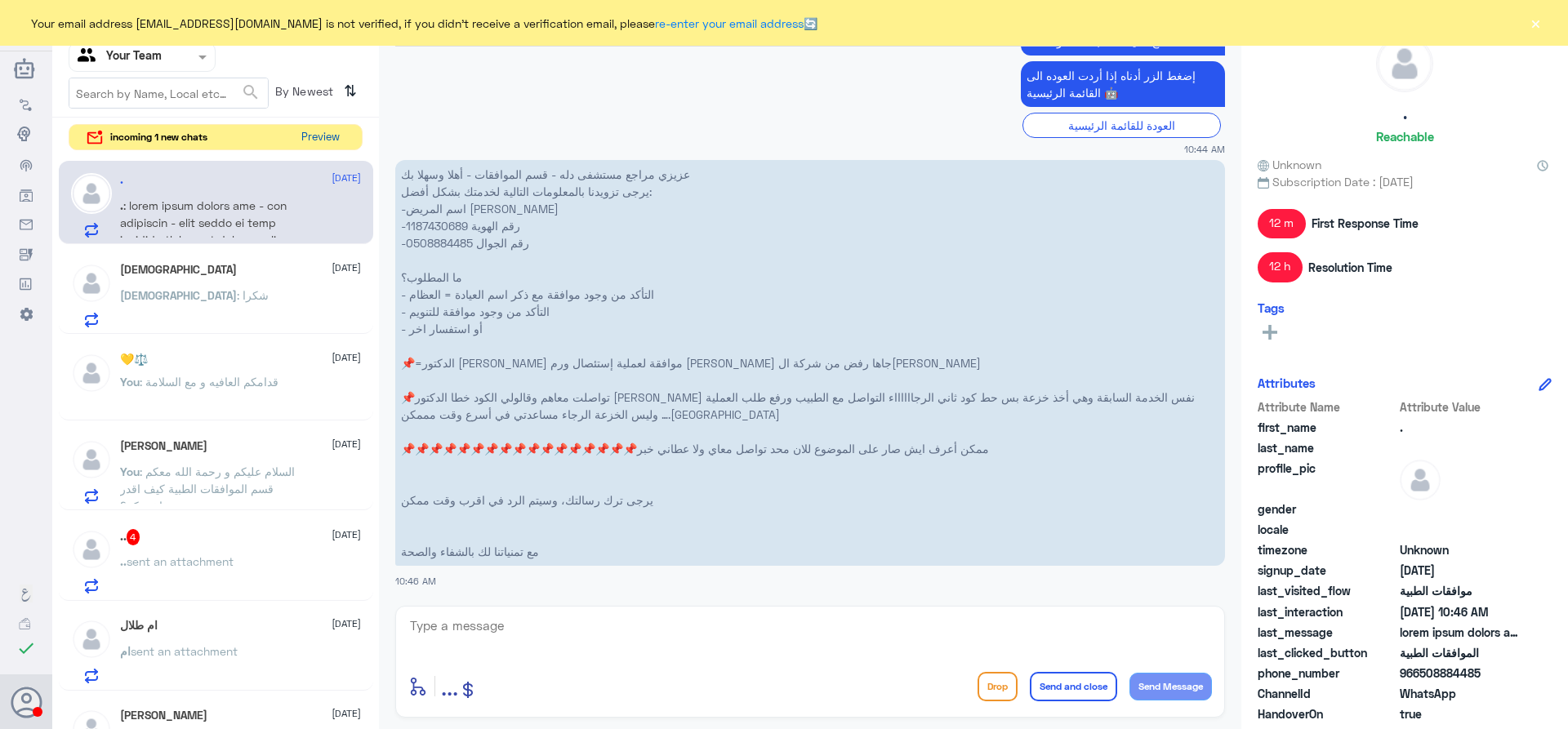
click at [315, 138] on button "Preview" at bounding box center [320, 138] width 50 height 26
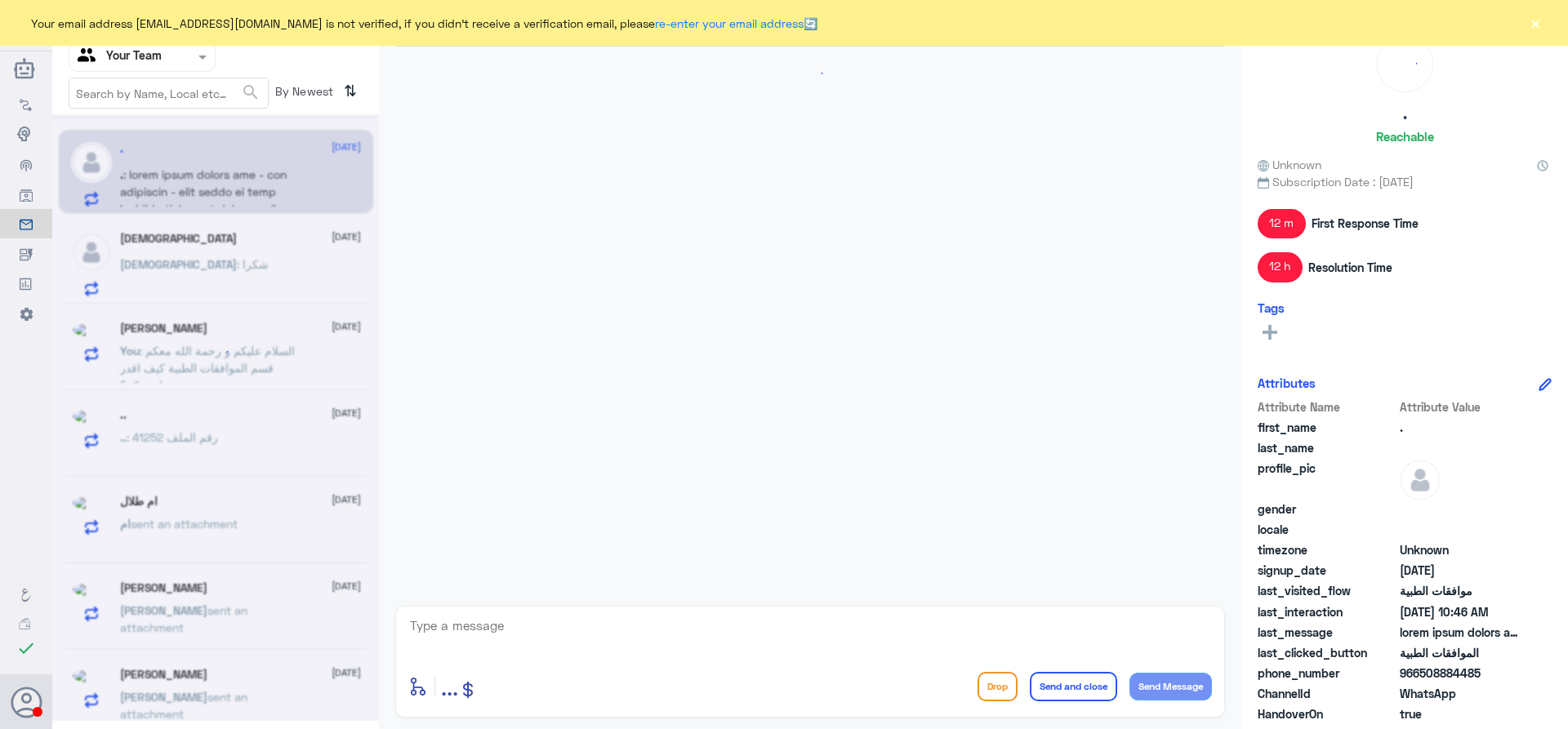
scroll to position [2174, 0]
